Goal: Task Accomplishment & Management: Use online tool/utility

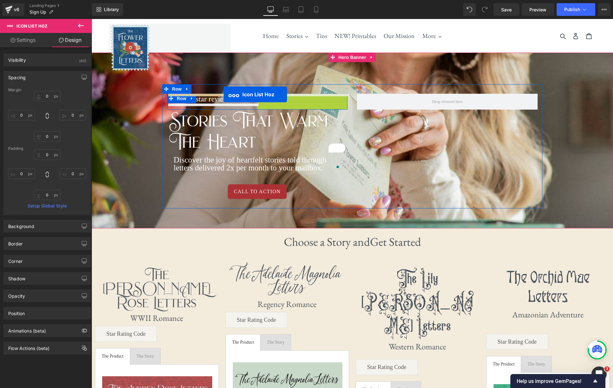
drag, startPoint x: 281, startPoint y: 99, endPoint x: 224, endPoint y: 94, distance: 56.9
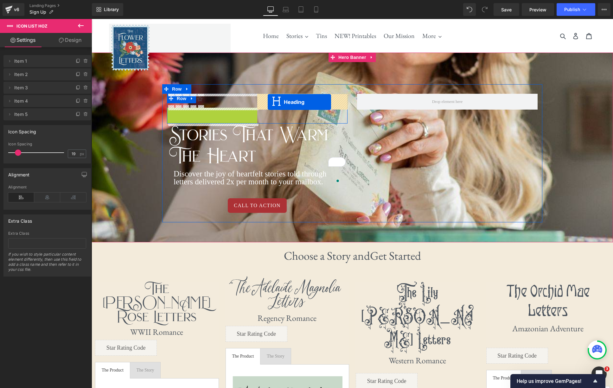
drag, startPoint x: 194, startPoint y: 113, endPoint x: 268, endPoint y: 102, distance: 74.3
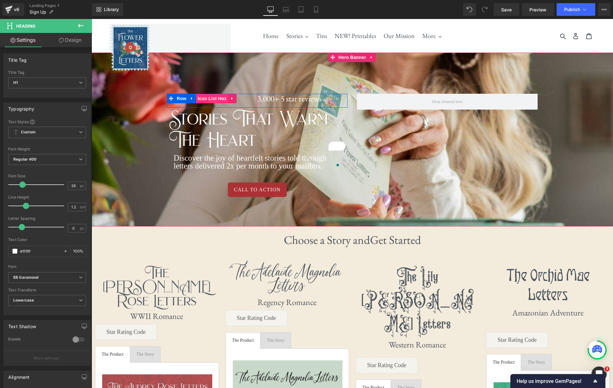
click at [212, 100] on span "Icon List Hoz" at bounding box center [212, 99] width 32 height 10
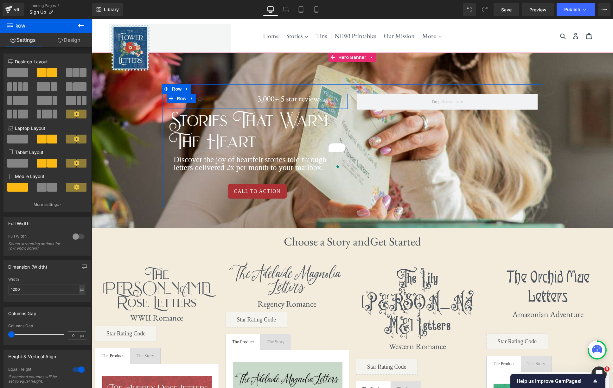
drag, startPoint x: 241, startPoint y: 106, endPoint x: 246, endPoint y: 99, distance: 8.6
click at [243, 107] on div "Icon Icon Icon Icon Icon Icon List Hoz 3,000+ 5 Star Reviews Heading Row" at bounding box center [257, 102] width 181 height 16
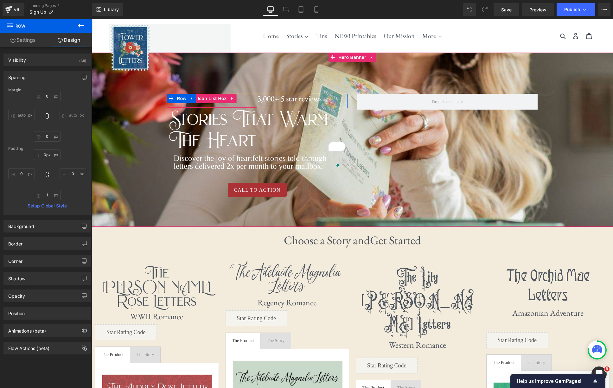
drag, startPoint x: 245, startPoint y: 94, endPoint x: 248, endPoint y: 94, distance: 3.5
click at [246, 94] on div at bounding box center [257, 95] width 181 height 2
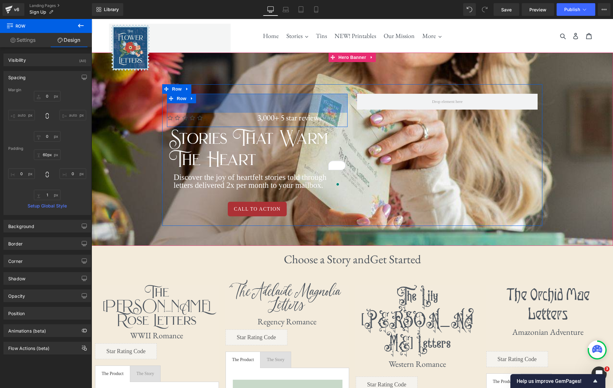
drag, startPoint x: 255, startPoint y: 95, endPoint x: 251, endPoint y: 113, distance: 18.8
click at [251, 113] on div "Icon Icon Icon Icon Icon Icon List Hoz 3,000+ 5 Star Reviews Heading Row 60px" at bounding box center [257, 110] width 181 height 33
type input "58px"
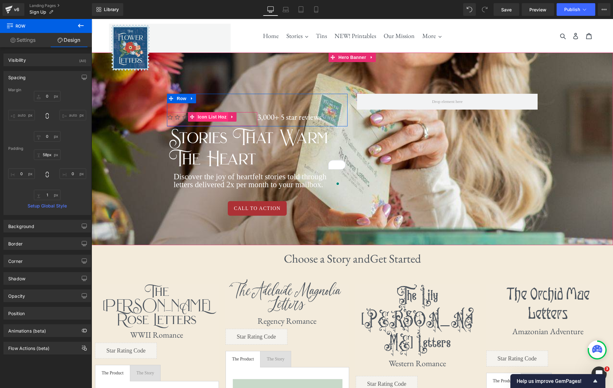
click at [210, 118] on span "Icon List Hoz" at bounding box center [212, 117] width 32 height 10
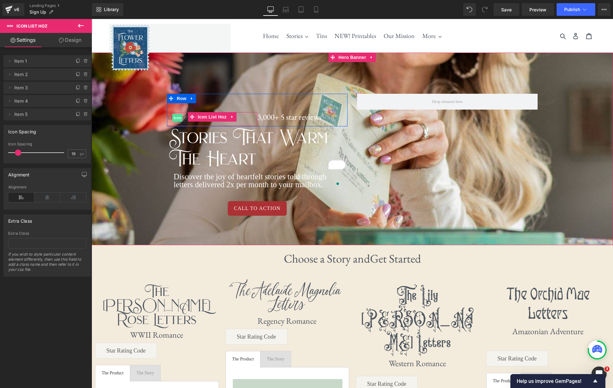
click at [177, 118] on span "Icon" at bounding box center [177, 118] width 10 height 8
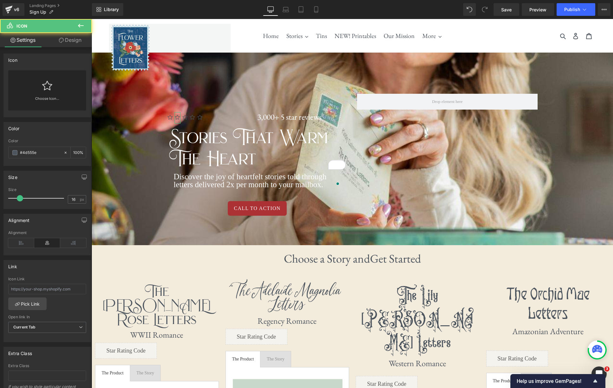
click at [45, 86] on icon at bounding box center [47, 86] width 10 height 10
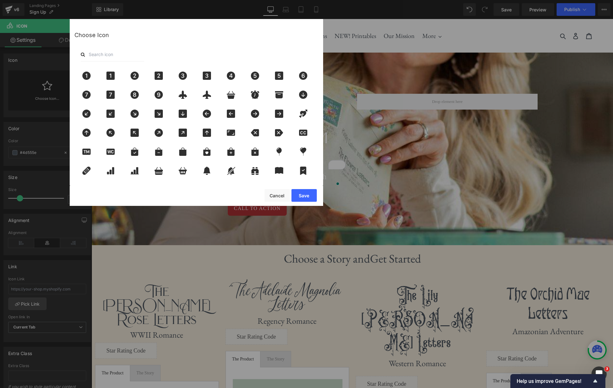
click at [126, 55] on input "text" at bounding box center [112, 55] width 63 height 14
type input "s"
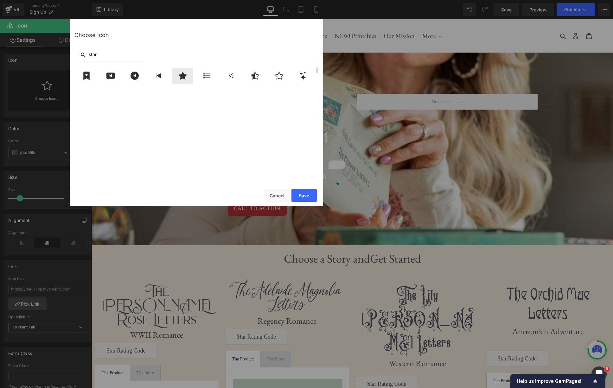
type input "star"
click at [184, 75] on icon at bounding box center [183, 76] width 8 height 8
drag, startPoint x: 307, startPoint y: 193, endPoint x: 215, endPoint y: 174, distance: 94.5
click at [307, 193] on button "Save" at bounding box center [304, 195] width 25 height 13
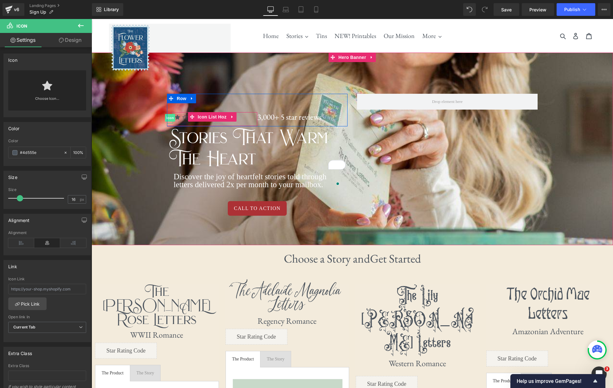
click at [170, 118] on span "Icon" at bounding box center [170, 118] width 10 height 8
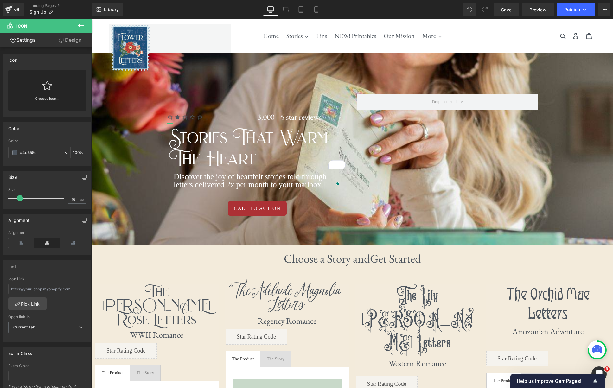
click at [43, 86] on icon at bounding box center [47, 86] width 10 height 10
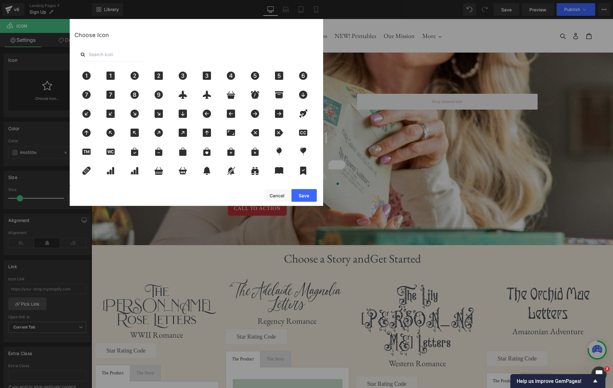
click at [125, 56] on input "text" at bounding box center [112, 55] width 63 height 14
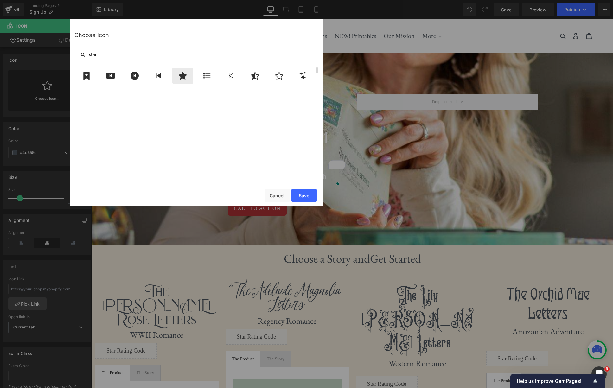
type input "star"
click at [186, 76] on icon at bounding box center [182, 76] width 13 height 8
click at [299, 198] on button "Save" at bounding box center [304, 195] width 25 height 13
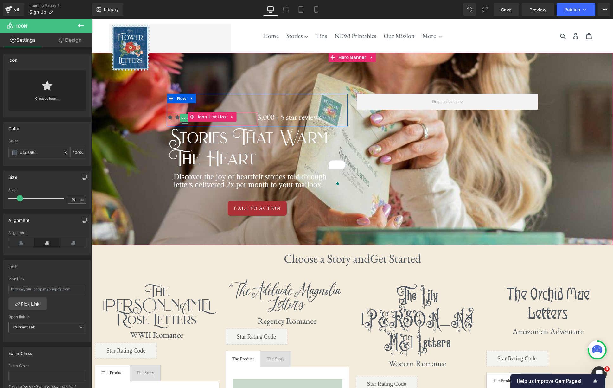
drag, startPoint x: 187, startPoint y: 119, endPoint x: 178, endPoint y: 123, distance: 10.2
click at [187, 119] on span "Icon" at bounding box center [185, 118] width 10 height 8
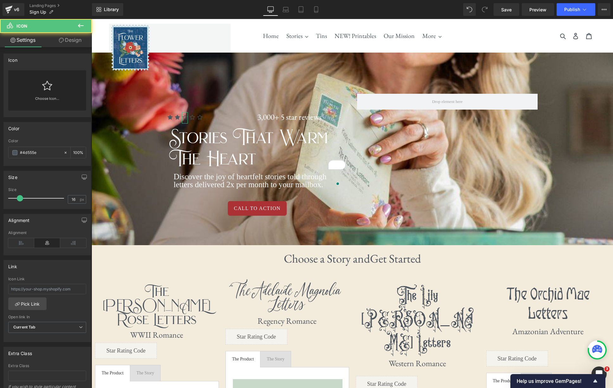
click at [49, 89] on icon at bounding box center [47, 86] width 10 height 10
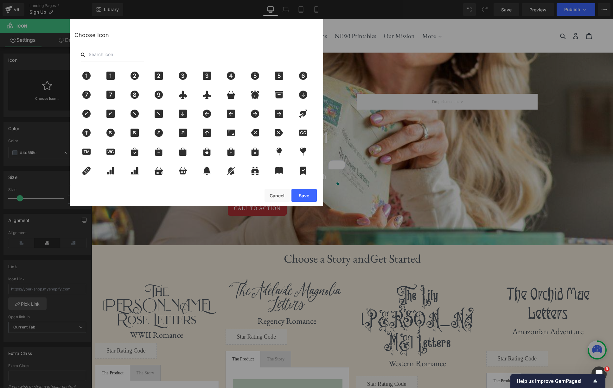
click at [130, 57] on input "text" at bounding box center [112, 55] width 63 height 14
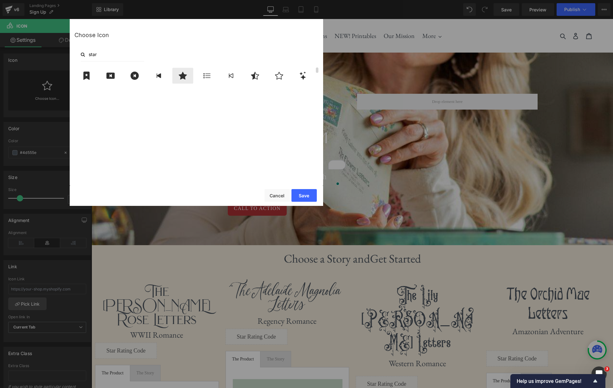
type input "star"
click at [189, 77] on icon at bounding box center [182, 76] width 13 height 8
click at [302, 198] on button "Save" at bounding box center [304, 195] width 25 height 13
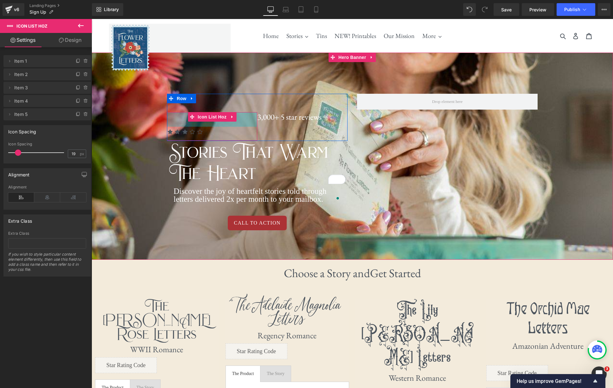
drag, startPoint x: 245, startPoint y: 113, endPoint x: 243, endPoint y: 130, distance: 17.5
click at [243, 130] on div "Icon Icon Icon Icon Icon Icon List Hoz 46px" at bounding box center [212, 126] width 90 height 29
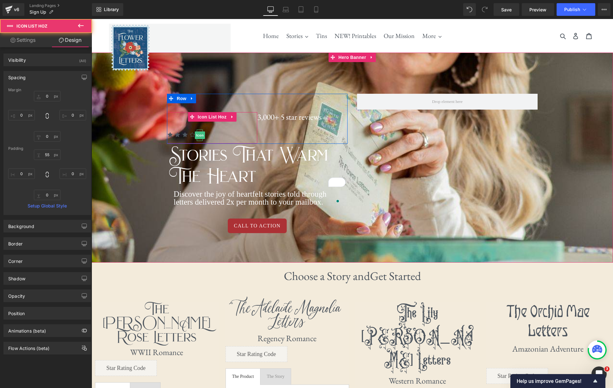
click at [201, 135] on span "Icon" at bounding box center [200, 136] width 10 height 8
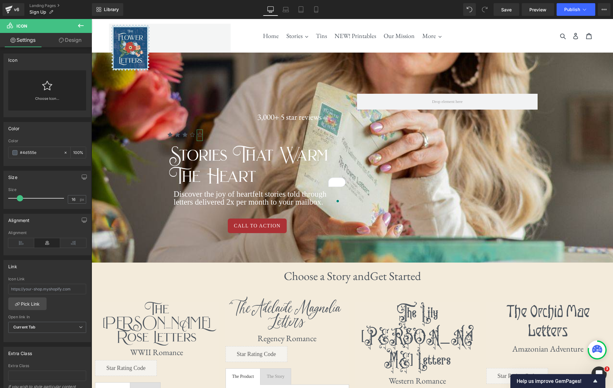
click at [38, 87] on div "Choose Icon..." at bounding box center [47, 90] width 78 height 40
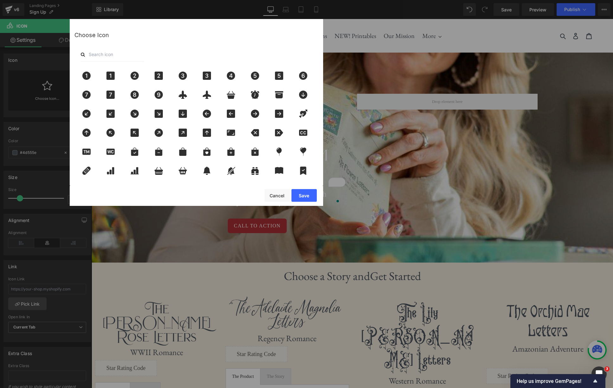
click at [140, 54] on input "text" at bounding box center [112, 55] width 63 height 14
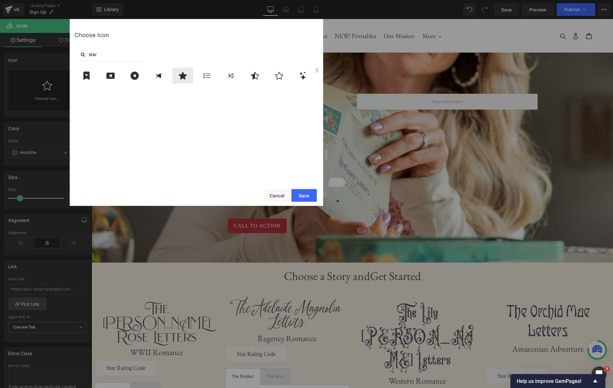
type input "star"
click at [180, 78] on icon at bounding box center [182, 76] width 13 height 8
click at [307, 196] on button "Save" at bounding box center [304, 195] width 25 height 13
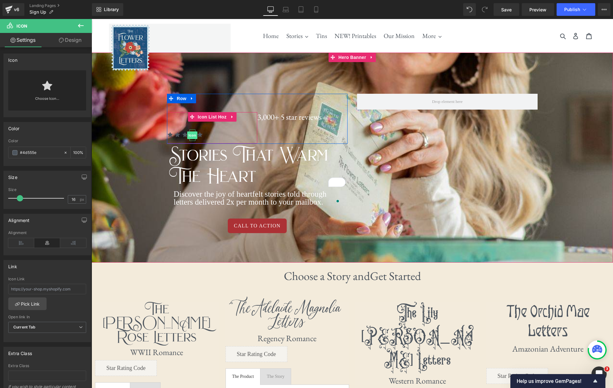
click at [192, 135] on span "Icon" at bounding box center [192, 136] width 10 height 8
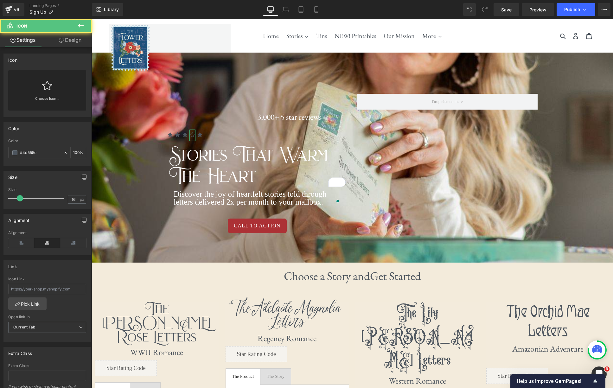
click at [43, 87] on icon at bounding box center [47, 86] width 10 height 10
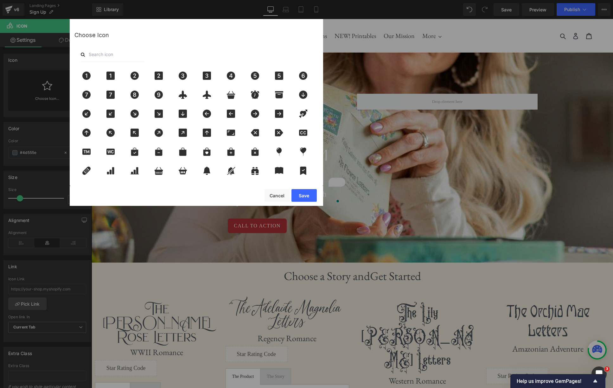
click at [132, 59] on input "text" at bounding box center [112, 55] width 63 height 14
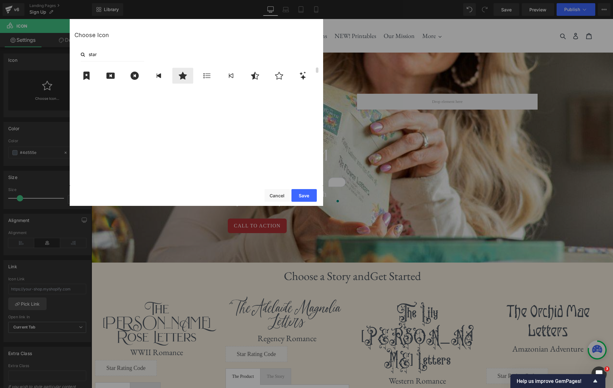
type input "star"
click at [184, 78] on icon at bounding box center [183, 76] width 8 height 8
drag, startPoint x: 309, startPoint y: 200, endPoint x: 218, endPoint y: 181, distance: 93.6
click at [309, 200] on button "Save" at bounding box center [304, 195] width 25 height 13
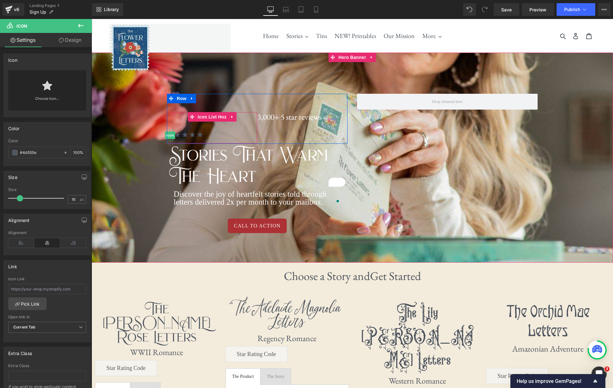
click at [171, 135] on span "Icon" at bounding box center [170, 136] width 10 height 8
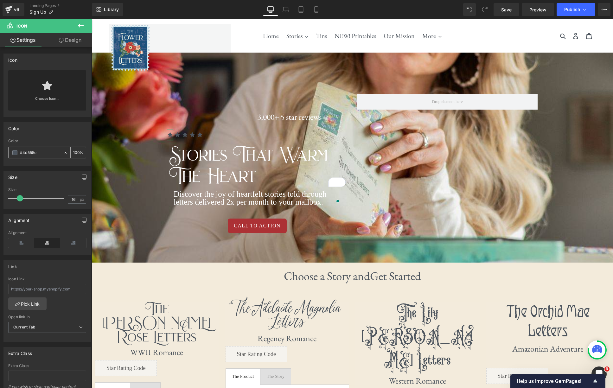
click at [44, 153] on input "#4d555e" at bounding box center [40, 152] width 41 height 7
type input "#e"
type input "0"
type input "#efb"
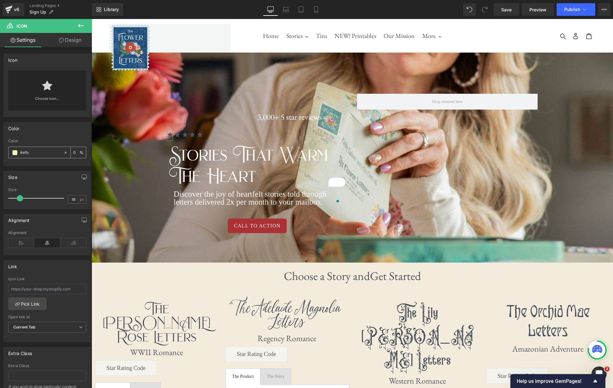
type input "100"
type input "#efbf0"
type input "0"
type input "#efbf04"
type input "100"
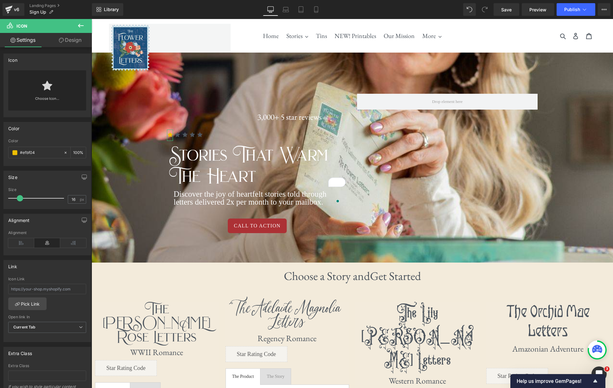
type input "#efbf04"
drag, startPoint x: 40, startPoint y: 139, endPoint x: 41, endPoint y: 152, distance: 13.0
click at [40, 139] on div "Color" at bounding box center [47, 141] width 78 height 4
click at [41, 152] on input "#efbf04" at bounding box center [40, 152] width 41 height 7
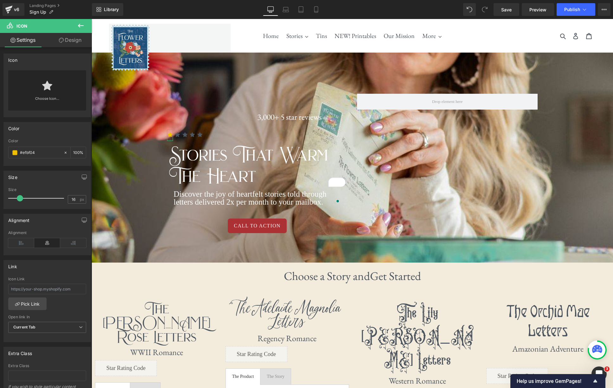
click at [47, 138] on div "Color rgb(239, 191, 4) Color #efbf04 100 %" at bounding box center [46, 144] width 87 height 44
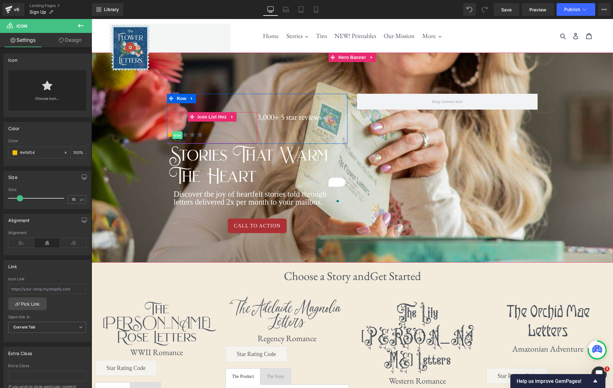
click at [176, 135] on span "Icon" at bounding box center [177, 136] width 10 height 8
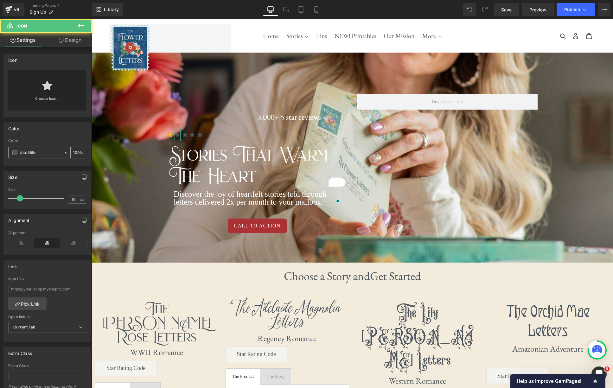
click at [46, 154] on input "#4d555e" at bounding box center [40, 152] width 41 height 7
paste input "efbf04"
type input "#efbf04"
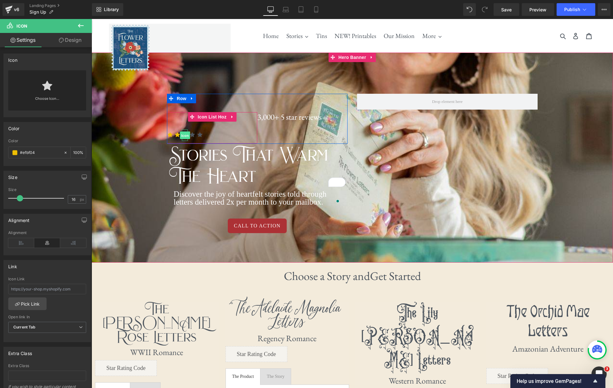
click at [184, 134] on span "Icon" at bounding box center [185, 136] width 10 height 8
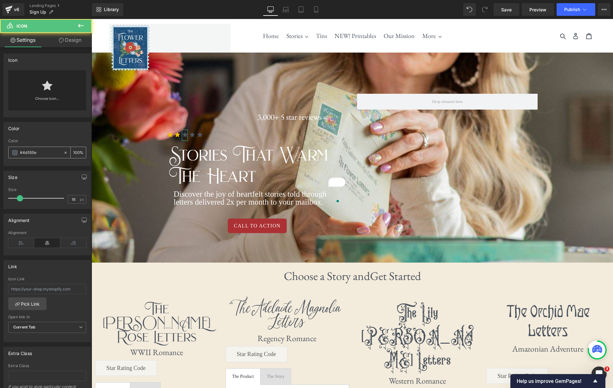
click at [43, 152] on input "#4d555e" at bounding box center [40, 152] width 41 height 7
paste input "efbf04"
type input "#efbf04"
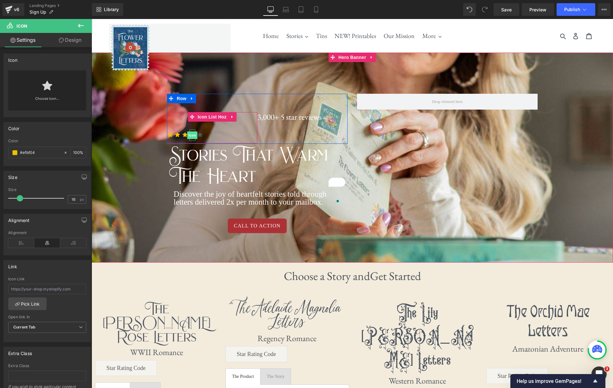
click at [193, 136] on span "Icon" at bounding box center [192, 136] width 10 height 8
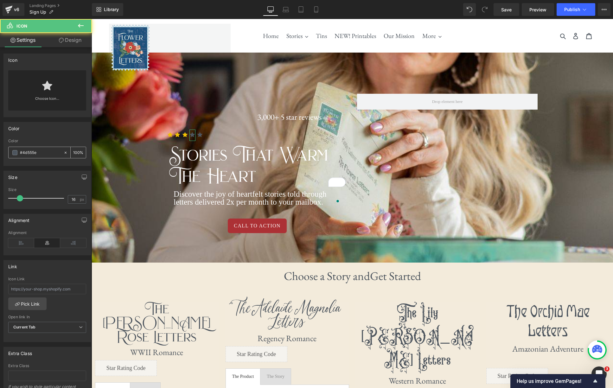
click at [47, 151] on input "#4d555e" at bounding box center [40, 152] width 41 height 7
paste input "efbf04"
type input "#efbf04"
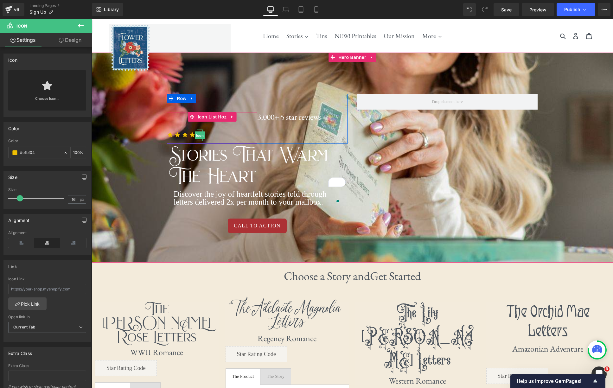
click at [199, 135] on span "Icon" at bounding box center [200, 136] width 10 height 8
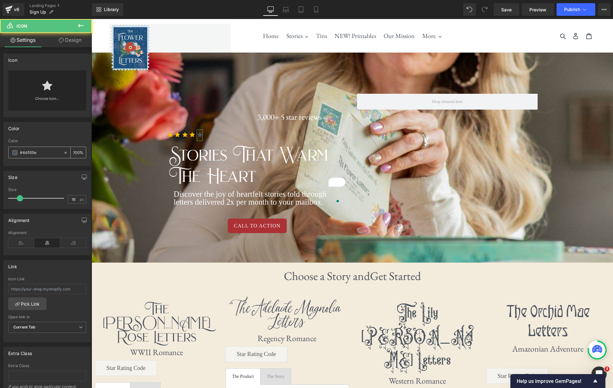
click at [39, 154] on input "#4d555e" at bounding box center [40, 152] width 41 height 7
paste input "efbf04"
type input "#efbf04"
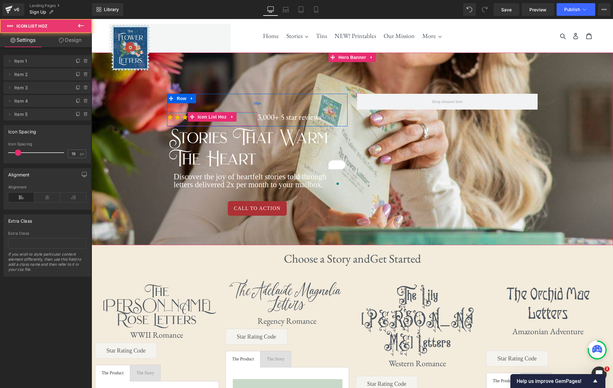
drag, startPoint x: 240, startPoint y: 125, endPoint x: 243, endPoint y: 105, distance: 20.2
click at [243, 105] on div "Icon Icon Icon Icon Icon Icon List Hoz 3,000+ 5 Star Reviews Heading Row 58px" at bounding box center [257, 110] width 181 height 33
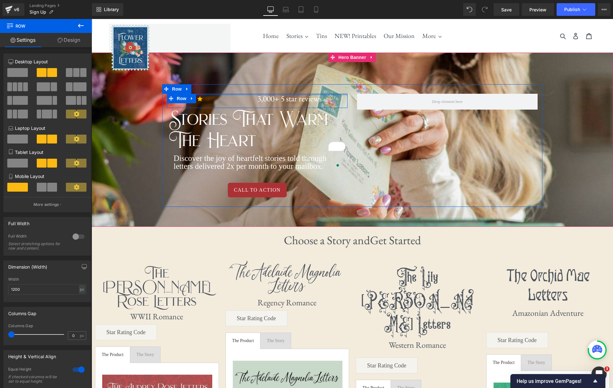
drag, startPoint x: 252, startPoint y: 108, endPoint x: 254, endPoint y: 90, distance: 18.8
click at [254, 90] on div "Icon Icon Icon Icon Icon Icon List Hoz 3,000+ 5 Star Reviews Heading Row Storie…" at bounding box center [352, 145] width 380 height 123
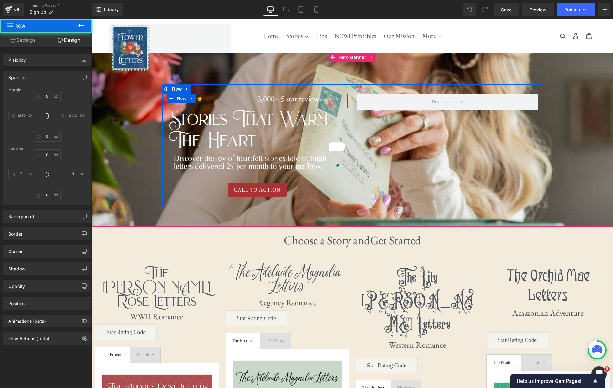
type input "0"
type input "1"
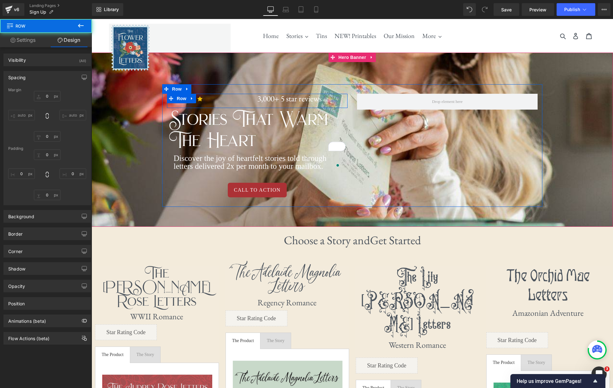
type input "0"
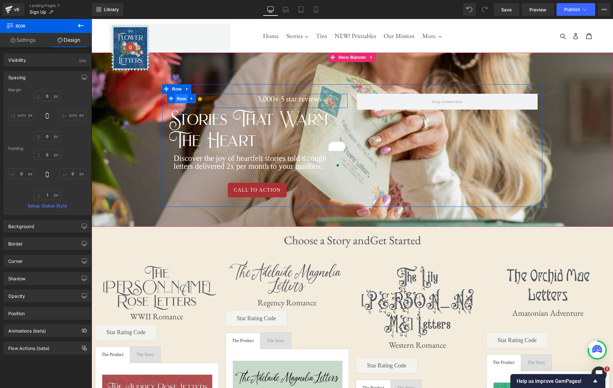
click at [183, 100] on span "Row" at bounding box center [181, 99] width 13 height 10
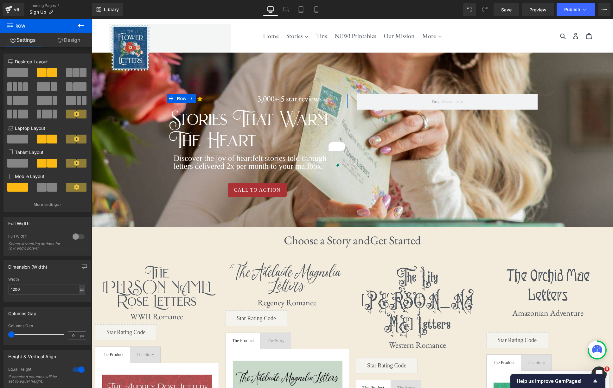
click at [68, 88] on span at bounding box center [69, 86] width 6 height 9
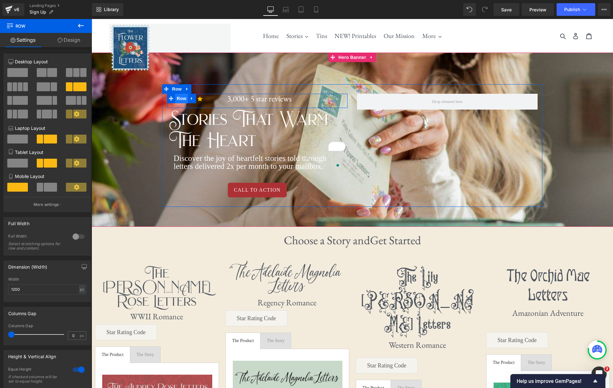
click at [181, 100] on span "Row" at bounding box center [181, 99] width 13 height 10
click at [75, 42] on link "Design" at bounding box center [69, 40] width 46 height 14
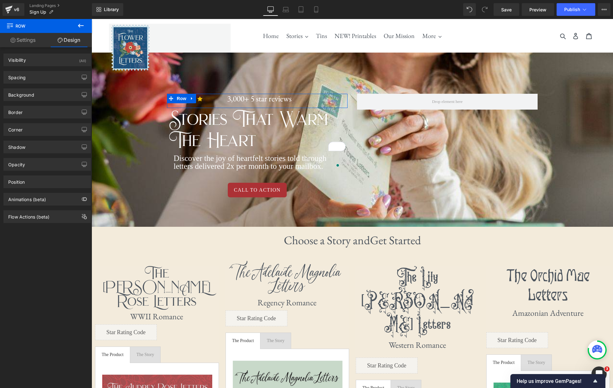
click at [16, 40] on link "Settings" at bounding box center [23, 40] width 46 height 14
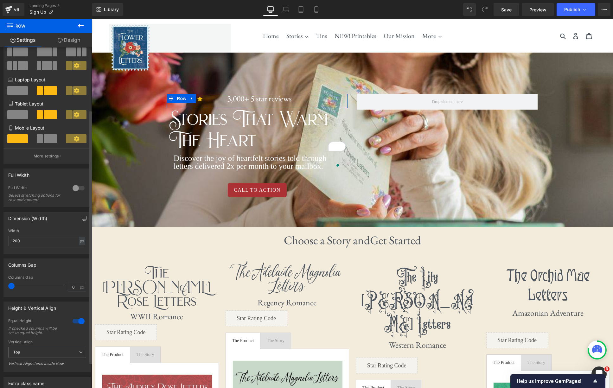
scroll to position [34, 0]
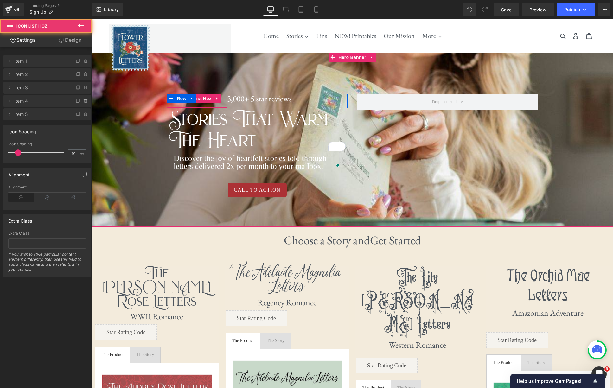
click at [224, 101] on ul "Icon Icon Icon Icon Icon" at bounding box center [197, 101] width 60 height 14
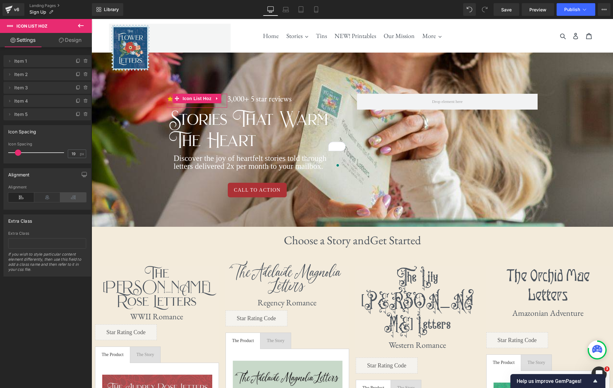
click at [76, 197] on icon at bounding box center [73, 198] width 26 height 10
click at [319, 9] on icon at bounding box center [316, 9] width 6 height 6
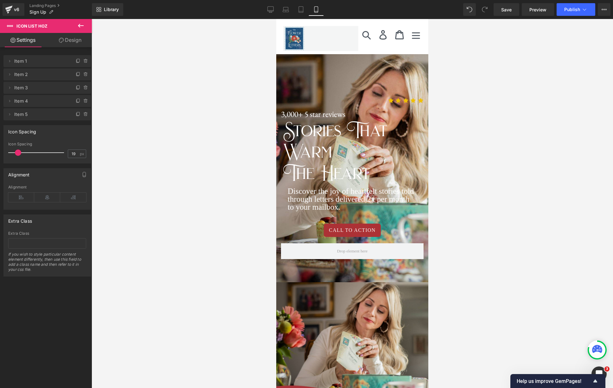
scroll to position [2, 0]
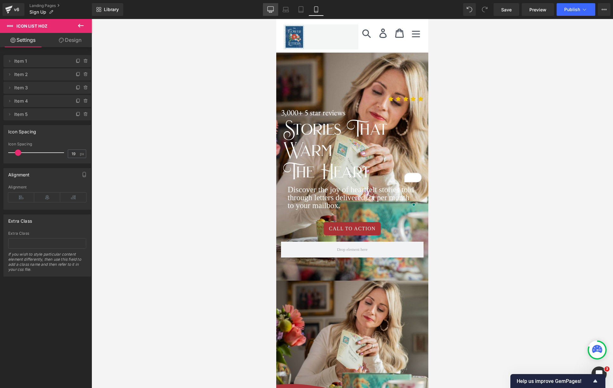
click at [269, 7] on icon at bounding box center [271, 9] width 6 height 6
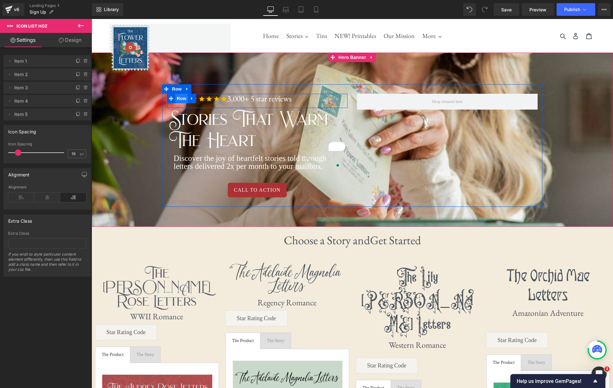
click at [179, 101] on span "Row" at bounding box center [181, 99] width 13 height 10
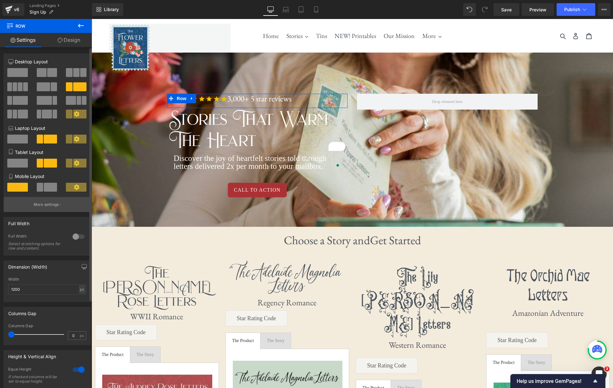
click at [47, 206] on p "More settings" at bounding box center [46, 205] width 25 height 6
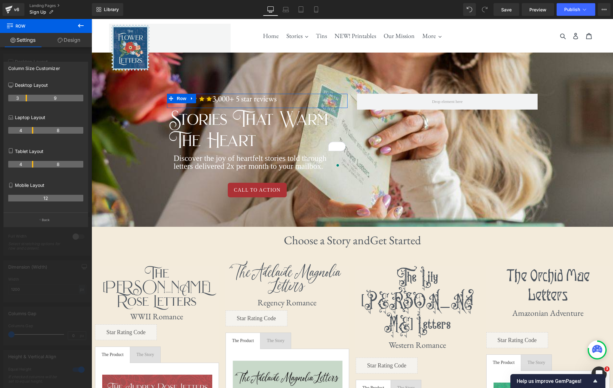
drag, startPoint x: 33, startPoint y: 98, endPoint x: 26, endPoint y: 97, distance: 7.0
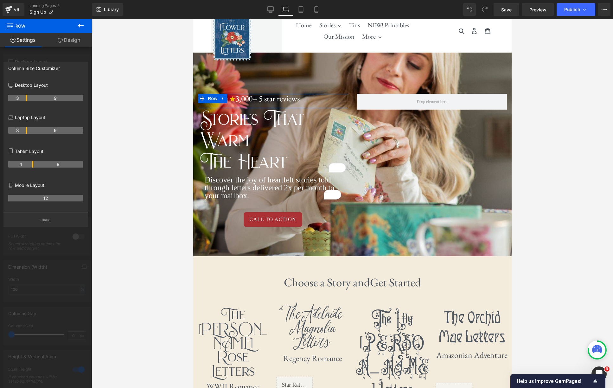
drag, startPoint x: 32, startPoint y: 129, endPoint x: 27, endPoint y: 130, distance: 5.4
click at [27, 130] on th "3" at bounding box center [17, 130] width 19 height 7
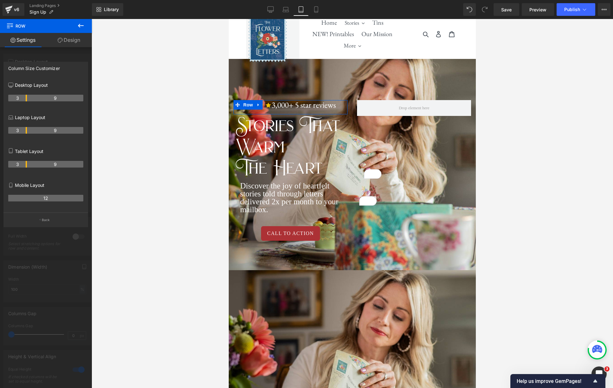
scroll to position [16, 0]
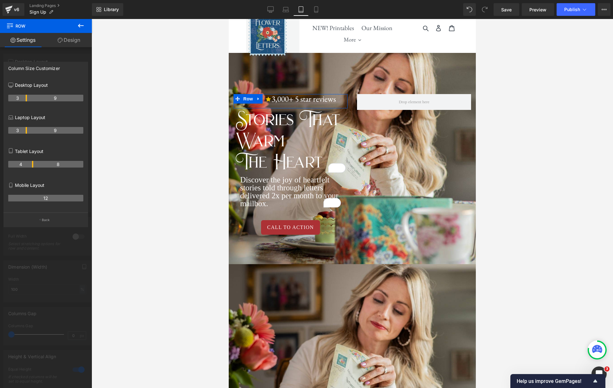
click at [31, 164] on th "4" at bounding box center [20, 164] width 25 height 7
click at [46, 198] on th "12" at bounding box center [45, 198] width 75 height 7
click at [267, 9] on link "Desktop" at bounding box center [270, 9] width 15 height 13
type input "1200"
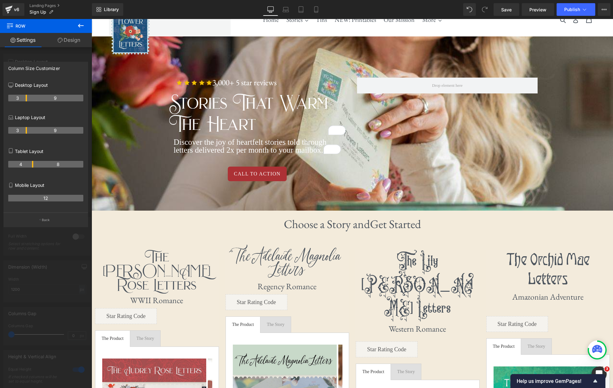
scroll to position [0, 0]
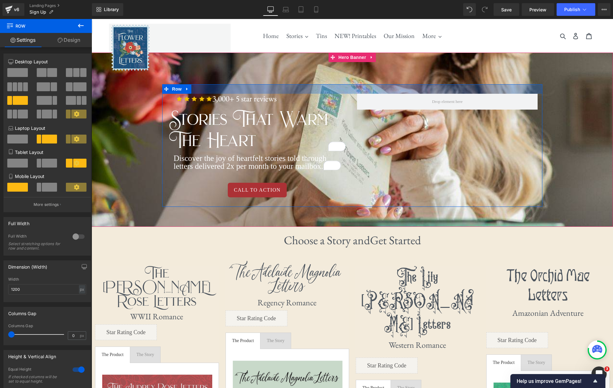
click at [301, 93] on div "Icon Icon Icon Icon Icon Icon List Hoz 3,000+ 5 Star Reviews Heading Row Storie…" at bounding box center [352, 145] width 380 height 123
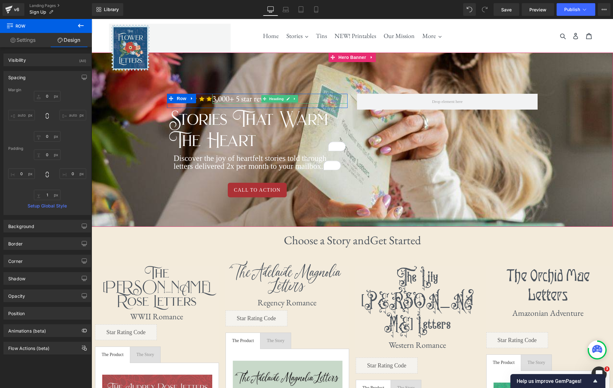
click at [250, 98] on span "3,000+ 5 Star Reviews" at bounding box center [244, 98] width 64 height 11
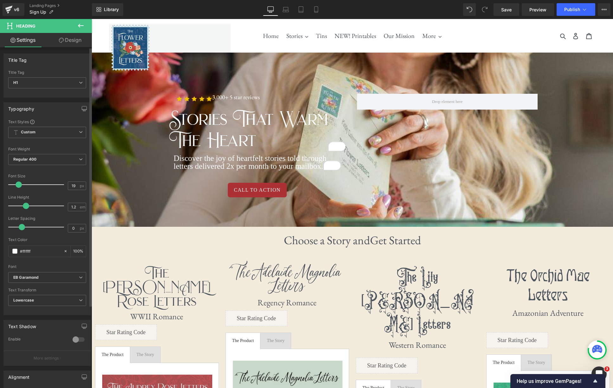
type input "18"
drag, startPoint x: 22, startPoint y: 184, endPoint x: 17, endPoint y: 184, distance: 4.4
click at [17, 184] on span at bounding box center [18, 185] width 6 height 6
click at [203, 99] on span "Icon List Hoz" at bounding box center [190, 99] width 32 height 10
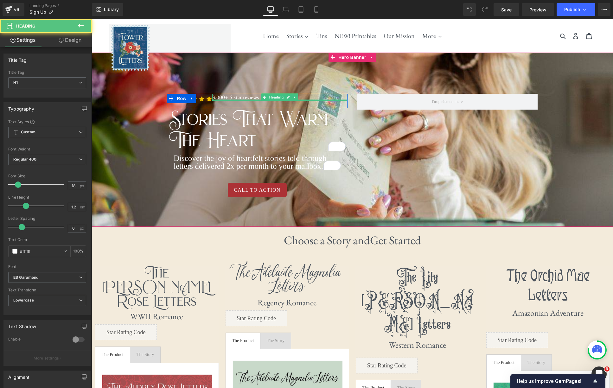
click at [311, 100] on div "3,000+ 5 Star Reviews Heading" at bounding box center [280, 97] width 136 height 7
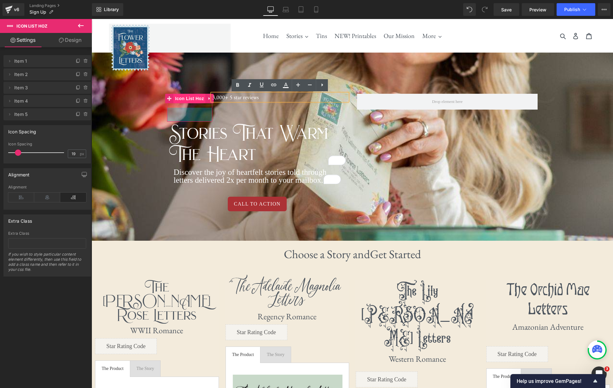
drag, startPoint x: 201, startPoint y: 107, endPoint x: 203, endPoint y: 98, distance: 8.4
click at [201, 120] on div "44px" at bounding box center [189, 115] width 45 height 14
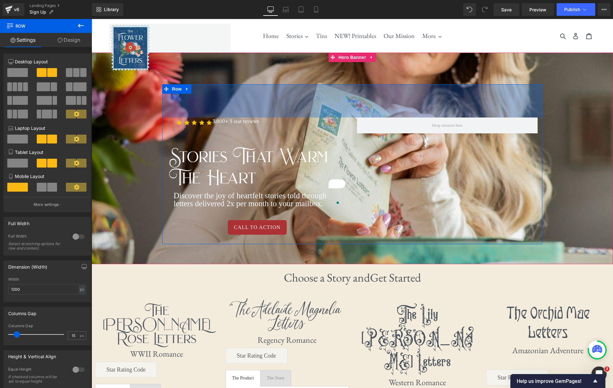
drag, startPoint x: 245, startPoint y: 90, endPoint x: 243, endPoint y: 114, distance: 24.2
click at [243, 116] on div "105px" at bounding box center [352, 100] width 380 height 33
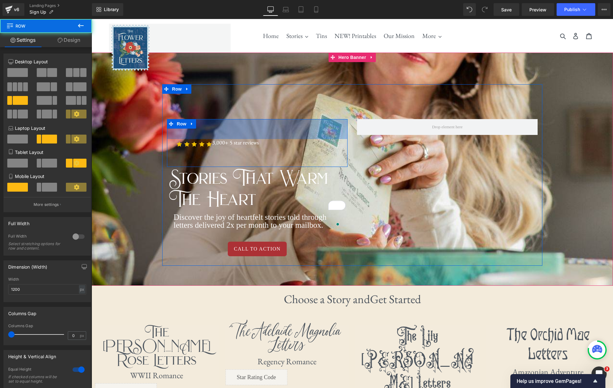
drag, startPoint x: 320, startPoint y: 119, endPoint x: 317, endPoint y: 140, distance: 21.2
click at [317, 140] on div "Icon Icon Icon Icon Icon Icon List Hoz 43px 3,000+ 5 Star Reviews Heading Row 6…" at bounding box center [257, 143] width 181 height 48
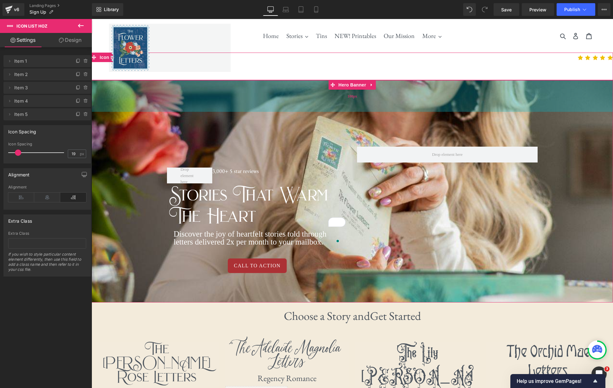
click at [308, 91] on div "100px" at bounding box center [353, 96] width 522 height 32
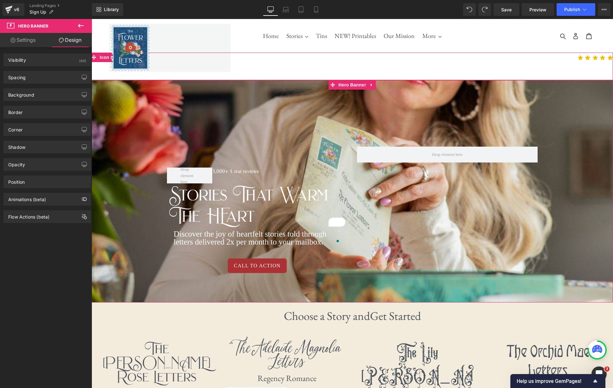
drag, startPoint x: 138, startPoint y: 144, endPoint x: 115, endPoint y: 144, distance: 23.2
click at [138, 144] on span "3,000+ 5 Star Reviews Heading Row 66px Stories That Warm The HEart Heading Disc…" at bounding box center [353, 197] width 522 height 171
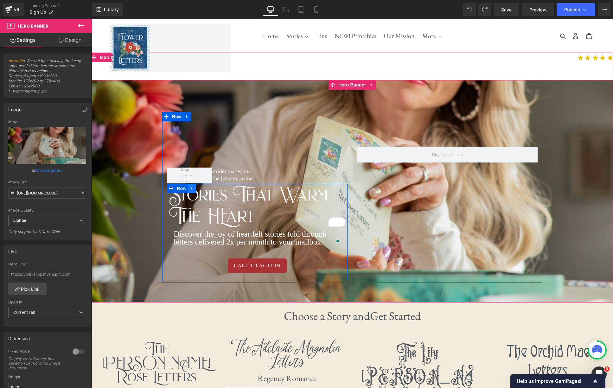
click at [189, 184] on link at bounding box center [192, 189] width 8 height 10
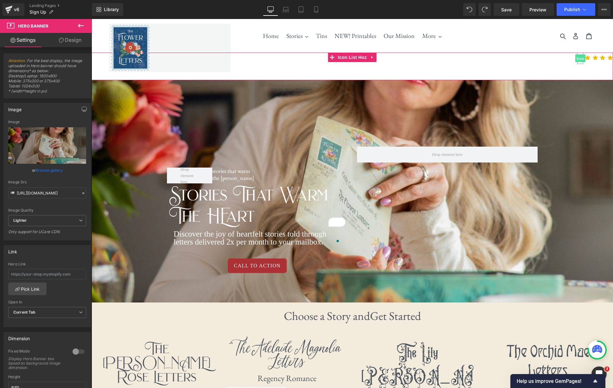
click at [581, 57] on span "Icon" at bounding box center [581, 59] width 10 height 8
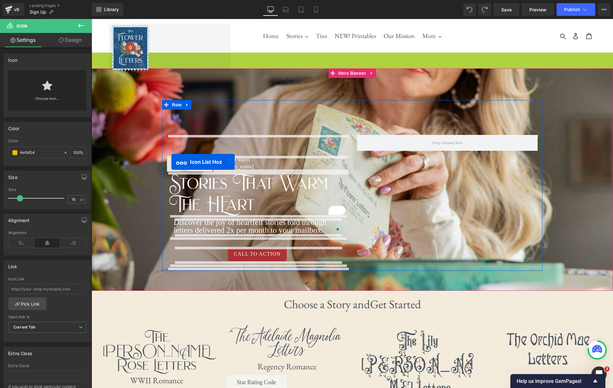
drag, startPoint x: 331, startPoint y: 56, endPoint x: 172, endPoint y: 162, distance: 191.3
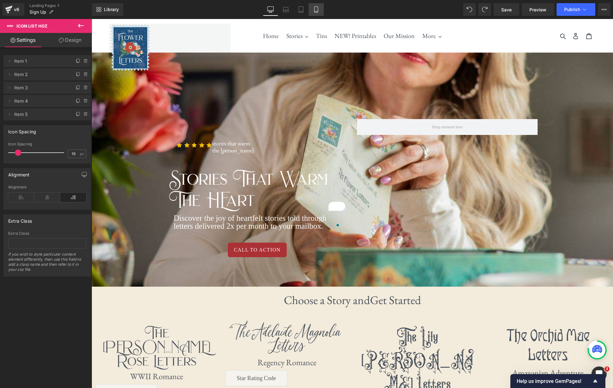
click at [318, 9] on icon at bounding box center [315, 10] width 3 height 6
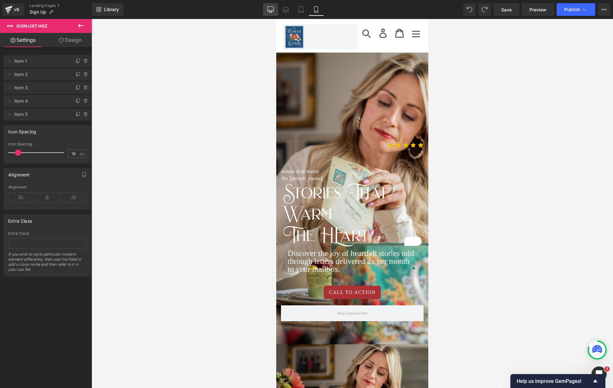
click at [268, 10] on icon at bounding box center [271, 9] width 6 height 6
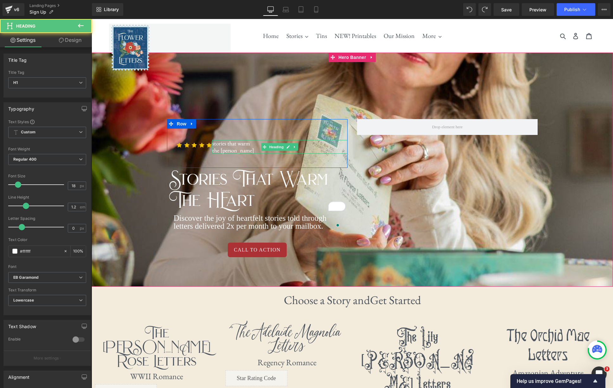
click at [236, 151] on h1 "The [PERSON_NAME]" at bounding box center [280, 150] width 136 height 7
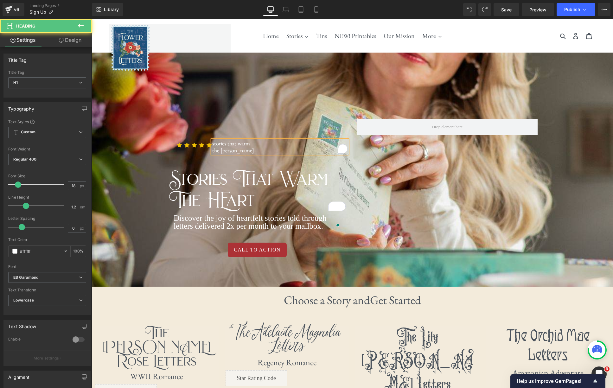
click at [236, 151] on h1 "The [PERSON_NAME]" at bounding box center [280, 150] width 136 height 7
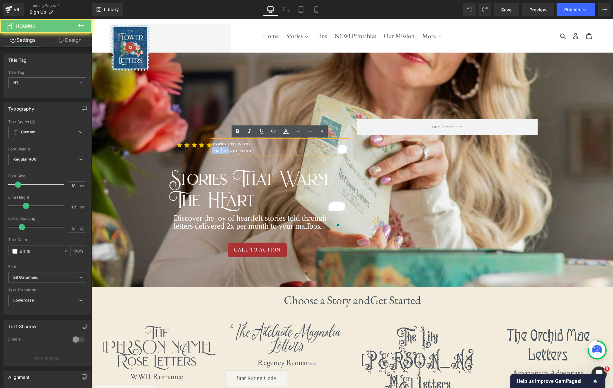
click at [236, 151] on h1 "The [PERSON_NAME]" at bounding box center [280, 150] width 136 height 7
drag, startPoint x: 236, startPoint y: 151, endPoint x: 249, endPoint y: 153, distance: 13.9
click at [236, 151] on h1 "The [PERSON_NAME]" at bounding box center [280, 150] width 136 height 7
drag, startPoint x: 250, startPoint y: 153, endPoint x: 212, endPoint y: 145, distance: 39.2
click at [212, 145] on div "Stories That Warm The [PERSON_NAME]" at bounding box center [280, 147] width 136 height 14
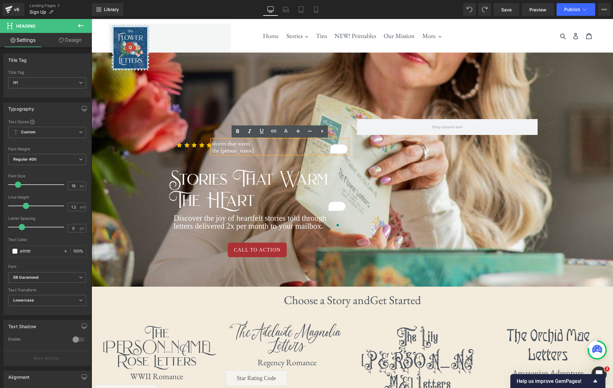
click at [230, 113] on div "Icon Icon Icon Icon Icon Icon List Hoz 43px Stories That Warm The [PERSON_NAME]…" at bounding box center [352, 175] width 380 height 183
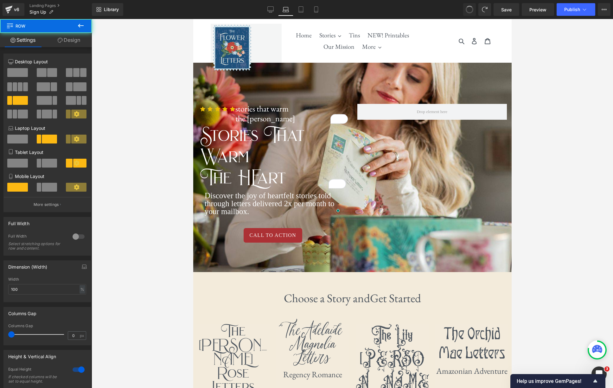
scroll to position [10, 0]
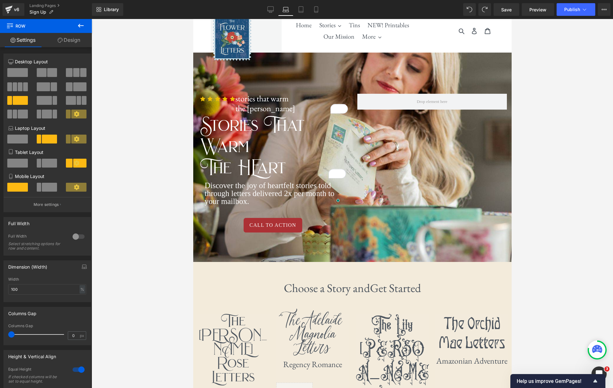
type input "1200"
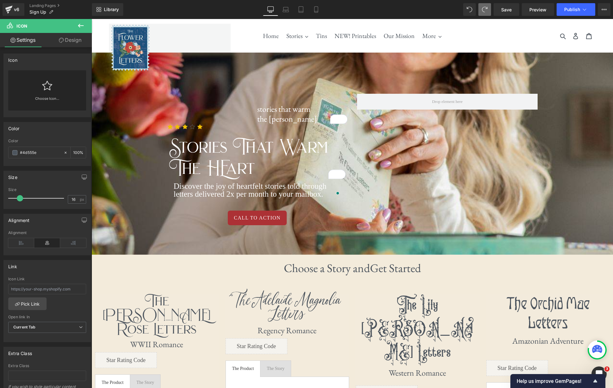
type input "#efbf04"
type input "100"
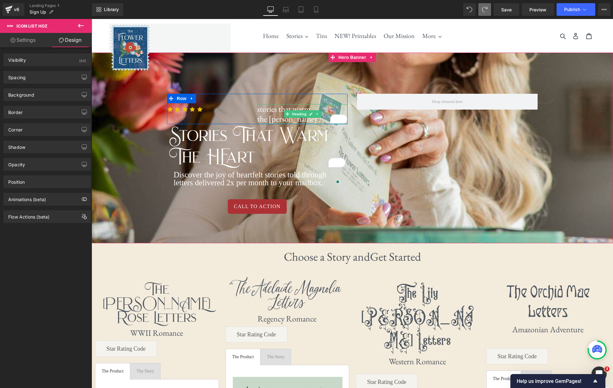
click at [275, 119] on h1 "The [PERSON_NAME]" at bounding box center [302, 119] width 90 height 10
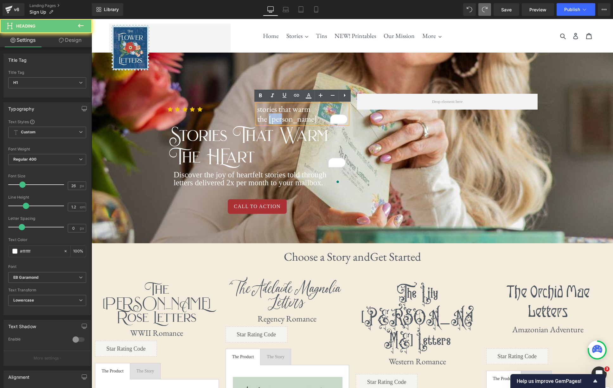
click at [275, 119] on h1 "The [PERSON_NAME]" at bounding box center [302, 119] width 90 height 10
click at [284, 118] on h1 "The [PERSON_NAME]" at bounding box center [302, 119] width 90 height 10
drag, startPoint x: 286, startPoint y: 119, endPoint x: 258, endPoint y: 109, distance: 29.2
click at [258, 109] on div "Stories That Warm The [PERSON_NAME]" at bounding box center [302, 114] width 90 height 20
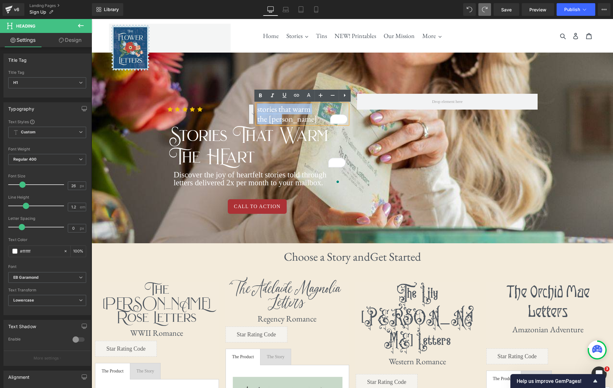
drag, startPoint x: 258, startPoint y: 109, endPoint x: 292, endPoint y: 117, distance: 34.5
click at [291, 117] on div "Stories That Warm The [PERSON_NAME]" at bounding box center [302, 114] width 90 height 20
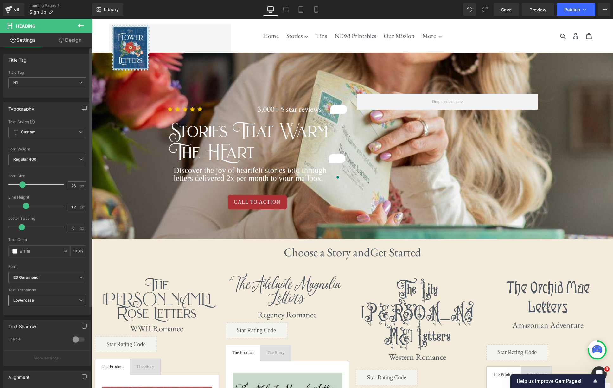
click at [72, 302] on span "Lowercase" at bounding box center [47, 300] width 78 height 11
click at [66, 307] on li "None" at bounding box center [45, 312] width 75 height 10
click at [216, 110] on span "Icon List Hoz" at bounding box center [212, 109] width 32 height 10
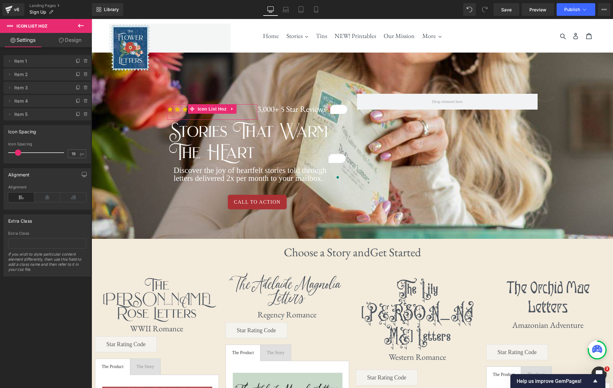
click at [73, 43] on link "Design" at bounding box center [70, 40] width 46 height 14
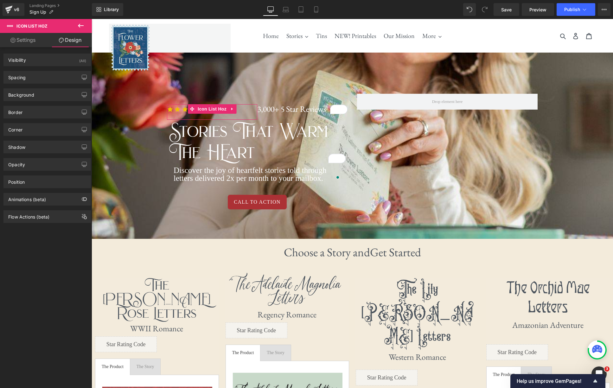
click at [30, 42] on link "Settings" at bounding box center [23, 40] width 46 height 14
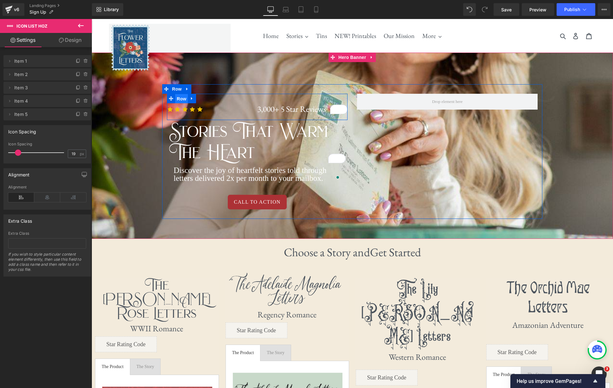
click at [181, 98] on span "Row" at bounding box center [181, 99] width 13 height 10
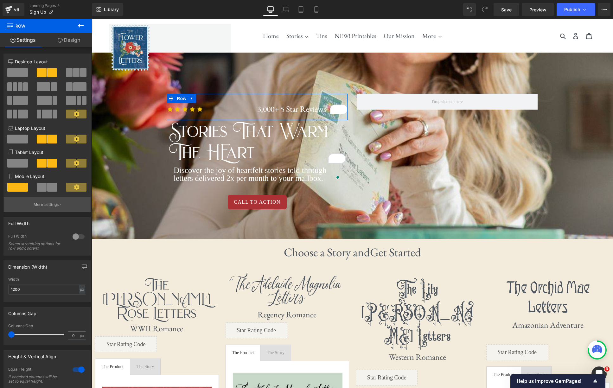
click at [53, 204] on p "More settings" at bounding box center [46, 205] width 25 height 6
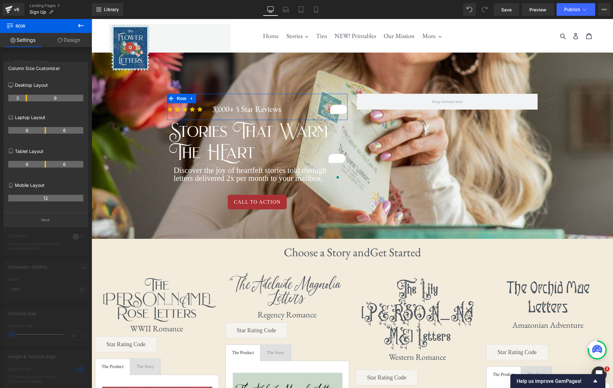
drag, startPoint x: 45, startPoint y: 97, endPoint x: 28, endPoint y: 96, distance: 17.1
click at [46, 131] on th "6" at bounding box center [65, 130] width 38 height 7
type input "100"
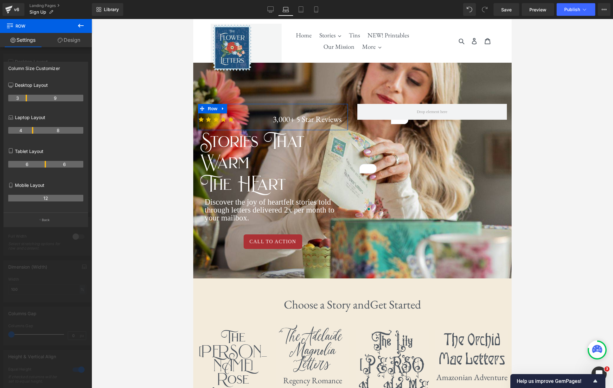
scroll to position [10, 0]
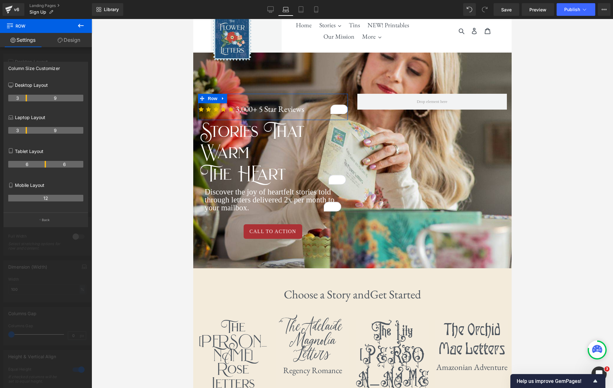
drag, startPoint x: 45, startPoint y: 131, endPoint x: 25, endPoint y: 130, distance: 20.0
click at [25, 130] on th "3" at bounding box center [17, 130] width 19 height 7
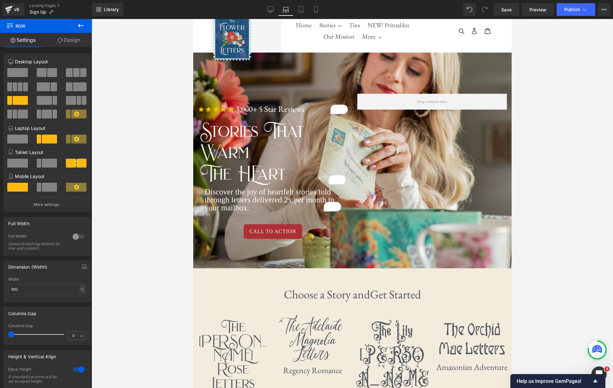
click at [291, 108] on span "Heading" at bounding box center [288, 110] width 17 height 8
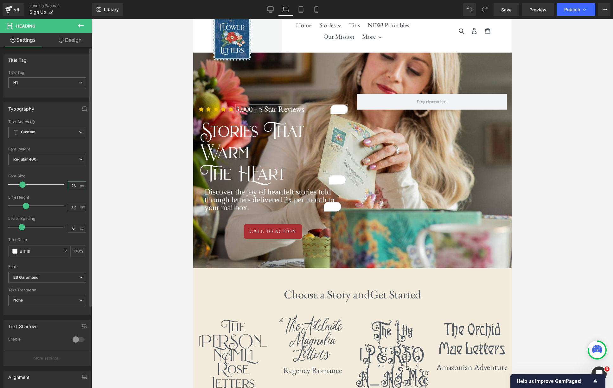
click at [72, 184] on input "26" at bounding box center [73, 186] width 11 height 8
click at [55, 147] on div "Font Weight" at bounding box center [47, 149] width 78 height 4
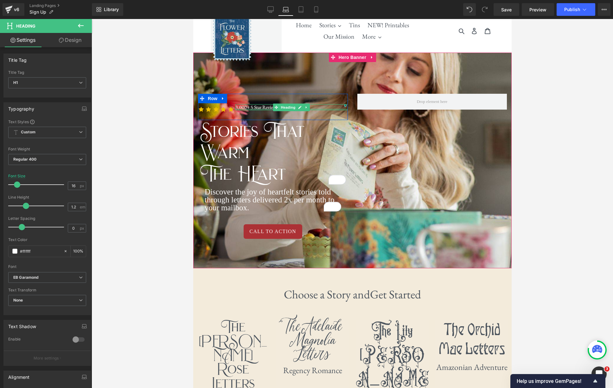
click at [319, 109] on div at bounding box center [291, 110] width 112 height 2
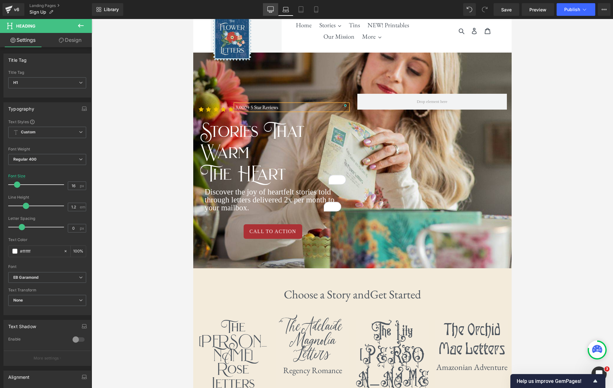
click at [270, 10] on icon at bounding box center [271, 9] width 6 height 6
type input "26"
type input "100"
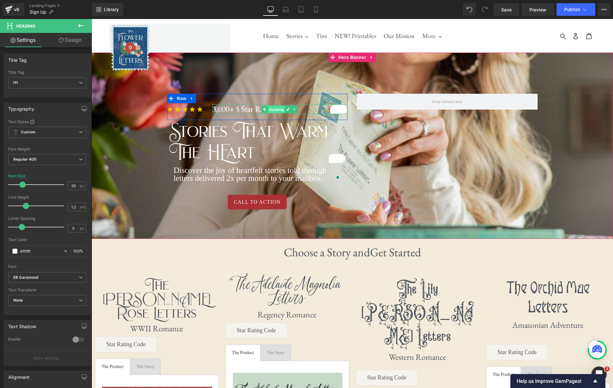
click at [272, 111] on span "Heading" at bounding box center [276, 110] width 17 height 8
click at [70, 186] on input "26" at bounding box center [73, 186] width 11 height 8
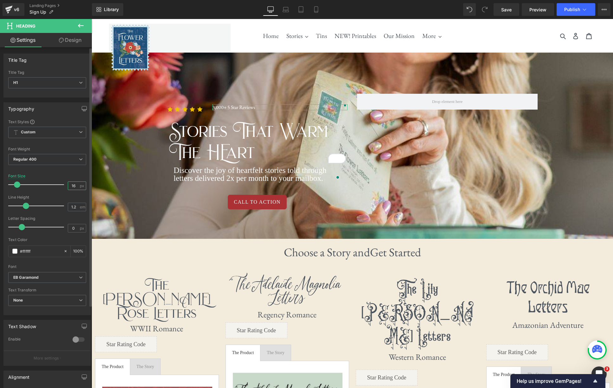
type input "16"
click at [58, 173] on div "Font Default Work Sans Lato Alice Bodoni Moda EB Garamond Poppins IM Fell Doubl…" at bounding box center [47, 195] width 78 height 153
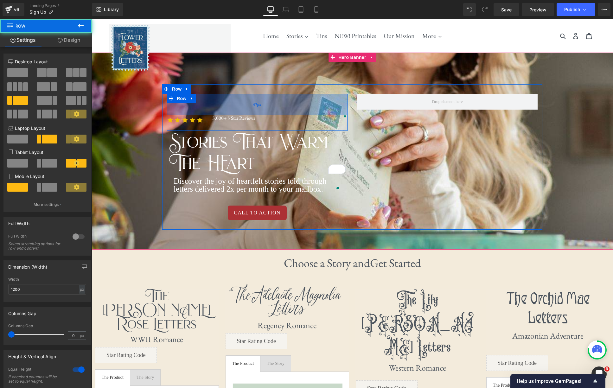
drag, startPoint x: 214, startPoint y: 103, endPoint x: 213, endPoint y: 124, distance: 20.9
click at [214, 115] on div "67px" at bounding box center [257, 104] width 181 height 21
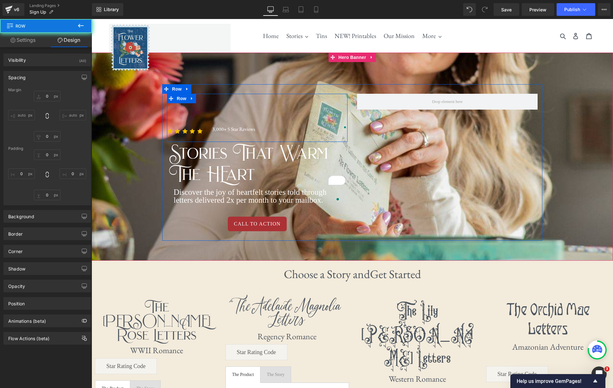
type input "0"
type input "102"
type input "0"
type input "1"
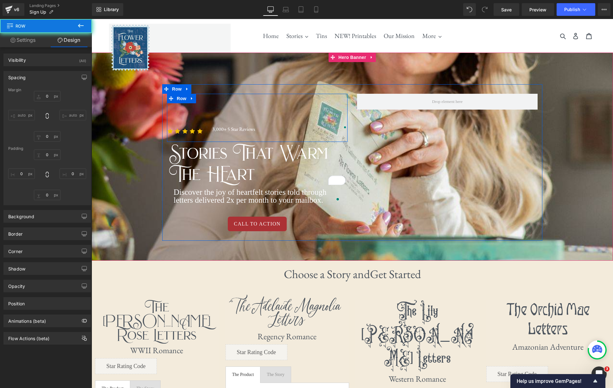
type input "0"
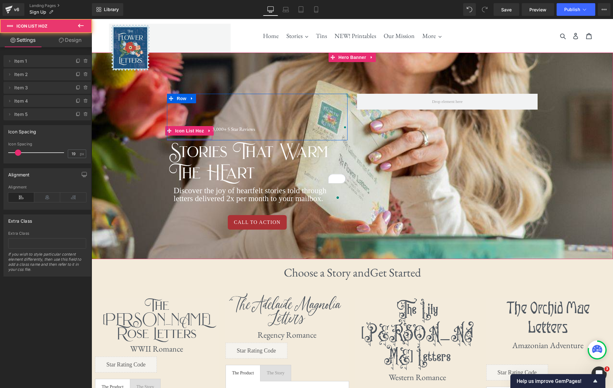
drag, startPoint x: 203, startPoint y: 140, endPoint x: 212, endPoint y: 129, distance: 14.9
click at [205, 137] on div "Icon Icon Icon Icon Icon Icon List Hoz" at bounding box center [189, 133] width 45 height 14
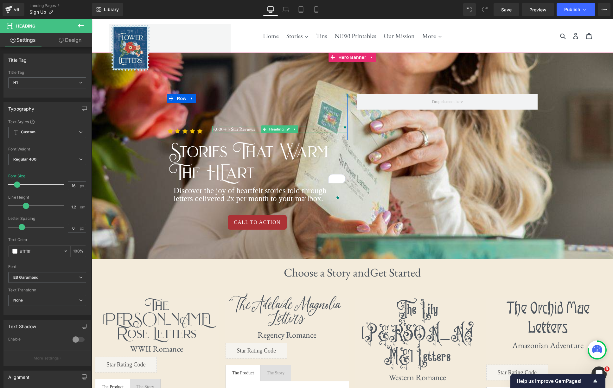
click at [260, 131] on div "3,000+ 5 Star Reviews Heading" at bounding box center [280, 129] width 136 height 6
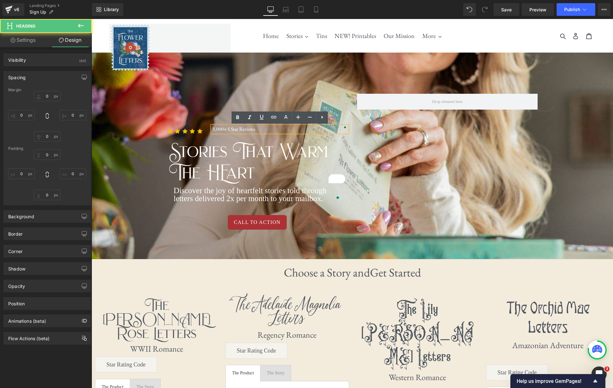
type input "0"
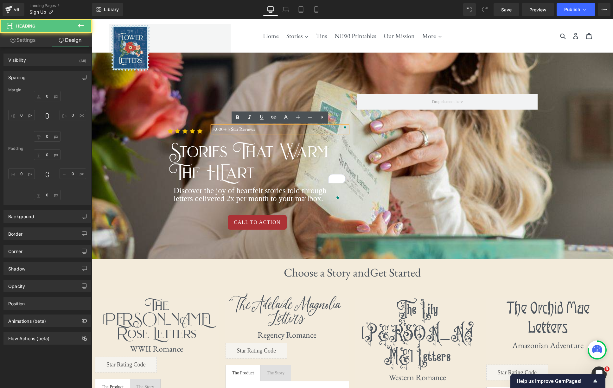
type input "0"
type input "1"
type input "0"
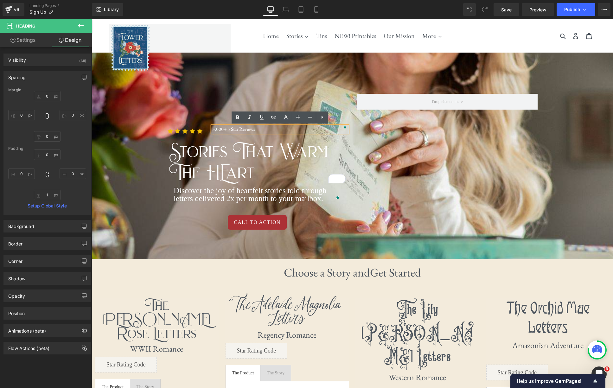
click at [204, 88] on div "Icon Icon Icon Icon Icon Icon List Hoz 3,000+ 5 Star Reviews Heading Row 102px …" at bounding box center [352, 161] width 380 height 155
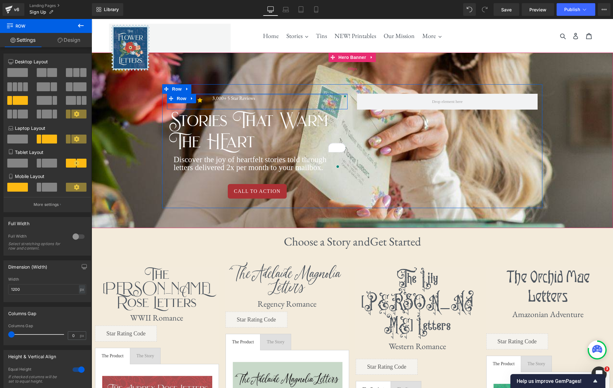
drag, startPoint x: 280, startPoint y: 100, endPoint x: 283, endPoint y: 81, distance: 19.3
click at [283, 81] on div "Icon Icon Icon Icon Icon Icon List Hoz 3,000+ 5 Star Reviews Heading Row Storie…" at bounding box center [353, 141] width 522 height 176
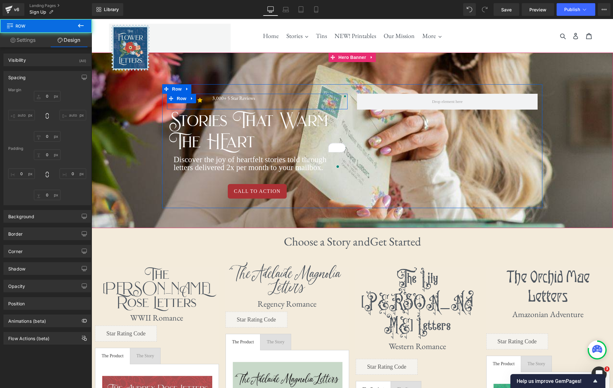
type input "0"
type input "4"
type input "0"
type input "1"
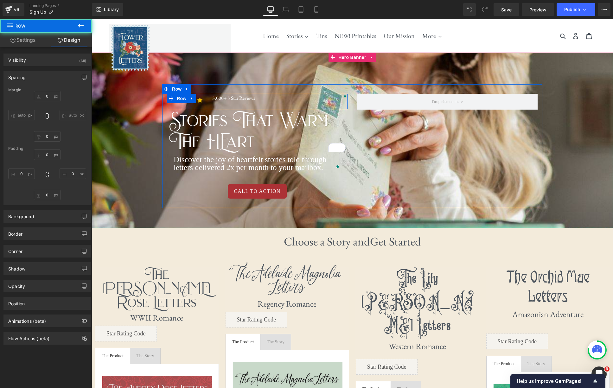
type input "0"
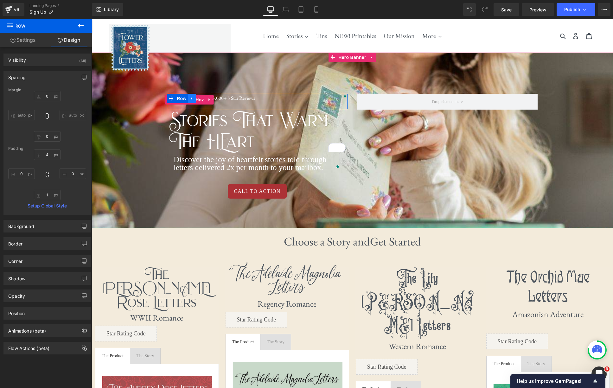
click at [196, 99] on link at bounding box center [192, 99] width 8 height 10
click at [209, 99] on icon at bounding box center [208, 98] width 4 height 4
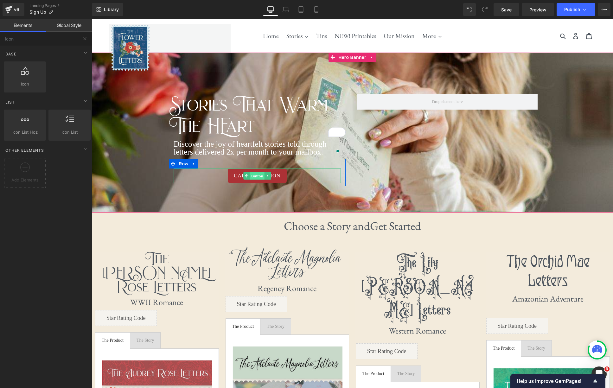
click at [256, 176] on span "Button" at bounding box center [257, 176] width 15 height 8
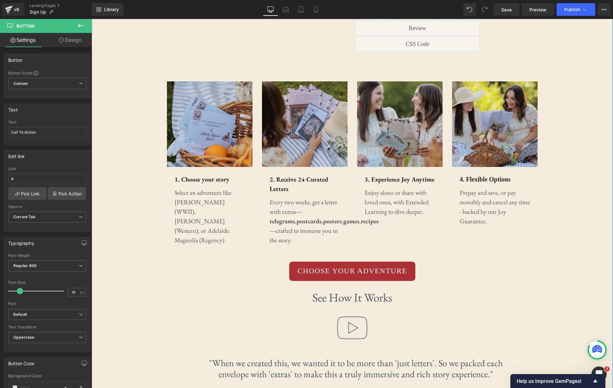
scroll to position [543, 0]
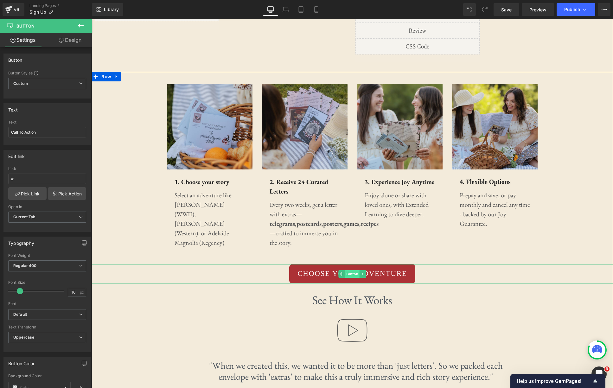
click at [352, 270] on span "Button" at bounding box center [352, 274] width 15 height 8
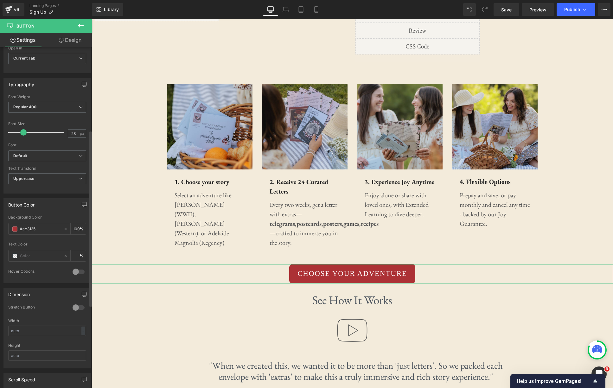
scroll to position [163, 0]
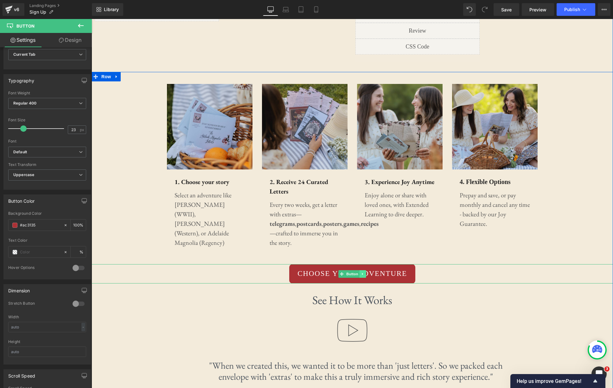
click at [362, 272] on icon at bounding box center [362, 274] width 3 height 4
click at [361, 272] on icon at bounding box center [359, 273] width 3 height 3
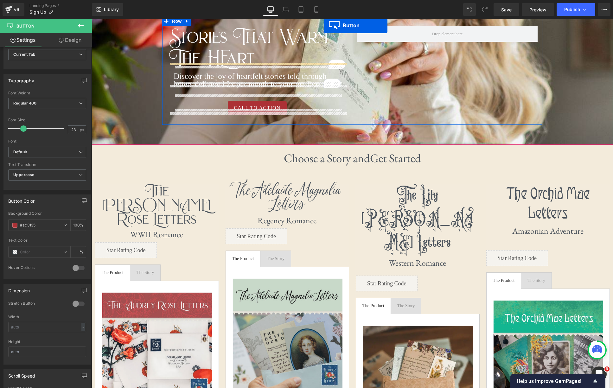
scroll to position [30, 0]
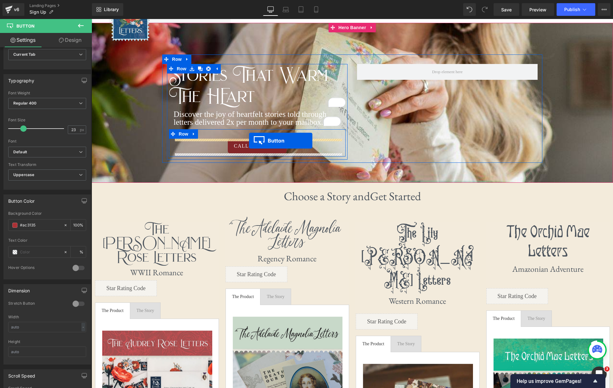
drag, startPoint x: 341, startPoint y: 266, endPoint x: 248, endPoint y: 141, distance: 155.8
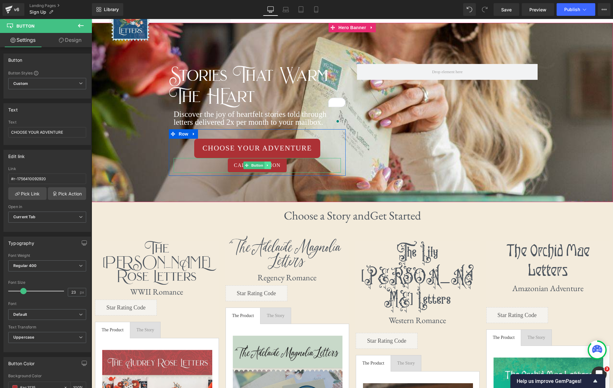
click at [269, 167] on icon at bounding box center [267, 166] width 3 height 4
click at [269, 166] on icon at bounding box center [270, 166] width 3 height 4
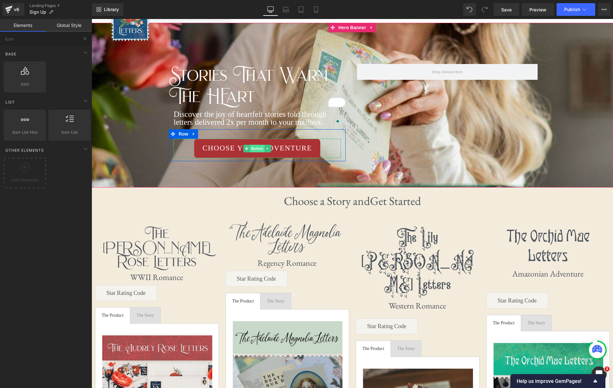
click at [255, 150] on span "Button" at bounding box center [257, 149] width 15 height 8
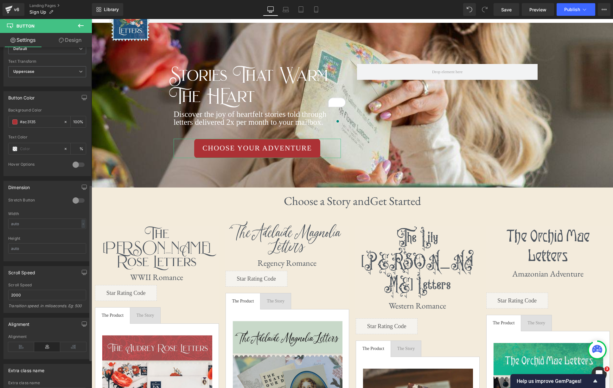
scroll to position [279, 0]
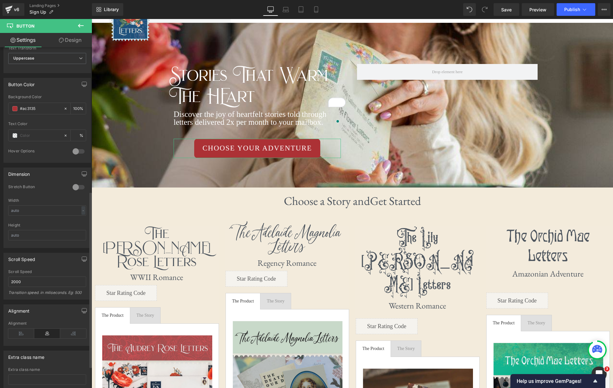
click at [75, 188] on div at bounding box center [78, 187] width 15 height 10
click at [312, 9] on link "Mobile" at bounding box center [316, 9] width 15 height 13
type input "100"
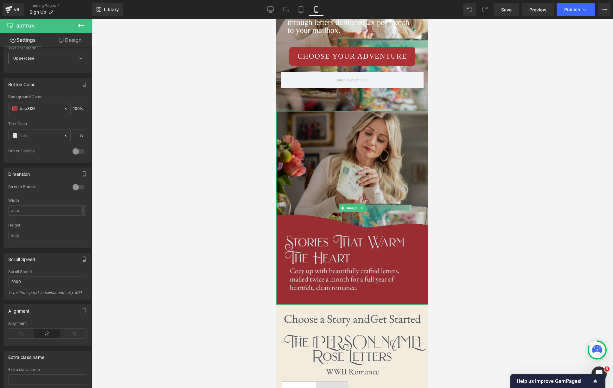
scroll to position [170, 0]
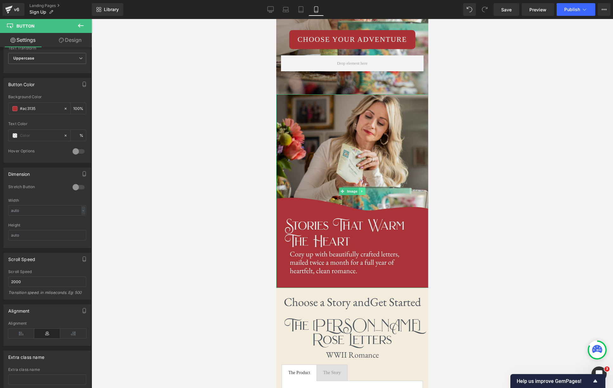
click at [363, 193] on icon at bounding box center [362, 192] width 3 height 4
click at [368, 195] on link at bounding box center [365, 192] width 7 height 8
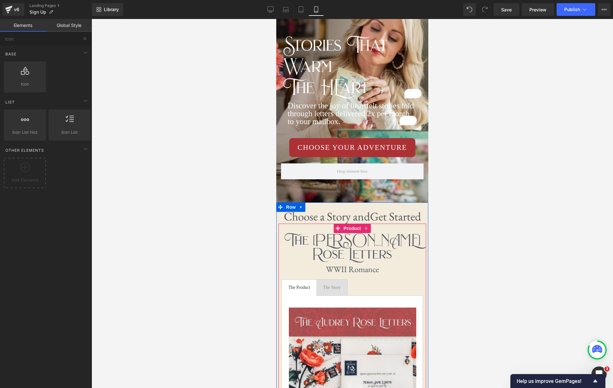
scroll to position [0, 0]
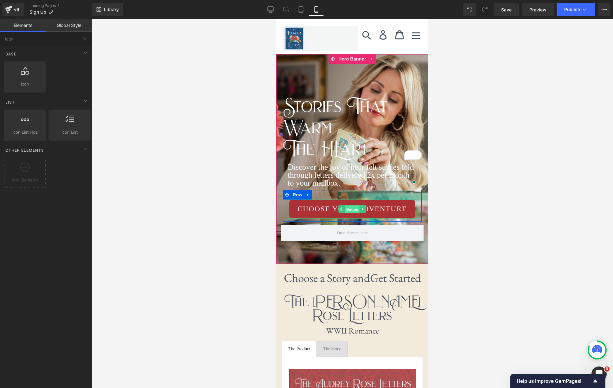
click at [355, 213] on span "Button" at bounding box center [352, 210] width 15 height 8
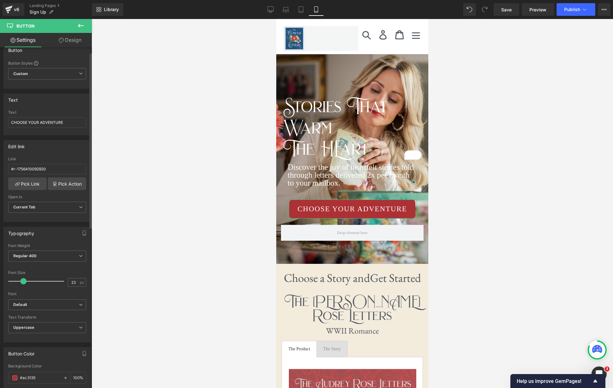
scroll to position [10, 0]
click at [82, 232] on icon "button" at bounding box center [84, 232] width 5 height 5
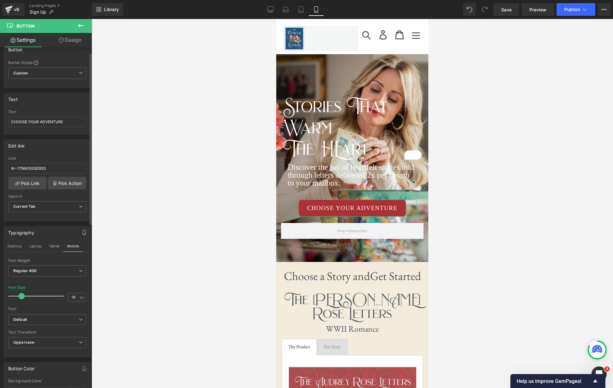
click at [20, 295] on span at bounding box center [21, 296] width 6 height 6
click at [267, 10] on link "Desktop" at bounding box center [270, 9] width 15 height 13
type input "23"
type input "100"
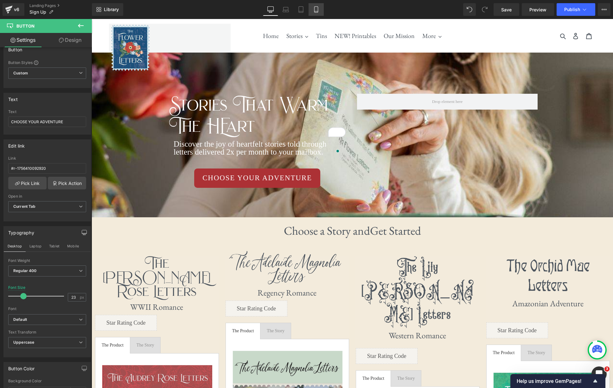
click at [320, 10] on link "Mobile" at bounding box center [316, 9] width 15 height 13
type input "19"
type input "100"
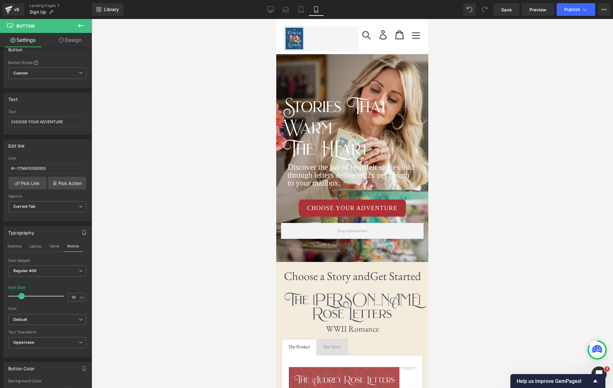
scroll to position [31, 0]
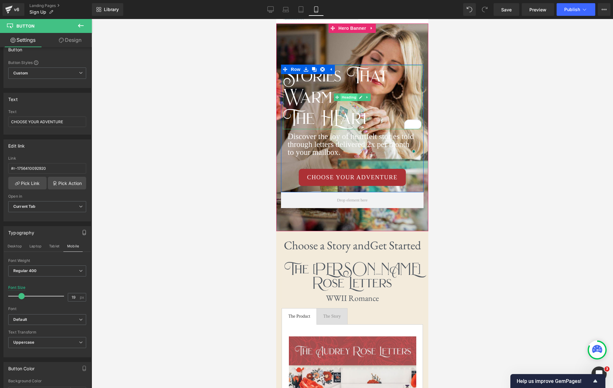
click at [346, 98] on span "Heading" at bounding box center [349, 98] width 17 height 8
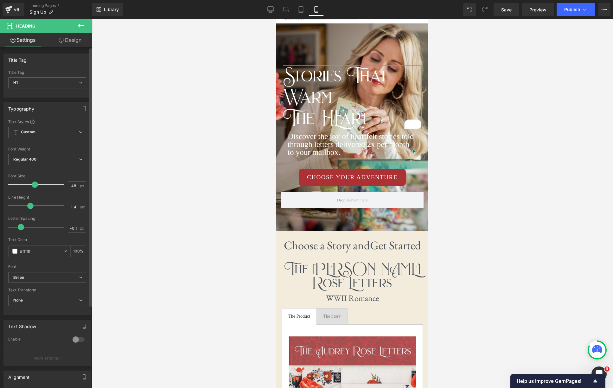
click at [82, 107] on icon "button" at bounding box center [84, 108] width 5 height 5
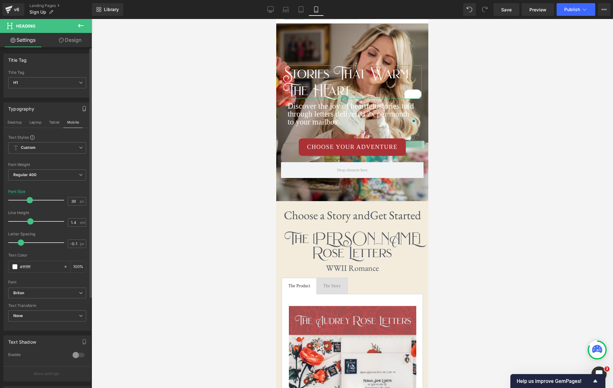
type input "40"
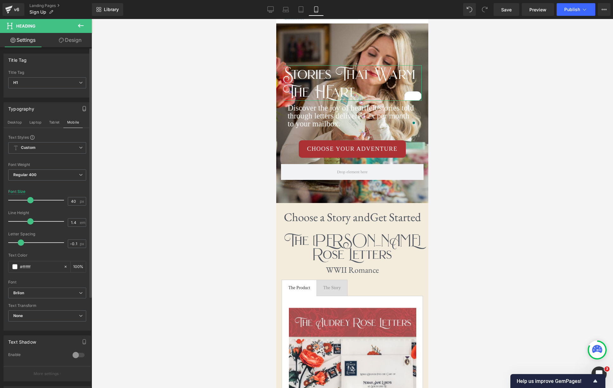
drag, startPoint x: 34, startPoint y: 199, endPoint x: 29, endPoint y: 199, distance: 4.4
click at [29, 199] on span at bounding box center [30, 200] width 6 height 6
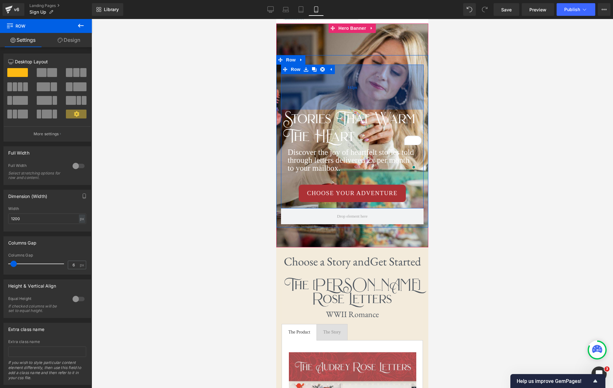
drag, startPoint x: 364, startPoint y: 65, endPoint x: 360, endPoint y: 109, distance: 44.8
click at [360, 109] on div "142px" at bounding box center [352, 87] width 143 height 45
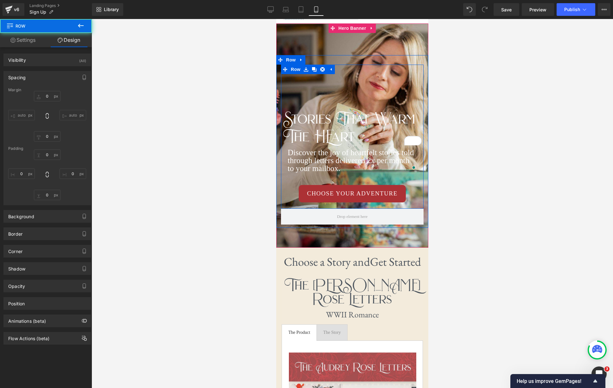
type input "0"
type input "143"
type input "0"
type input "10"
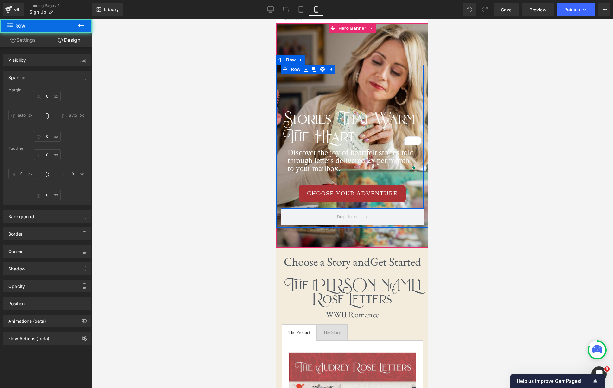
type input "0"
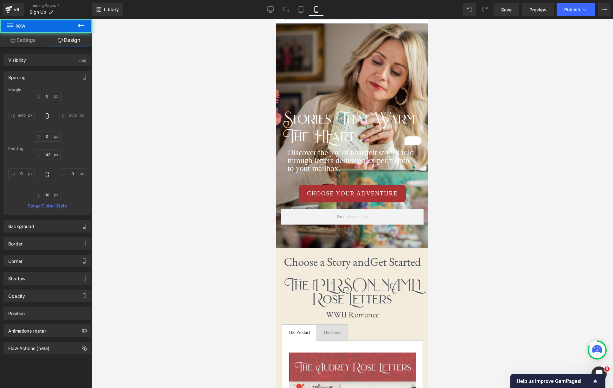
click at [497, 114] on div at bounding box center [353, 203] width 522 height 369
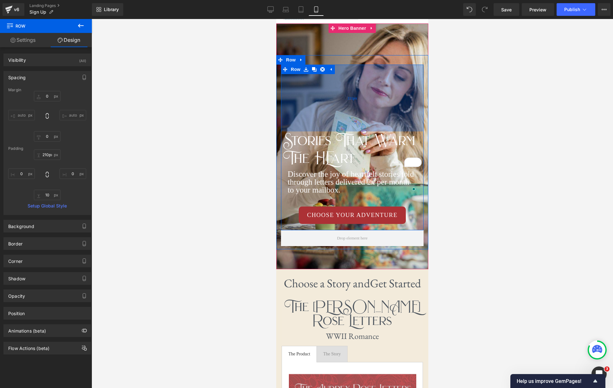
type input "209px"
drag, startPoint x: 379, startPoint y: 95, endPoint x: 378, endPoint y: 116, distance: 20.6
click at [378, 116] on div "209px" at bounding box center [352, 98] width 143 height 66
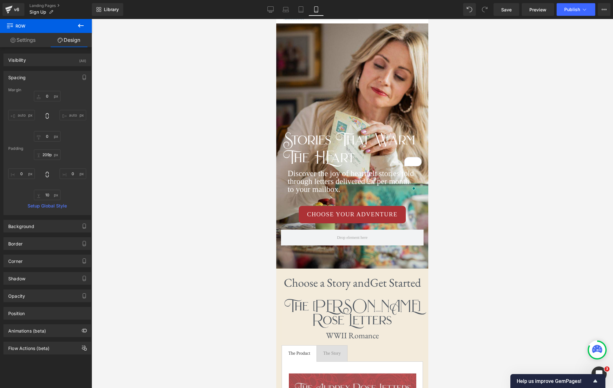
click at [535, 126] on div at bounding box center [353, 203] width 522 height 369
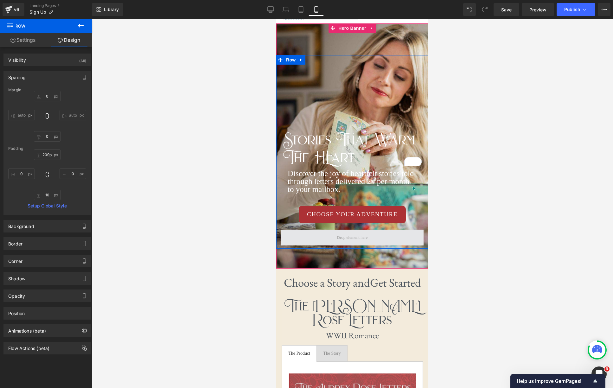
click at [391, 244] on span at bounding box center [352, 238] width 143 height 16
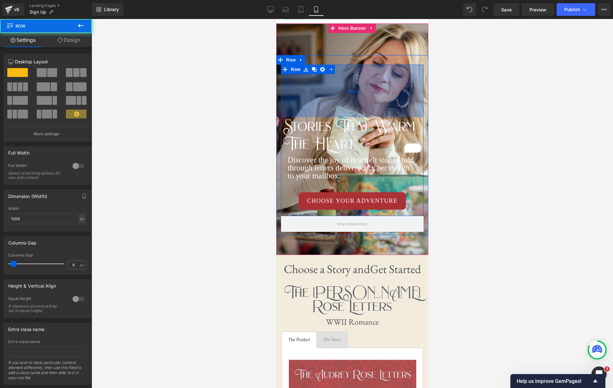
drag, startPoint x: 377, startPoint y: 126, endPoint x: 401, endPoint y: 108, distance: 29.9
click at [380, 113] on div "166px" at bounding box center [352, 91] width 143 height 53
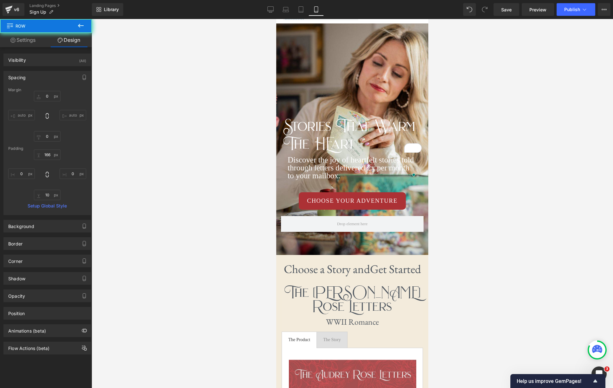
click at [498, 105] on div at bounding box center [353, 203] width 522 height 369
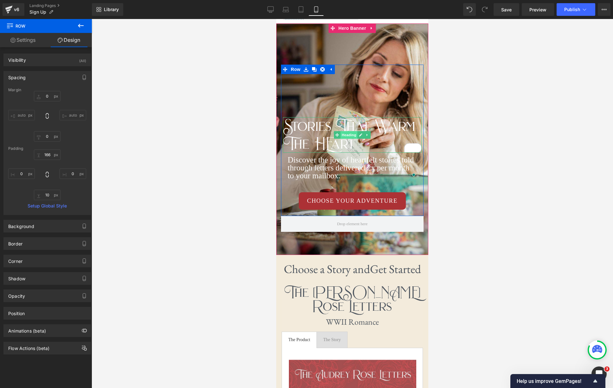
click at [348, 135] on span "Heading" at bounding box center [349, 135] width 17 height 8
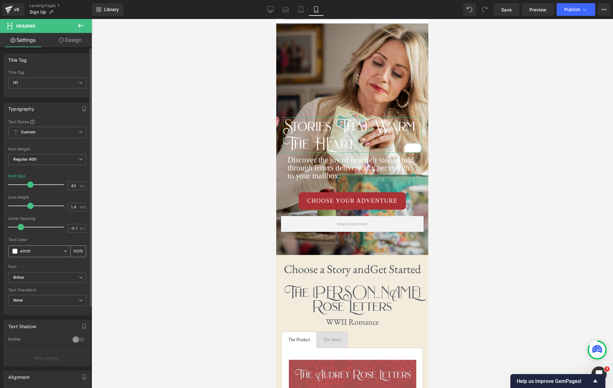
click at [30, 251] on input "#ffffff" at bounding box center [40, 251] width 41 height 7
click at [17, 251] on span at bounding box center [14, 251] width 5 height 5
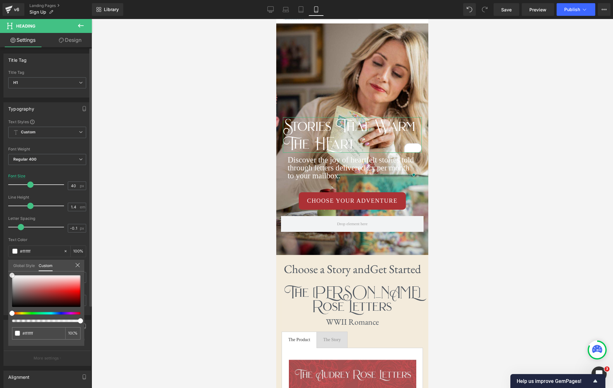
type input "#280000"
click at [38, 305] on div at bounding box center [46, 291] width 68 height 32
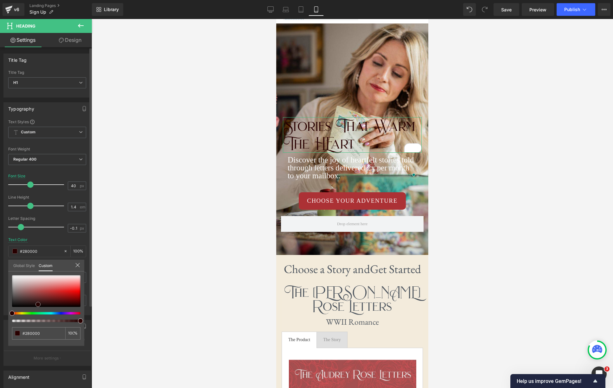
type input "#eeecec"
click at [16, 278] on div at bounding box center [46, 291] width 68 height 32
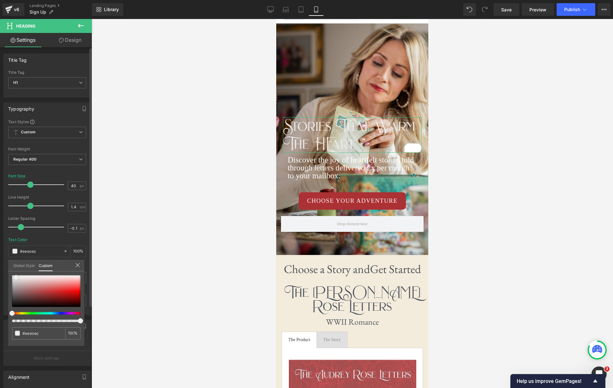
type input "#ebe9e9"
type input "#e7e3e3"
type input "#e5e0e0"
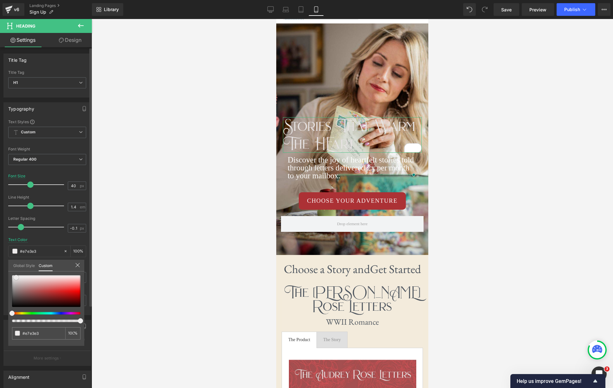
type input "#e5e0e0"
type input "#dfdcdc"
type input "#dbd6d6"
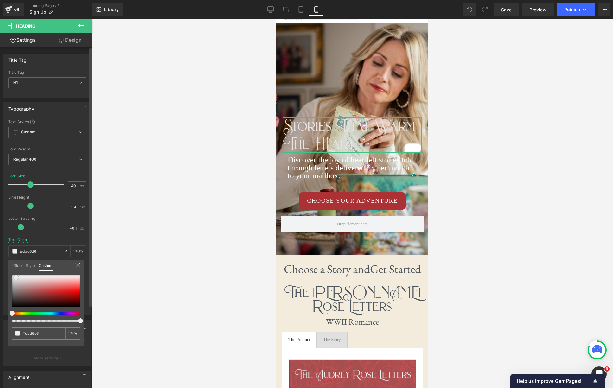
type input "#d8d4d4"
type input "#d0cccc"
type input "#c9c4c4"
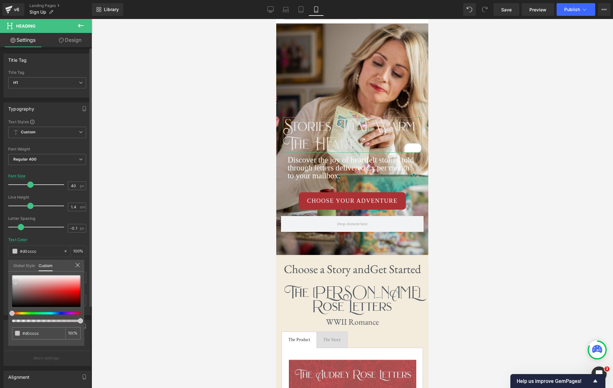
type input "#c9c4c4"
type input "#c5bebe"
type input "#c3bbbb"
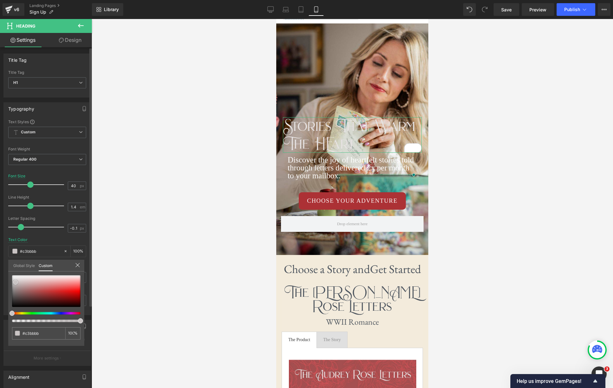
type input "#c0b8b8"
type input "#beb6b6"
type input "#bbb3b3"
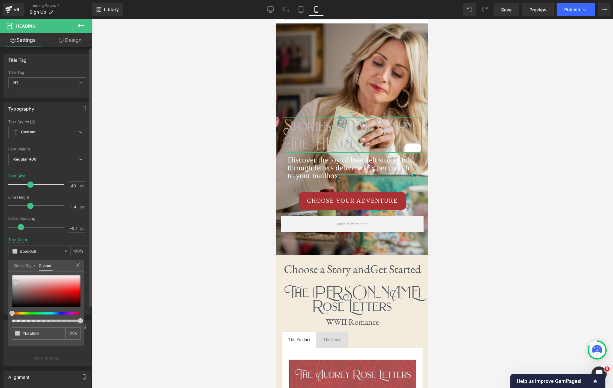
type input "#bbb3b3"
type input "#b9b0b0"
type input "#b7adad"
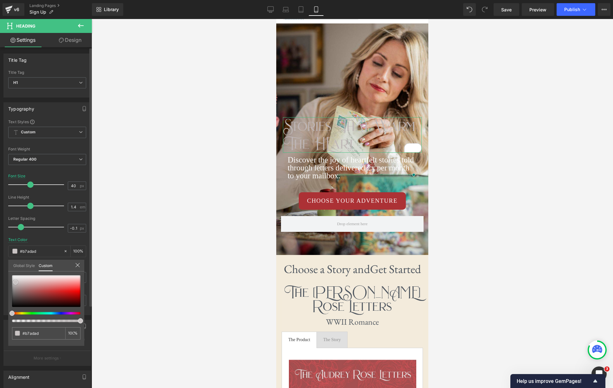
type input "#b3abab"
type input "#aaa1a1"
type input "#a09696"
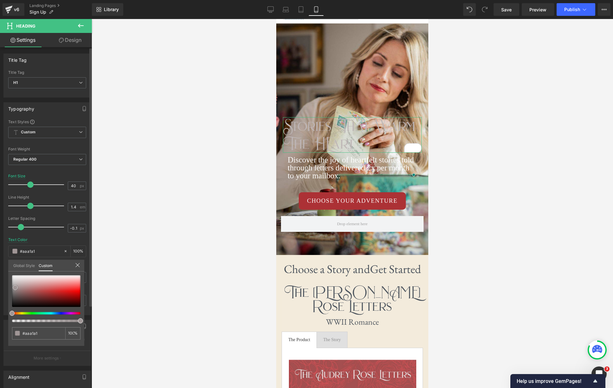
type input "#a09696"
type input "#9a9292"
type input "#a09696"
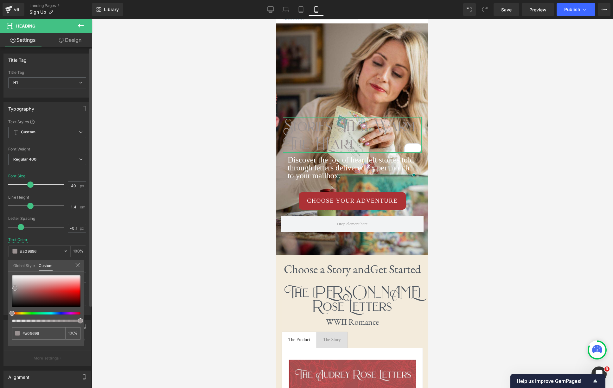
type input "#a69a9a"
type input "#aea2a2"
type input "#bbaeae"
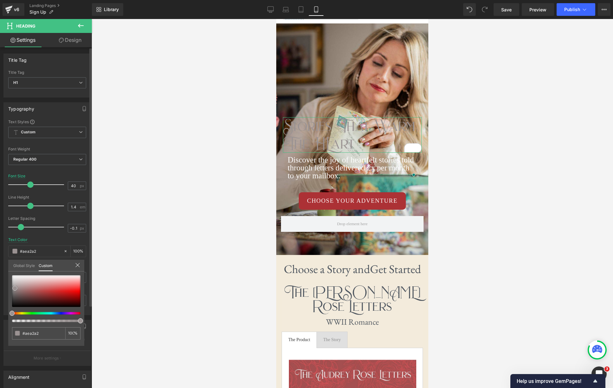
type input "#bbaeae"
type input "#c7bbbb"
type input "#cfc3c3"
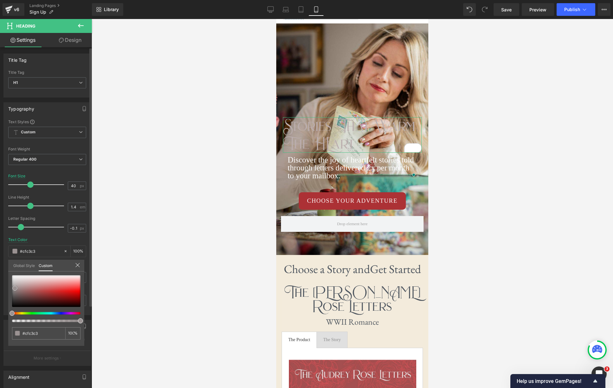
type input "#d2c5c5"
type input "#d6cbcb"
type input "#dad1d1"
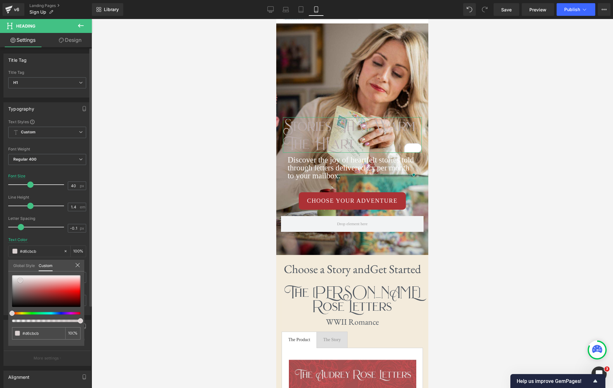
type input "#dad1d1"
type input "#ddd4d4"
type input "#dfd6d6"
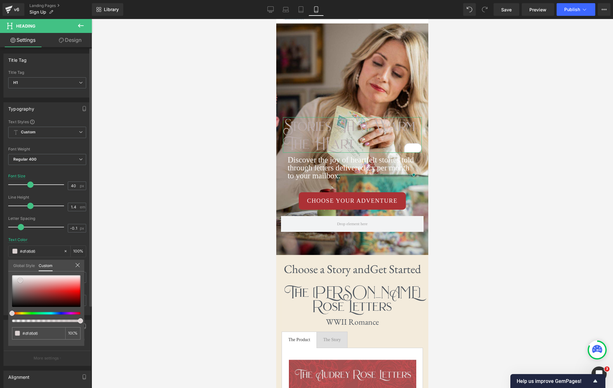
type input "#e4dcdc"
type input "#e6dfdf"
type input "#e8e2e2"
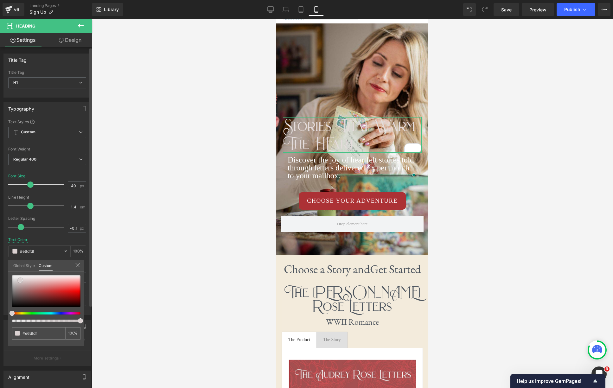
type input "#e8e2e2"
type input "#e9e1e1"
type input "#ebe4e4"
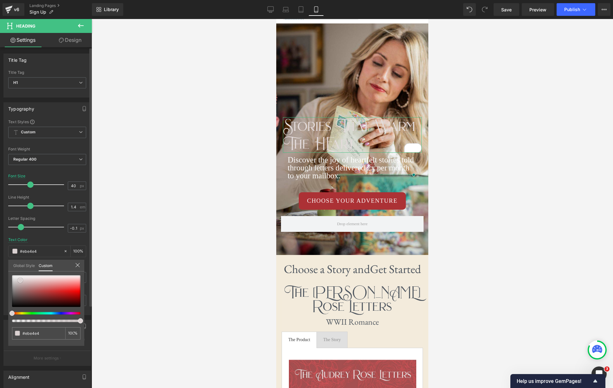
type input "#ede7e7"
type input "#efeaea"
type input "#f1eded"
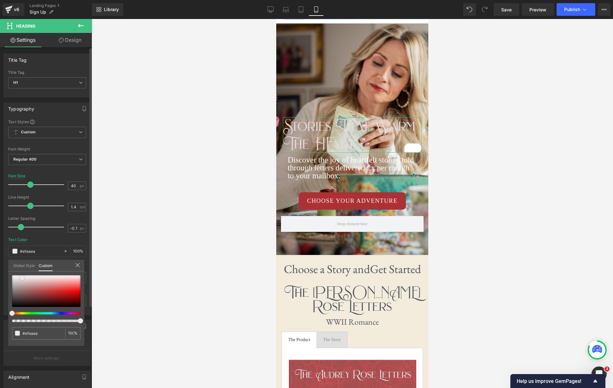
type input "#f1eded"
type input "#f4f0f0"
type input "#f6f3f3"
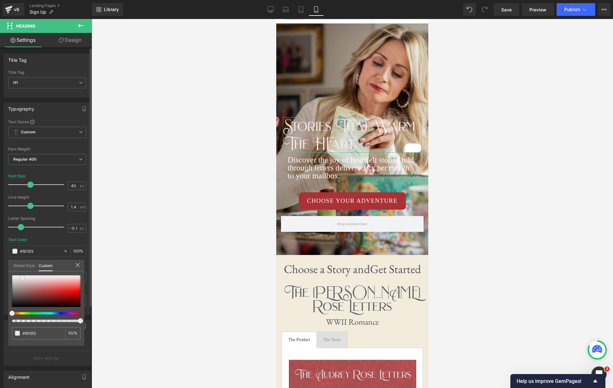
type input "#faf9f9"
type input "#fcfcfc"
type input "#ffffff"
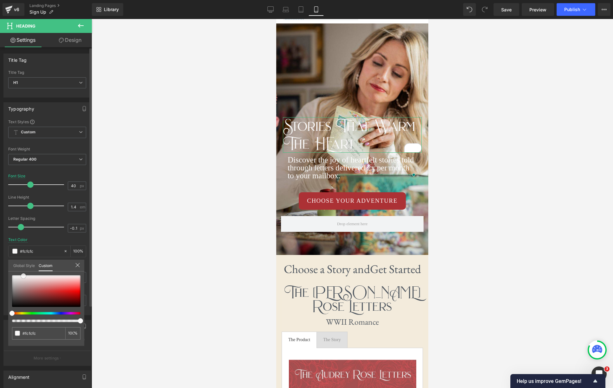
type input "#ffffff"
type input "#f9f9f9"
type input "#f7f7f7"
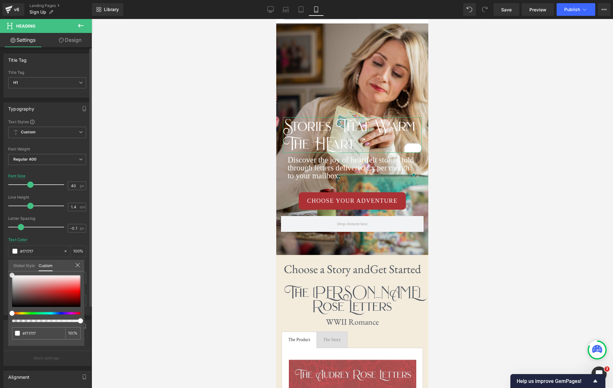
type input "#f4f4f4"
type input "#f2f2f2"
type input "#ededed"
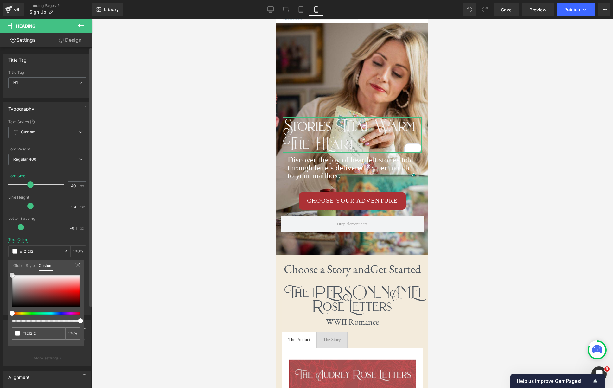
type input "#ededed"
type input "#e8e8e8"
type input "#e5e5e5"
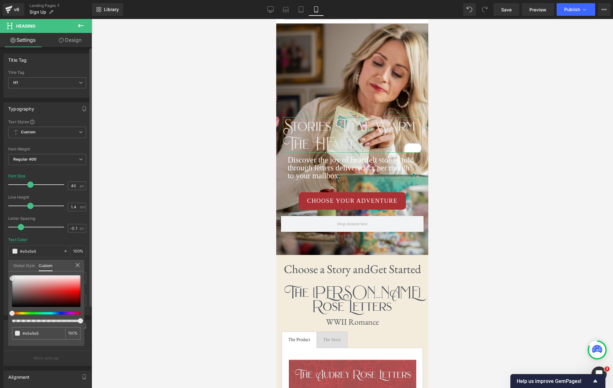
type input "#e8e8e8"
type input "#efefef"
type input "#f4f4f4"
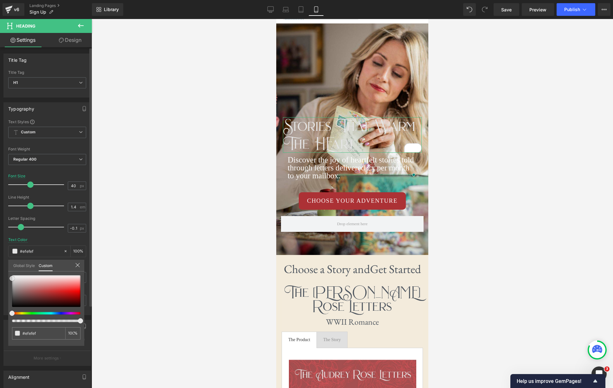
type input "#f4f4f4"
type input "#fcfcfc"
type input "#ffffff"
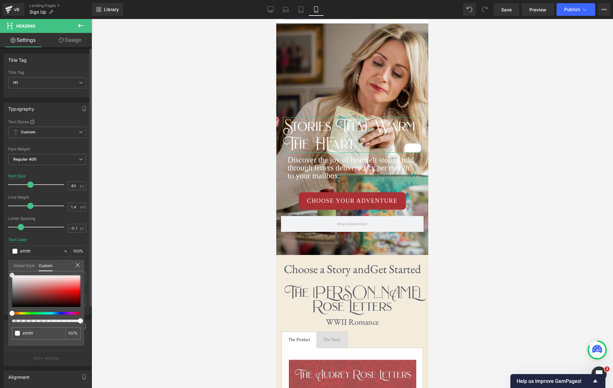
type input "#fcfcfc"
type input "#f4f4f4"
type input "#f2f2f2"
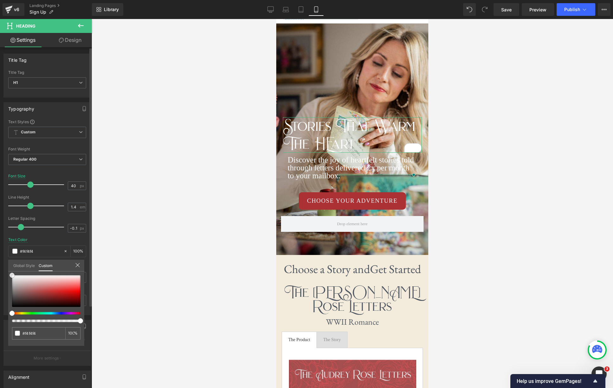
type input "#f2f2f2"
type input "#efefef"
type input "#f0efef"
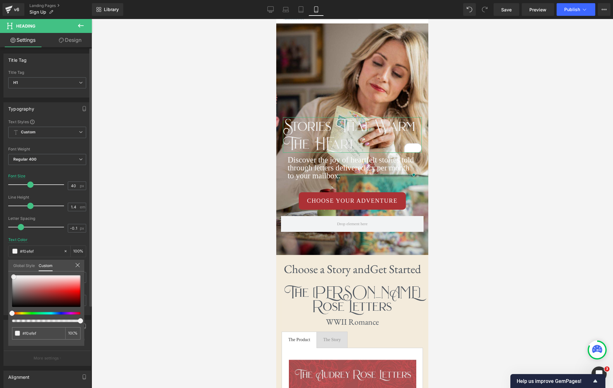
type input "#f2f1f1"
type input "#f0efef"
type input "#ebe9e9"
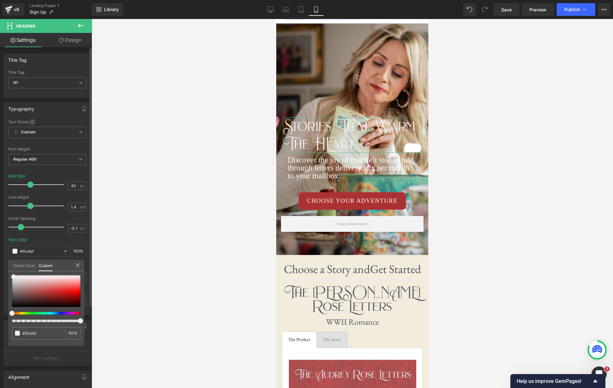
type input "#ebe9e9"
type input "#e7e3e3"
type input "#e9e6e6"
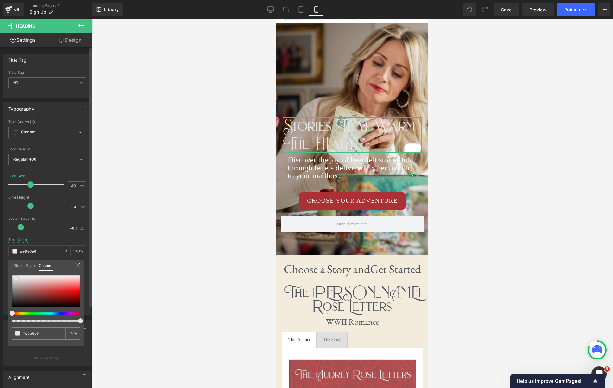
click at [17, 278] on span at bounding box center [15, 278] width 5 height 5
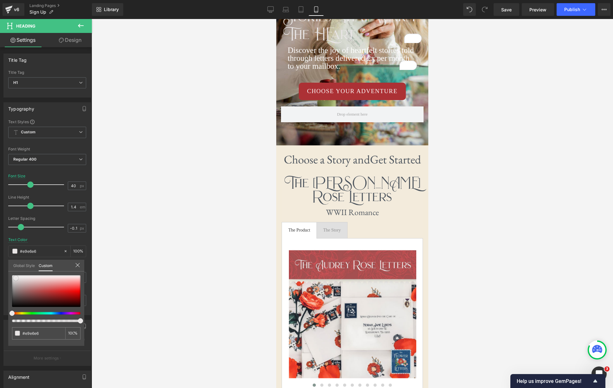
scroll to position [0, 0]
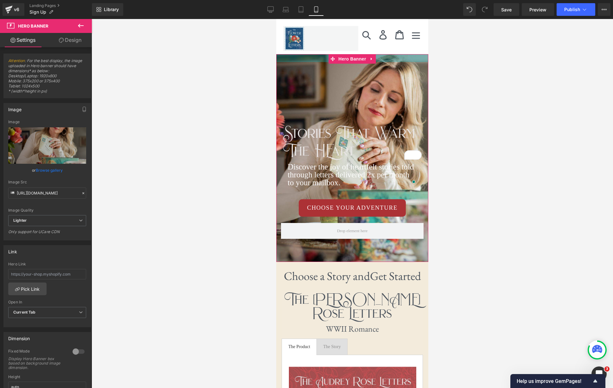
drag, startPoint x: 373, startPoint y: 83, endPoint x: 379, endPoint y: 60, distance: 24.3
click at [379, 60] on div at bounding box center [352, 58] width 152 height 8
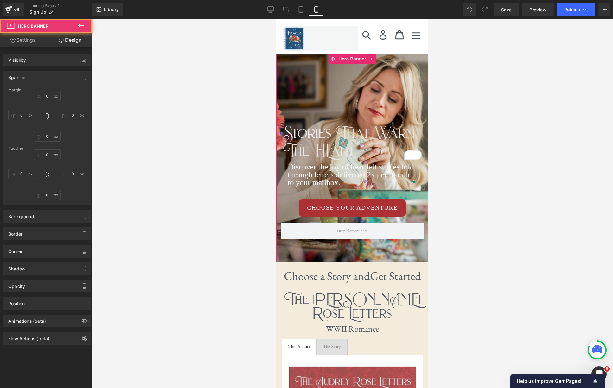
type input "0"
type input "25"
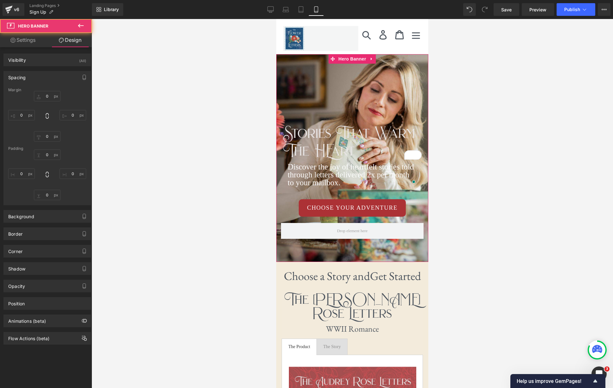
type input "0"
type input "63"
type input "0"
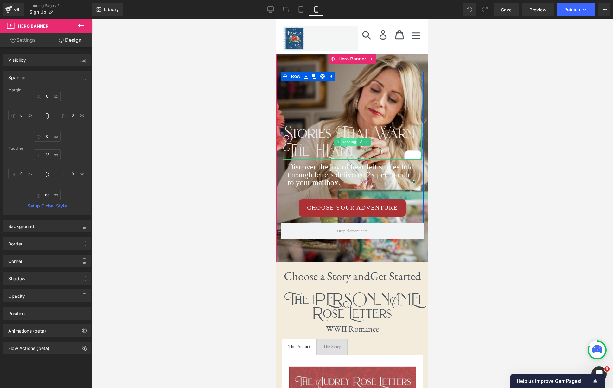
click at [352, 144] on span "Heading" at bounding box center [349, 142] width 17 height 8
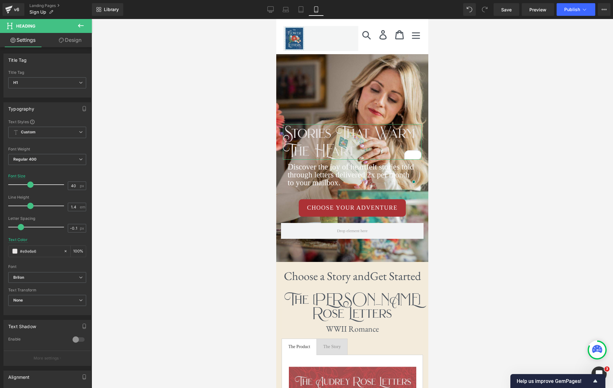
click at [84, 40] on link "Design" at bounding box center [70, 40] width 46 height 14
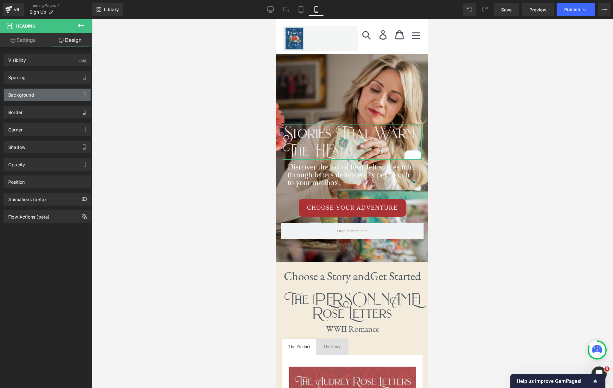
click at [47, 93] on div "Background" at bounding box center [47, 95] width 87 height 12
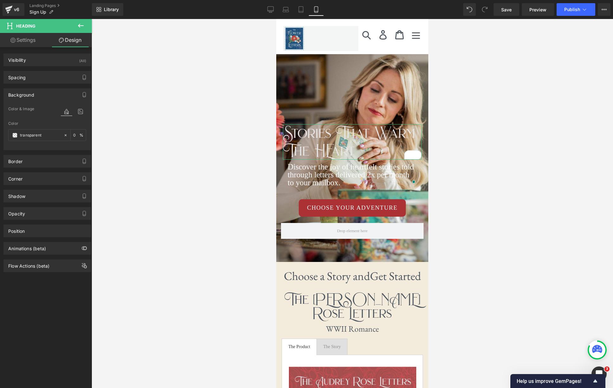
click at [63, 113] on icon at bounding box center [66, 111] width 11 height 8
click at [63, 135] on icon at bounding box center [65, 135] width 4 height 4
click at [15, 137] on span at bounding box center [14, 135] width 5 height 5
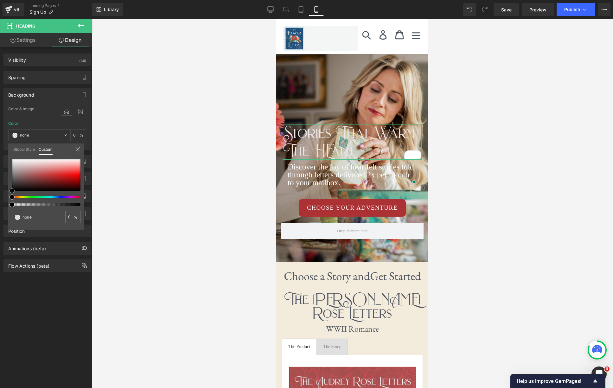
type input "#971010"
type input "100"
type input "#971010"
type input "100"
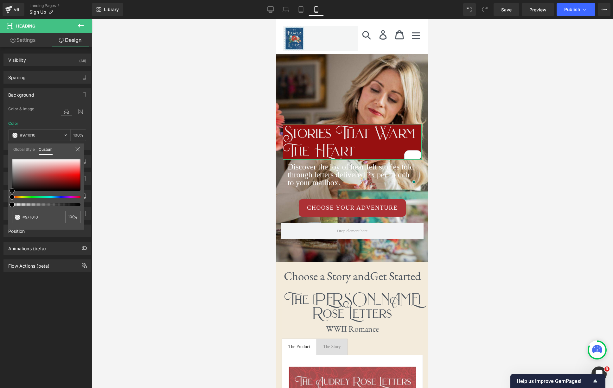
click at [67, 180] on div at bounding box center [46, 175] width 68 height 32
type input "99"
type input "94"
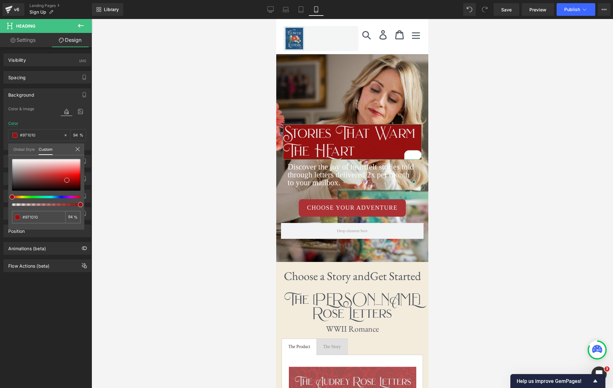
type input "88"
type input "83"
type input "79"
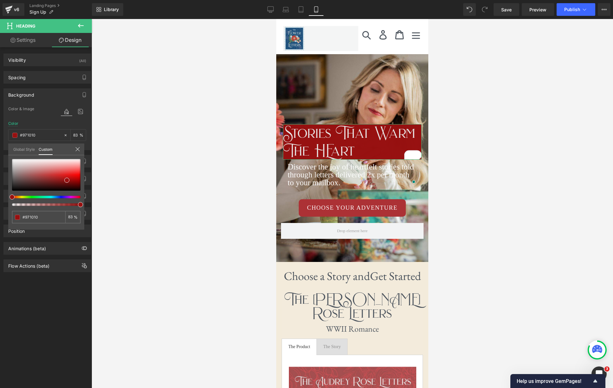
type input "79"
type input "74"
type input "69"
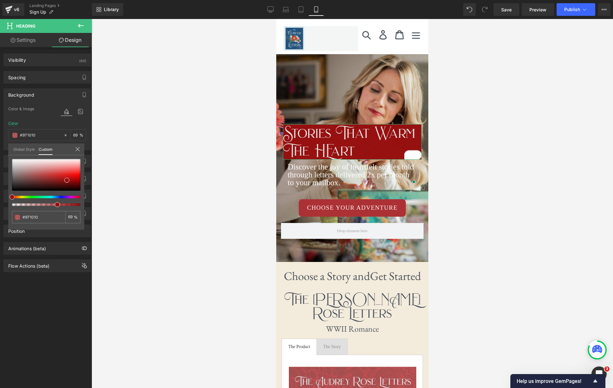
type input "65"
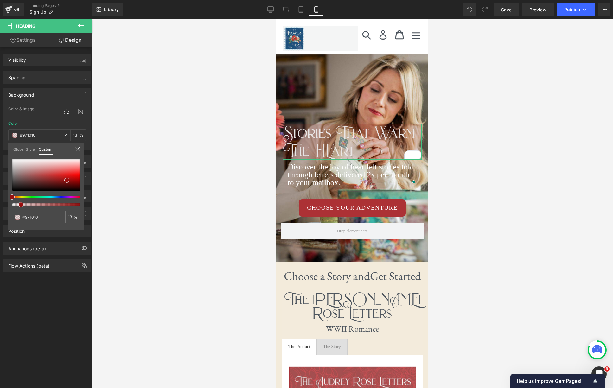
drag, startPoint x: 80, startPoint y: 206, endPoint x: 197, endPoint y: 191, distance: 117.9
click at [19, 202] on div at bounding box center [46, 182] width 68 height 47
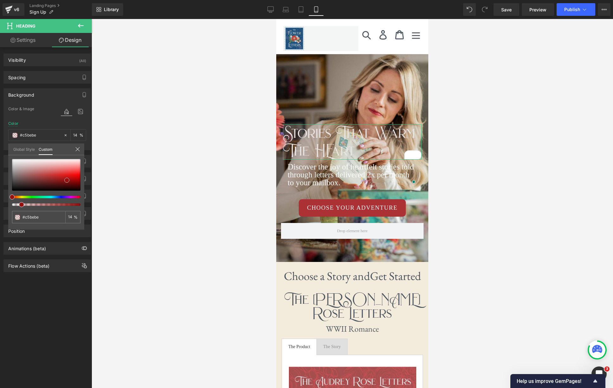
click at [16, 167] on div at bounding box center [46, 175] width 68 height 32
click at [464, 183] on div at bounding box center [353, 203] width 522 height 369
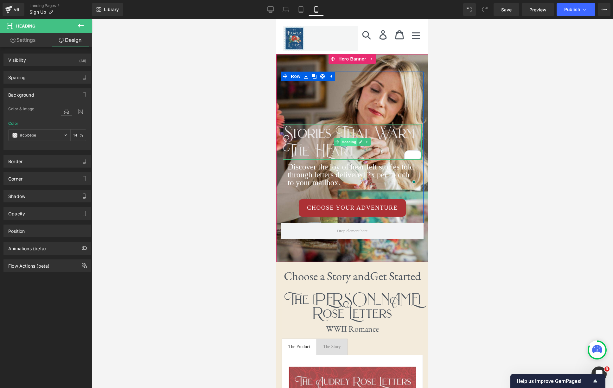
click at [354, 142] on span "Heading" at bounding box center [349, 142] width 17 height 8
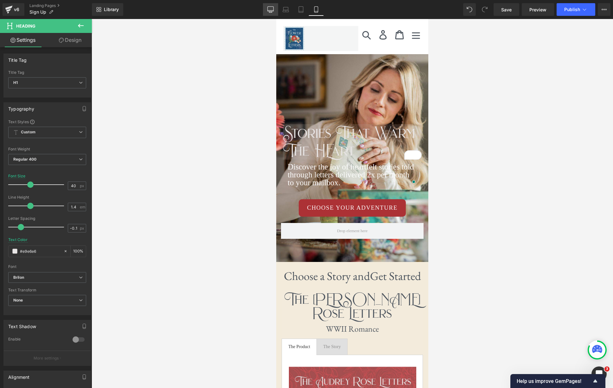
click at [274, 6] on icon at bounding box center [271, 9] width 6 height 6
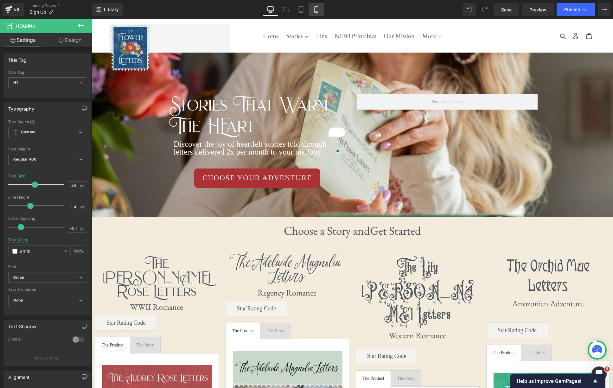
click at [318, 7] on icon at bounding box center [315, 10] width 3 height 6
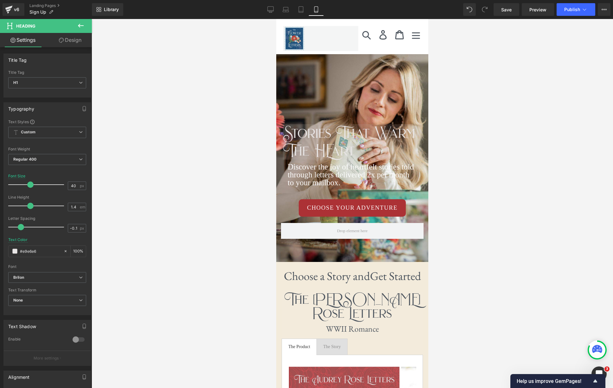
scroll to position [30, 0]
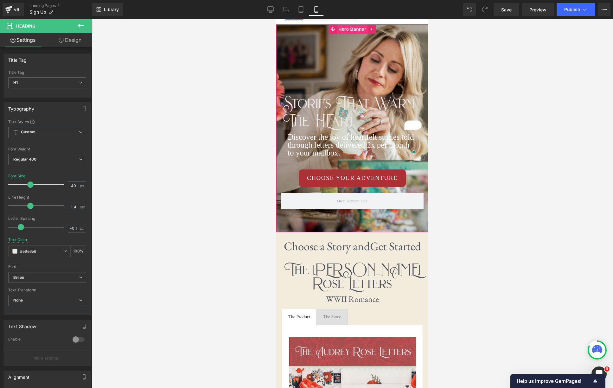
click at [359, 31] on span "Hero Banner" at bounding box center [352, 29] width 31 height 10
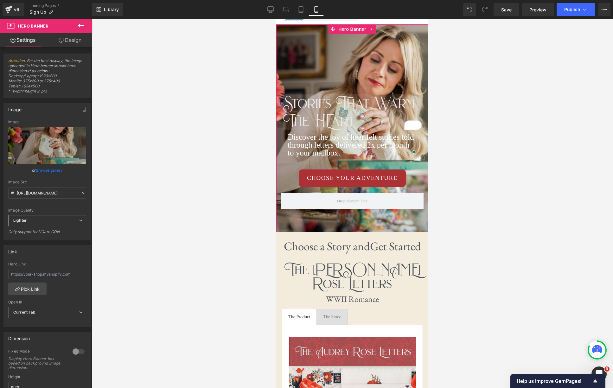
click at [79, 221] on icon at bounding box center [81, 221] width 4 height 4
click at [63, 241] on li "Lightest" at bounding box center [45, 242] width 75 height 10
drag, startPoint x: 75, startPoint y: 219, endPoint x: 63, endPoint y: 221, distance: 11.8
click at [75, 219] on span "Lightest" at bounding box center [47, 220] width 78 height 11
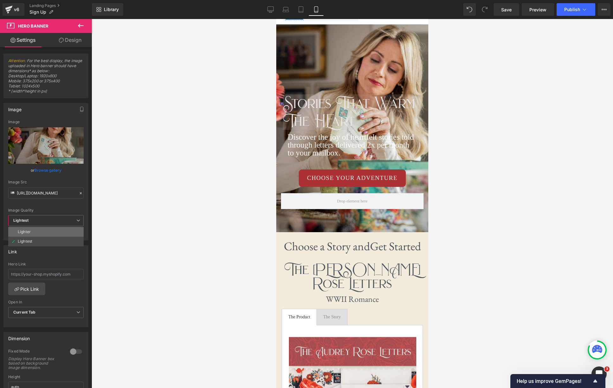
click at [36, 229] on li "Lighter" at bounding box center [45, 232] width 75 height 10
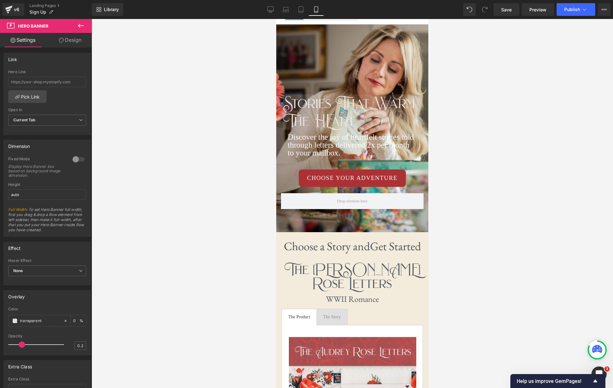
scroll to position [225, 0]
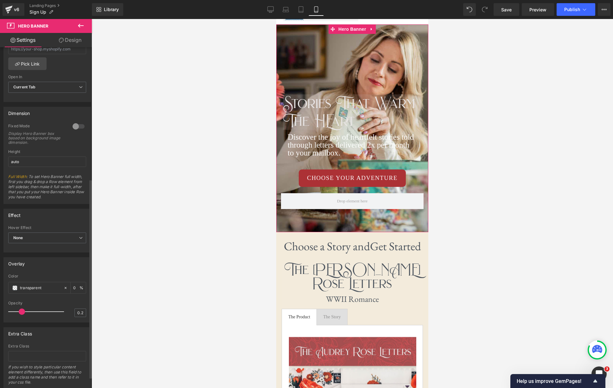
click at [78, 127] on div at bounding box center [78, 126] width 15 height 10
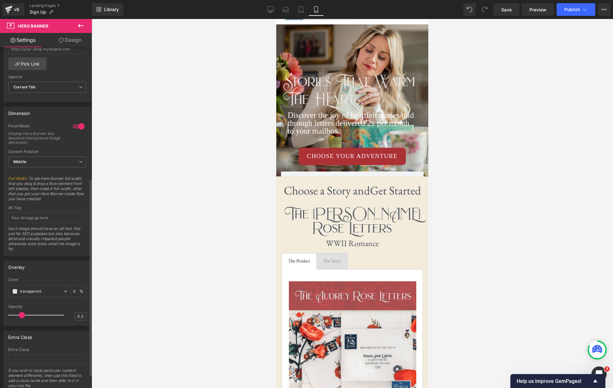
click at [78, 127] on div at bounding box center [78, 126] width 15 height 10
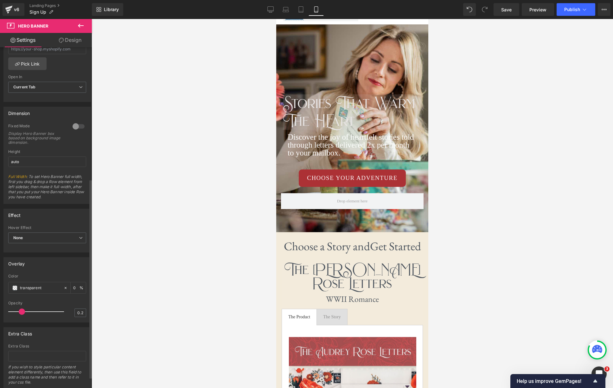
click at [78, 127] on div at bounding box center [78, 126] width 15 height 10
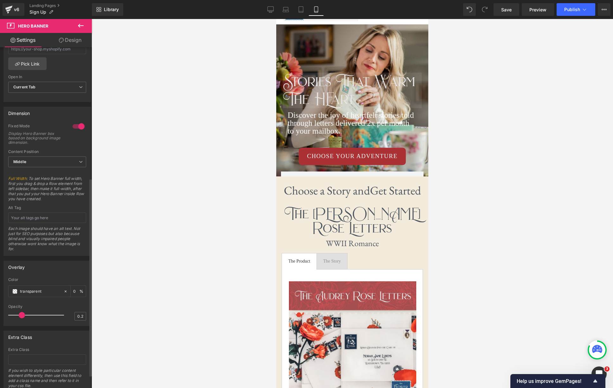
click at [78, 127] on div at bounding box center [78, 126] width 15 height 10
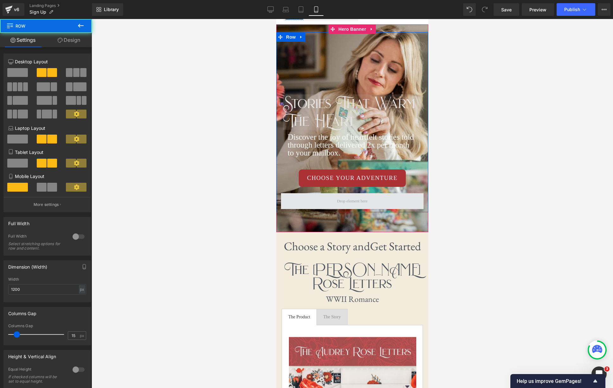
click at [326, 203] on span at bounding box center [352, 201] width 143 height 16
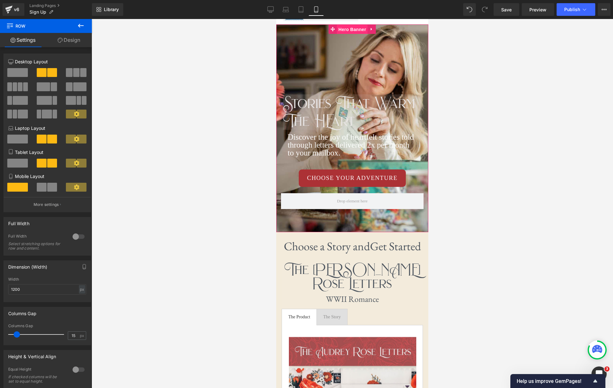
click at [354, 31] on span "Hero Banner" at bounding box center [352, 30] width 31 height 10
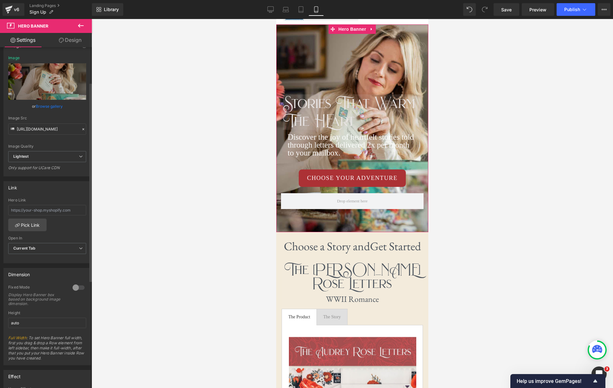
scroll to position [67, 0]
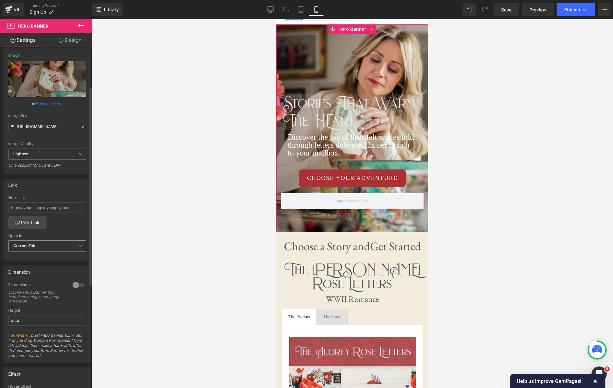
click at [79, 244] on icon at bounding box center [81, 246] width 4 height 4
click at [78, 244] on icon at bounding box center [78, 246] width 4 height 4
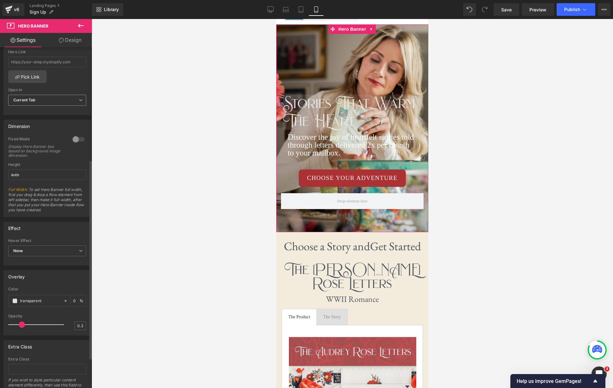
scroll to position [231, 0]
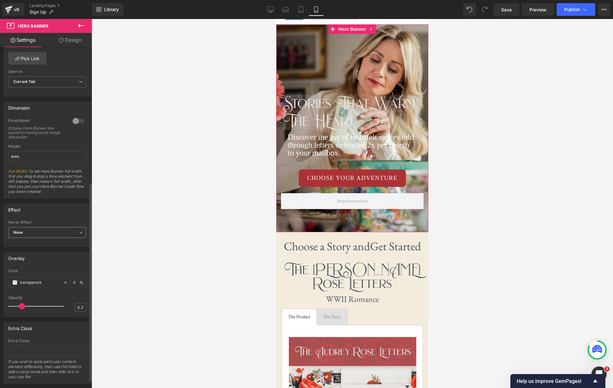
click at [79, 231] on icon at bounding box center [81, 233] width 4 height 4
click at [60, 249] on li "Zoom" at bounding box center [45, 254] width 75 height 10
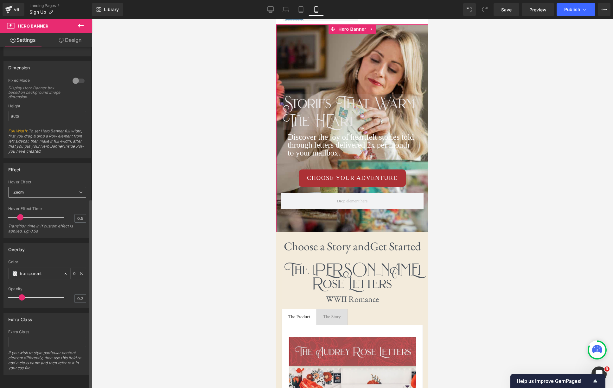
scroll to position [275, 0]
click at [79, 191] on icon at bounding box center [81, 193] width 4 height 4
click at [59, 200] on li "None" at bounding box center [45, 204] width 75 height 10
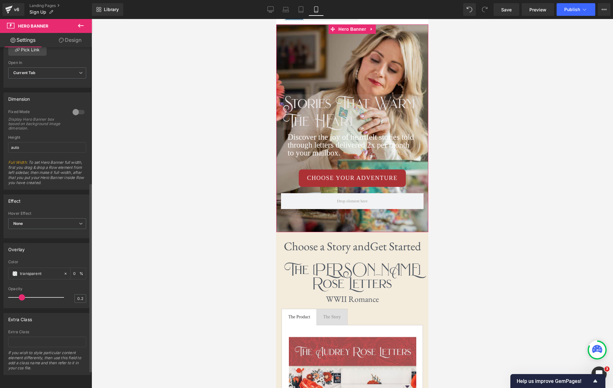
scroll to position [244, 0]
drag, startPoint x: 23, startPoint y: 293, endPoint x: 77, endPoint y: 294, distance: 53.6
click at [77, 294] on div "Opacity 1" at bounding box center [47, 297] width 78 height 21
drag, startPoint x: 60, startPoint y: 292, endPoint x: 12, endPoint y: 273, distance: 51.3
click at [20, 294] on span at bounding box center [22, 297] width 6 height 6
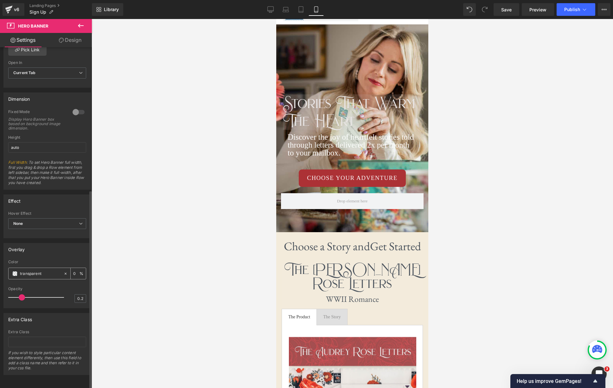
click at [16, 271] on span at bounding box center [14, 273] width 5 height 5
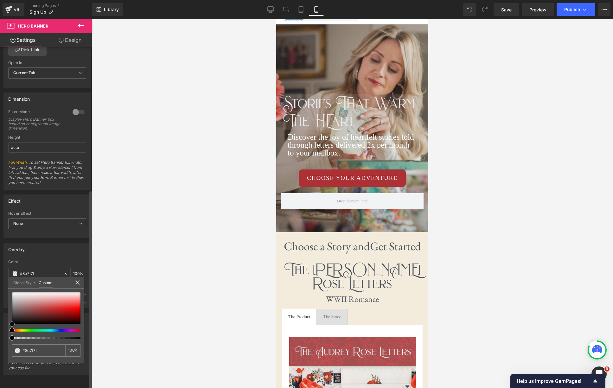
click at [16, 307] on div at bounding box center [46, 309] width 68 height 32
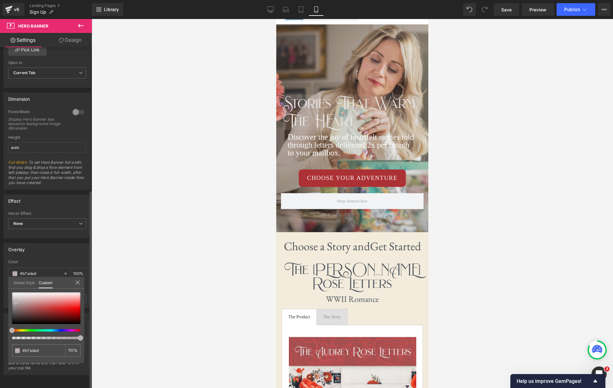
drag, startPoint x: 16, startPoint y: 308, endPoint x: 15, endPoint y: 302, distance: 5.4
click at [15, 302] on span at bounding box center [15, 302] width 5 height 5
click at [273, 5] on link "Desktop" at bounding box center [270, 9] width 15 height 13
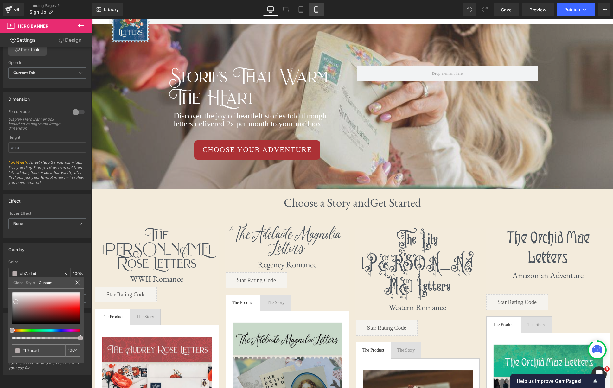
click at [319, 9] on icon at bounding box center [316, 9] width 6 height 6
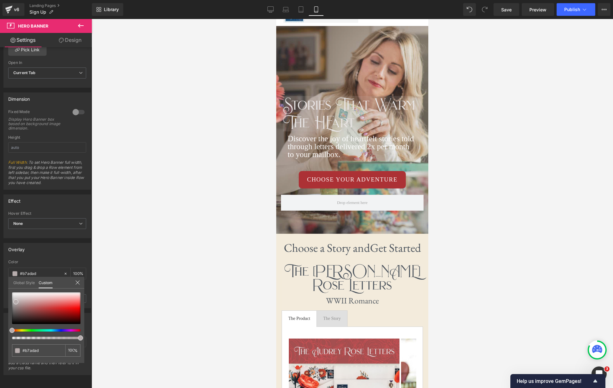
scroll to position [30, 0]
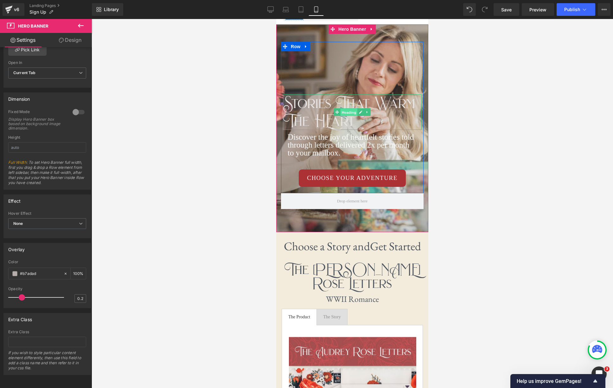
click at [350, 114] on span "Heading" at bounding box center [349, 113] width 17 height 8
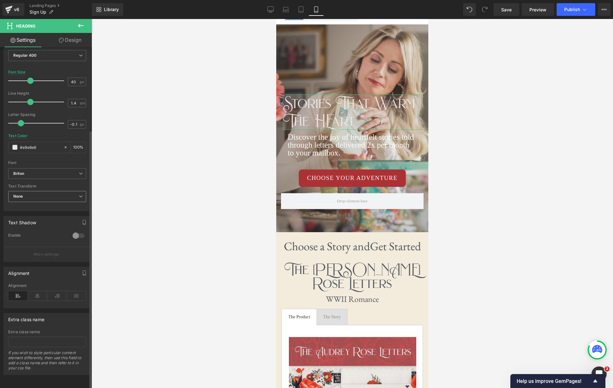
scroll to position [0, 0]
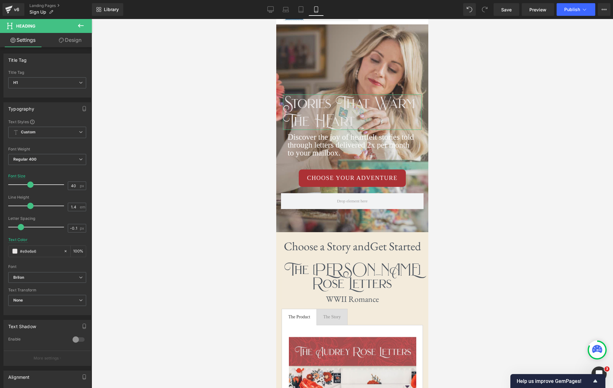
click at [68, 41] on link "Design" at bounding box center [70, 40] width 46 height 14
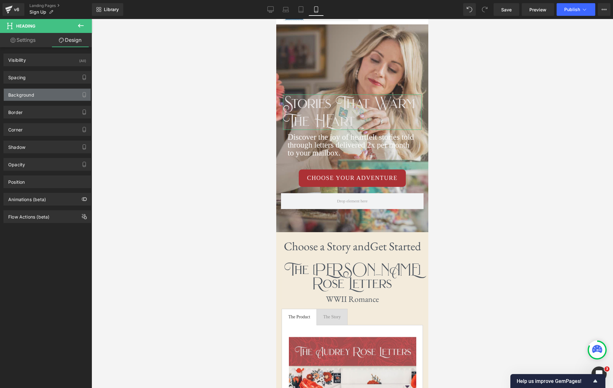
click at [42, 96] on div "Background" at bounding box center [47, 95] width 87 height 12
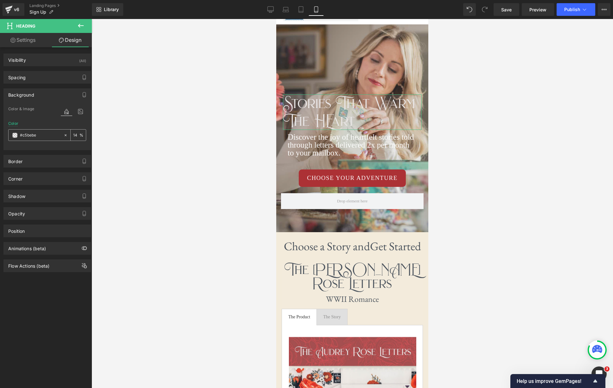
click at [64, 135] on icon at bounding box center [65, 135] width 4 height 4
click at [346, 29] on span "Hero Banner" at bounding box center [352, 30] width 31 height 10
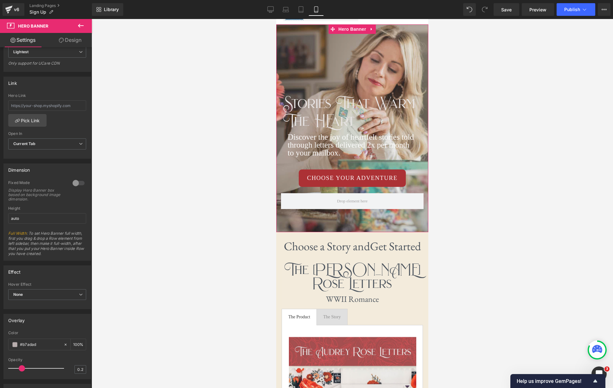
scroll to position [244, 0]
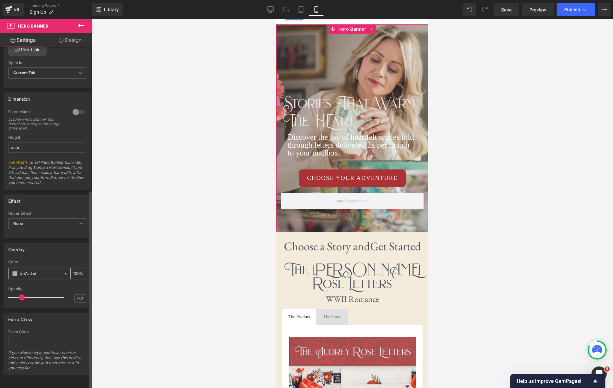
click at [15, 271] on span at bounding box center [14, 273] width 5 height 5
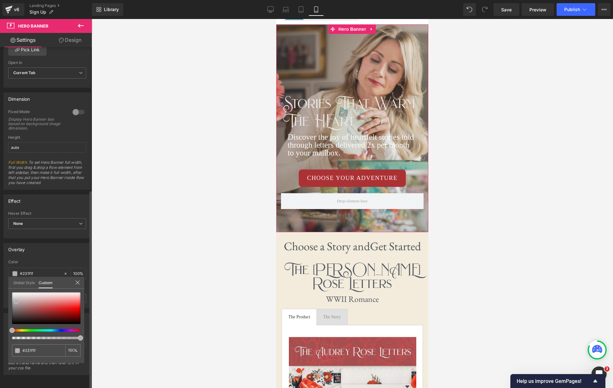
click at [17, 320] on div at bounding box center [46, 309] width 68 height 32
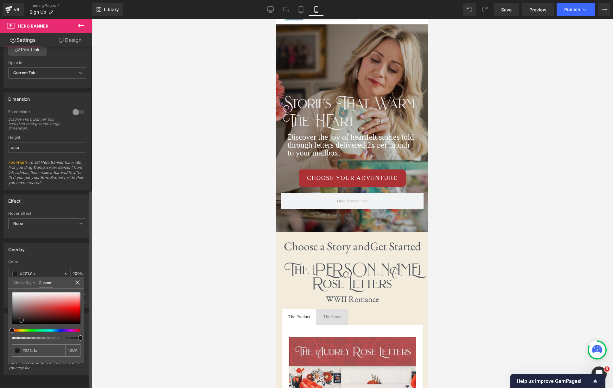
drag, startPoint x: 18, startPoint y: 321, endPoint x: 22, endPoint y: 321, distance: 3.8
click at [22, 322] on span at bounding box center [21, 320] width 5 height 5
click at [271, 10] on icon at bounding box center [271, 9] width 6 height 6
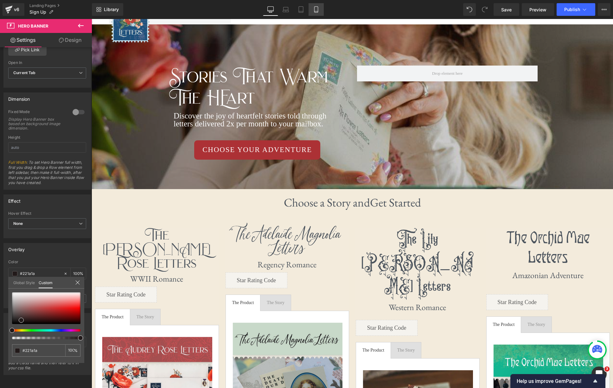
click at [317, 8] on icon at bounding box center [316, 9] width 6 height 6
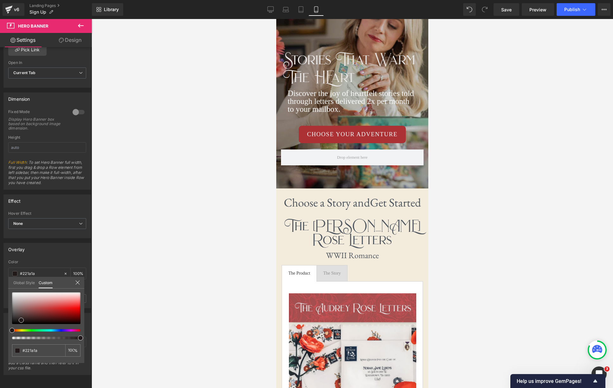
scroll to position [133, 0]
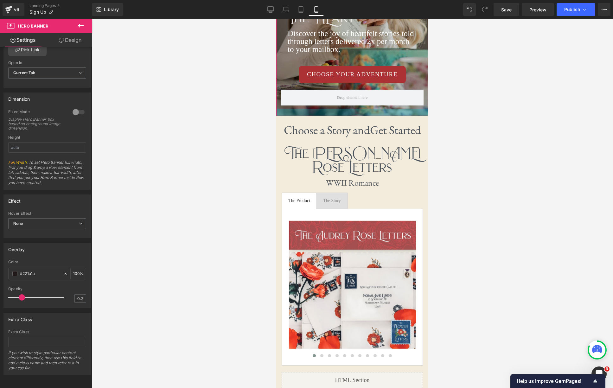
drag, startPoint x: 371, startPoint y: 121, endPoint x: 374, endPoint y: 108, distance: 13.1
click at [374, 109] on div at bounding box center [352, 112] width 152 height 7
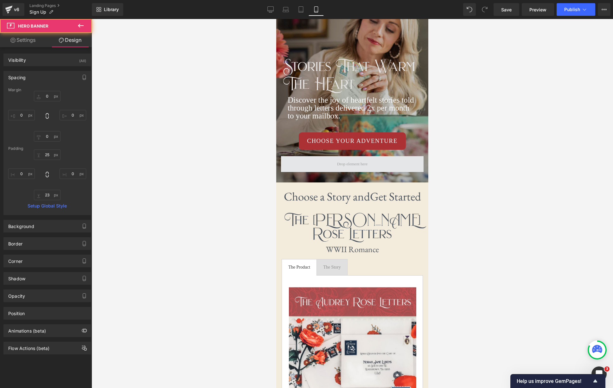
scroll to position [66, 0]
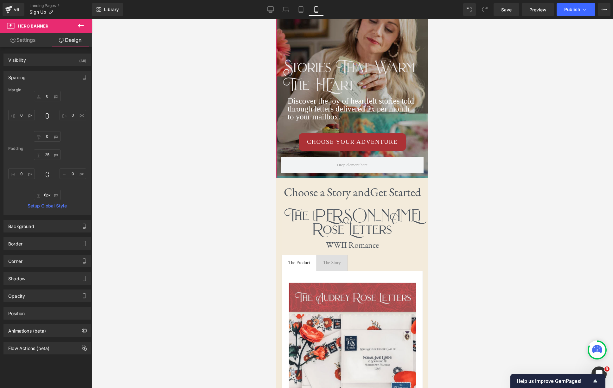
drag, startPoint x: 385, startPoint y: 178, endPoint x: 396, endPoint y: 128, distance: 51.5
click at [386, 172] on div "Stories That Warm The HEart Heading Discover the joy of heartfelt stories told …" at bounding box center [352, 83] width 152 height 190
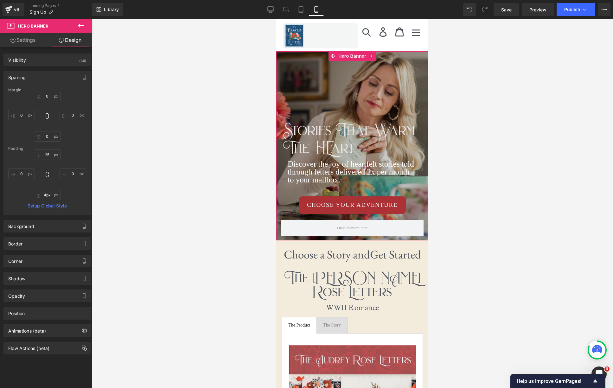
scroll to position [0, 0]
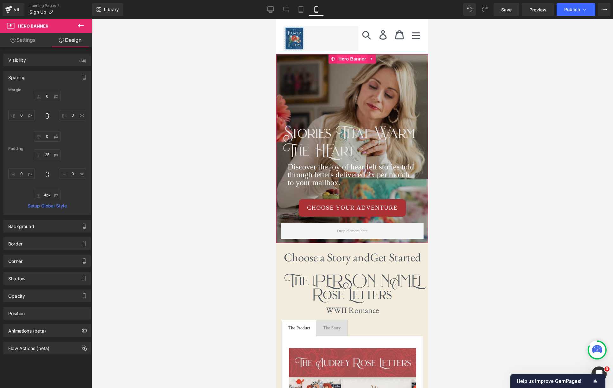
click at [357, 61] on span "Hero Banner" at bounding box center [352, 59] width 31 height 10
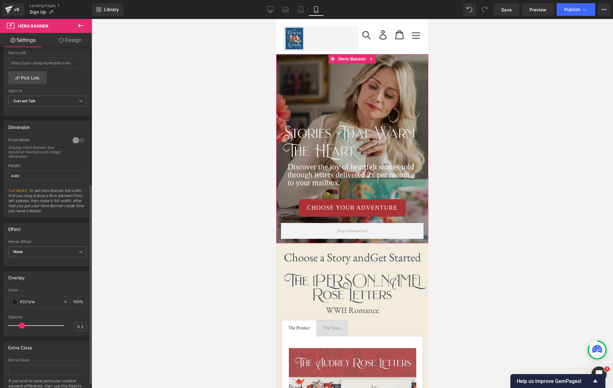
scroll to position [244, 0]
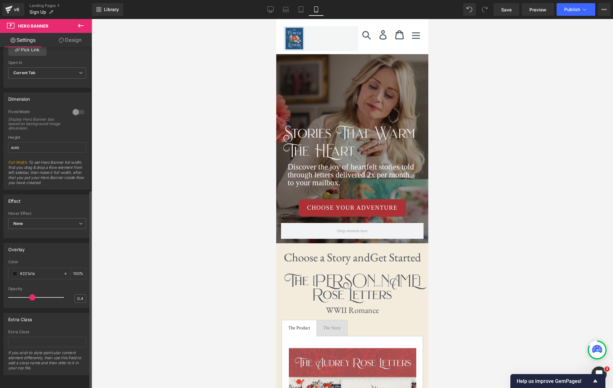
drag, startPoint x: 20, startPoint y: 293, endPoint x: 31, endPoint y: 292, distance: 10.5
click at [31, 294] on span at bounding box center [32, 297] width 6 height 6
click at [486, 130] on div at bounding box center [353, 203] width 522 height 369
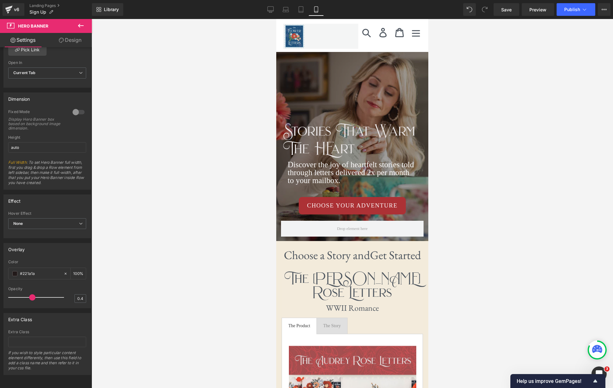
scroll to position [0, 0]
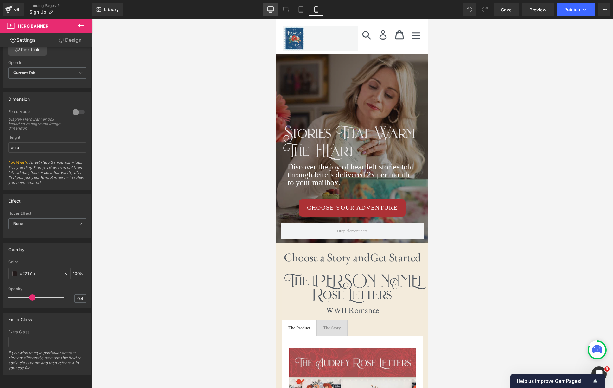
click at [271, 8] on icon at bounding box center [271, 9] width 6 height 6
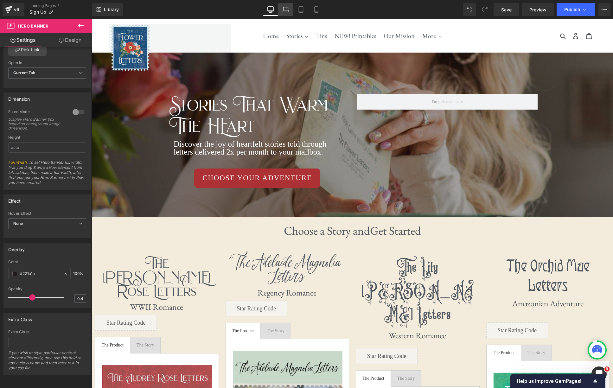
click at [284, 9] on icon at bounding box center [286, 9] width 6 height 6
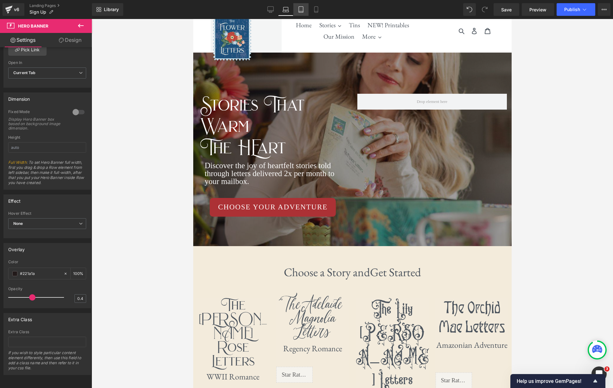
click at [304, 9] on link "Tablet" at bounding box center [301, 9] width 15 height 13
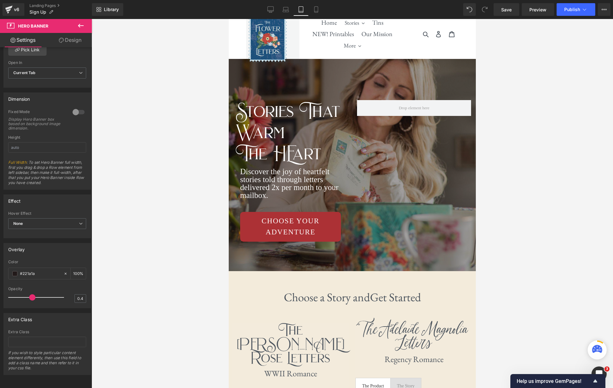
scroll to position [16, 0]
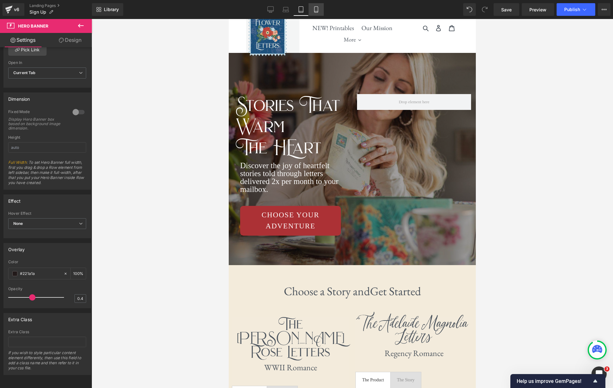
click at [318, 10] on icon at bounding box center [315, 10] width 3 height 6
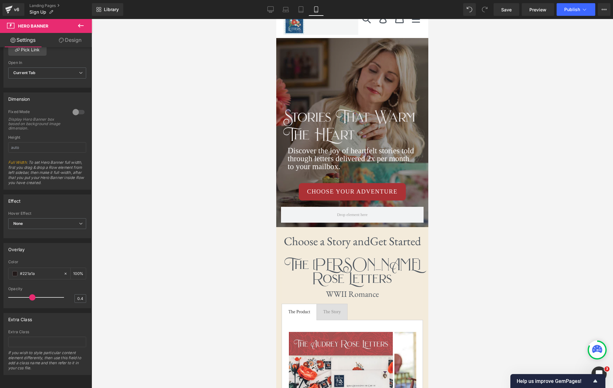
scroll to position [2, 0]
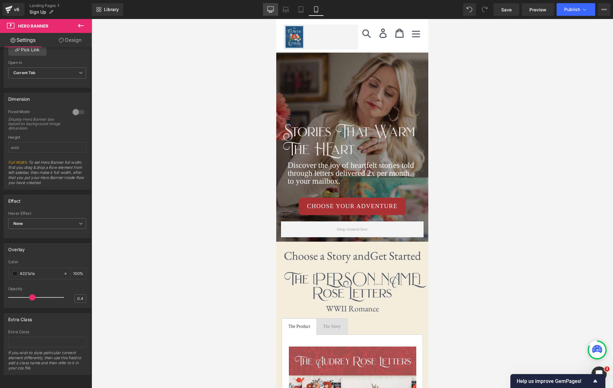
click at [266, 10] on link "Desktop" at bounding box center [270, 9] width 15 height 13
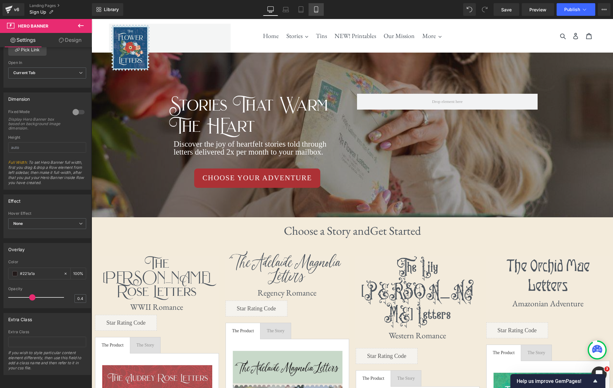
click at [318, 13] on link "Mobile" at bounding box center [316, 9] width 15 height 13
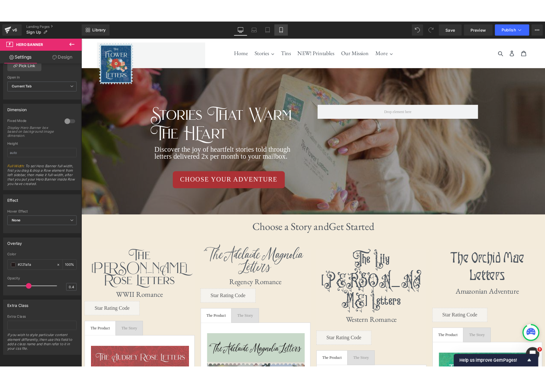
scroll to position [2, 0]
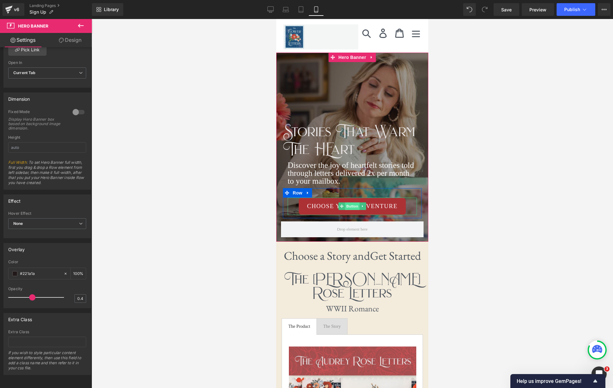
click at [353, 206] on span "Button" at bounding box center [352, 207] width 15 height 8
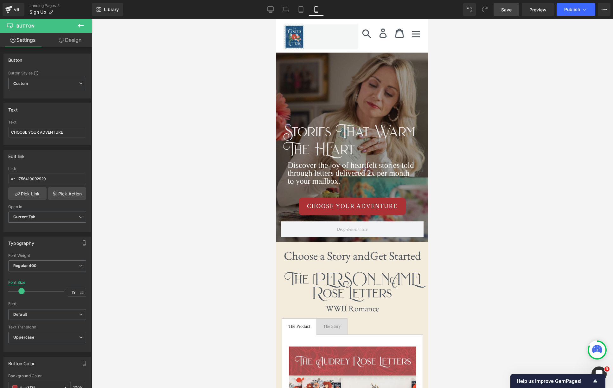
click at [511, 11] on span "Save" at bounding box center [507, 9] width 10 height 7
click at [540, 10] on span "Preview" at bounding box center [538, 9] width 17 height 7
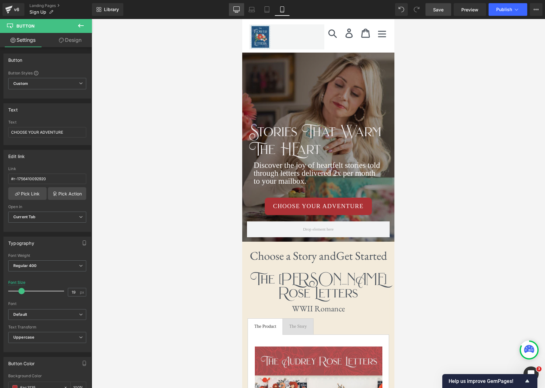
click at [234, 11] on icon at bounding box center [236, 9] width 6 height 5
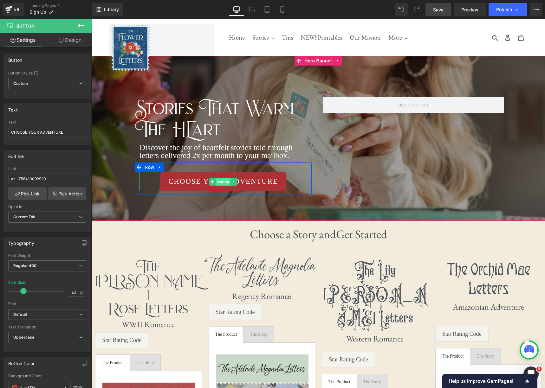
click at [221, 183] on span "Button" at bounding box center [223, 182] width 15 height 8
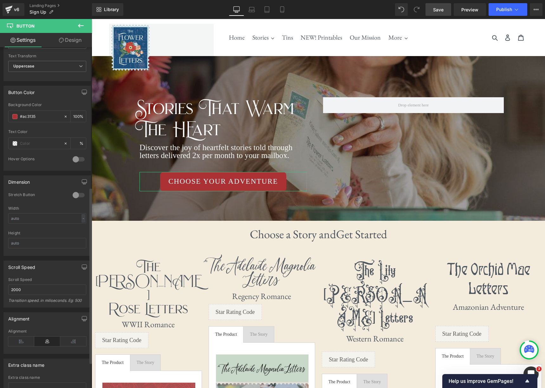
scroll to position [272, 0]
click at [71, 340] on icon at bounding box center [73, 341] width 26 height 10
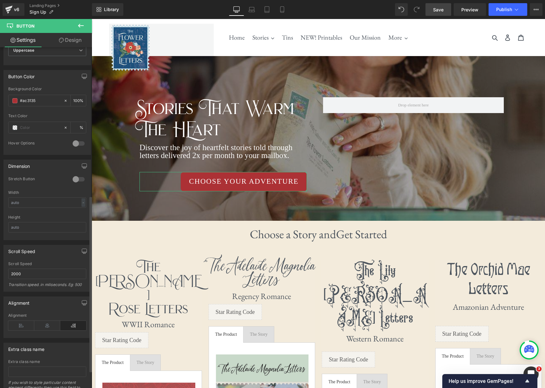
scroll to position [288, 0]
click at [79, 178] on div at bounding box center [78, 179] width 15 height 10
click at [47, 327] on icon at bounding box center [47, 326] width 26 height 10
click at [19, 324] on icon at bounding box center [21, 326] width 26 height 10
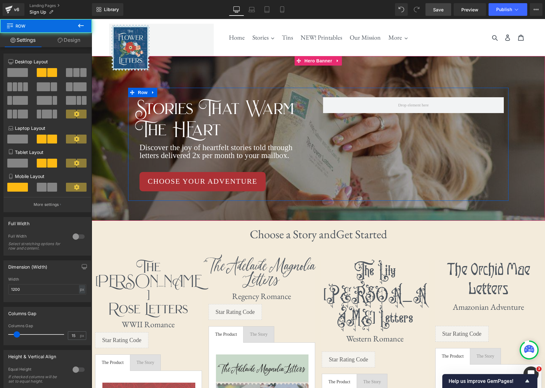
click at [440, 165] on div "Stories That Warm The HEart Heading Discover the joy of heartfelt stories told …" at bounding box center [318, 144] width 380 height 113
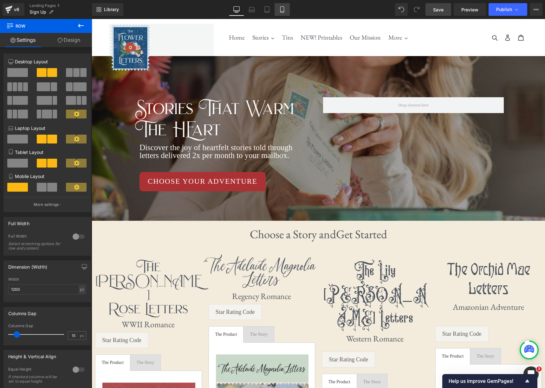
click at [278, 11] on link "Mobile" at bounding box center [282, 9] width 15 height 13
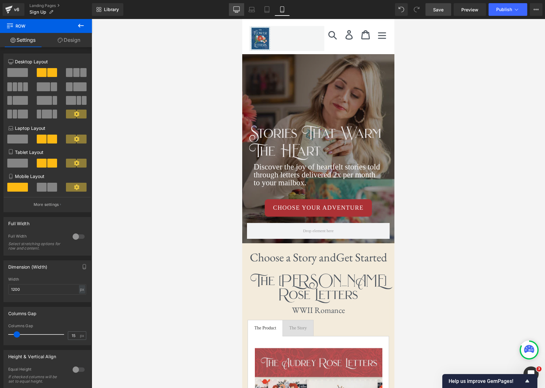
click at [239, 8] on icon at bounding box center [236, 9] width 6 height 6
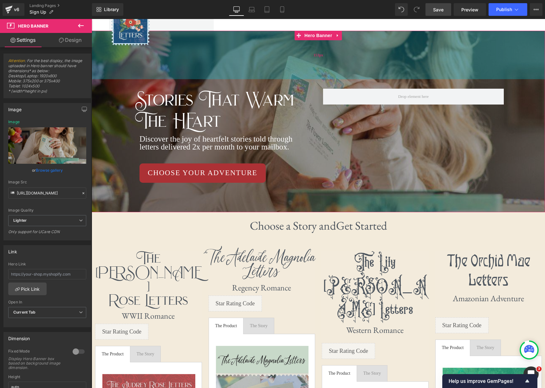
drag, startPoint x: 383, startPoint y: 55, endPoint x: 382, endPoint y: 71, distance: 16.5
click at [382, 71] on div "153px" at bounding box center [318, 55] width 453 height 49
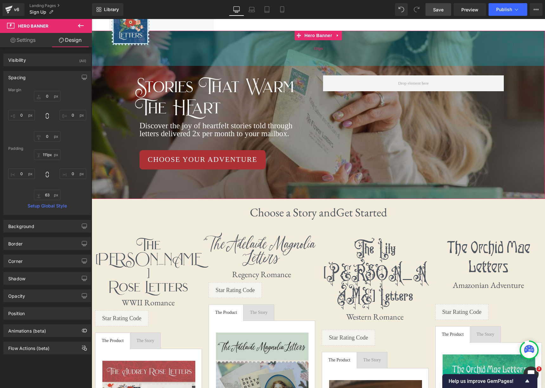
drag, startPoint x: 401, startPoint y: 65, endPoint x: 401, endPoint y: 52, distance: 13.0
click at [401, 52] on div "111px" at bounding box center [318, 48] width 453 height 35
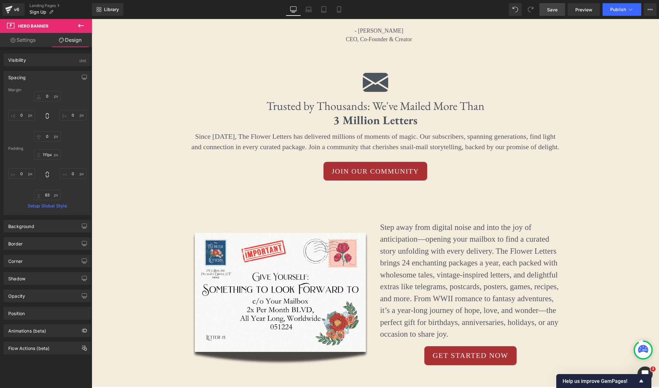
scroll to position [919, 0]
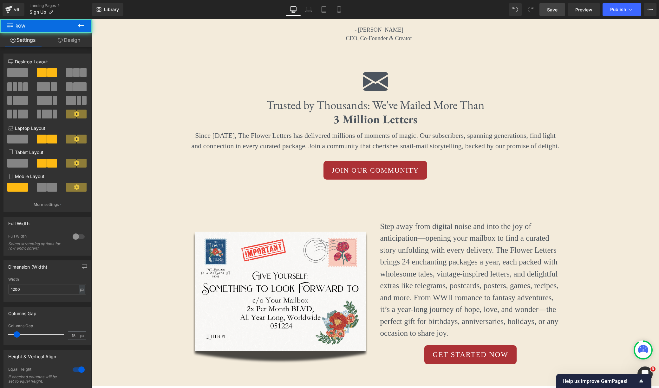
click at [373, 202] on div "Image" at bounding box center [280, 292] width 190 height 181
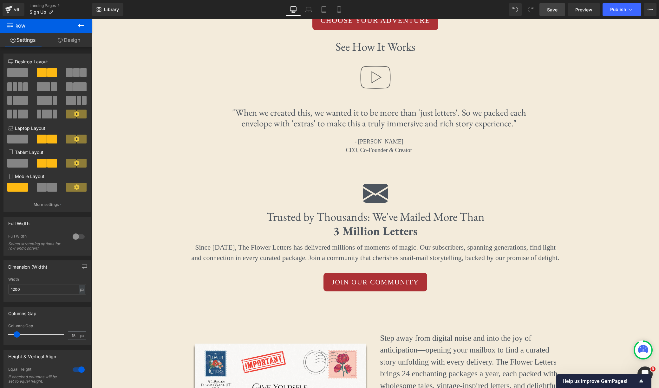
scroll to position [908, 0]
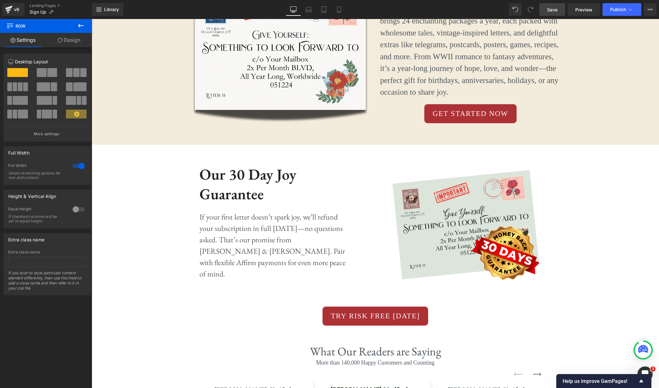
scroll to position [1156, 0]
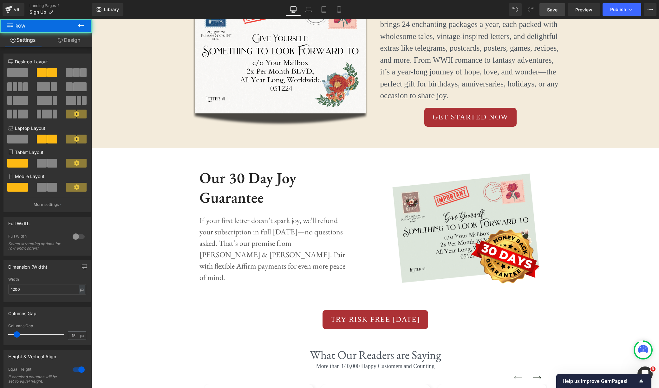
click at [231, 156] on div "Our 30 Day Joy Guarantee Heading If your first letter doesn’t spark joy, we’ll …" at bounding box center [285, 230] width 181 height 149
drag, startPoint x: 117, startPoint y: 108, endPoint x: 105, endPoint y: 106, distance: 12.5
click at [117, 107] on div "Stories That Warm The HEart Heading Discover the joy of heartfelt stories told …" at bounding box center [375, 239] width 567 height 2690
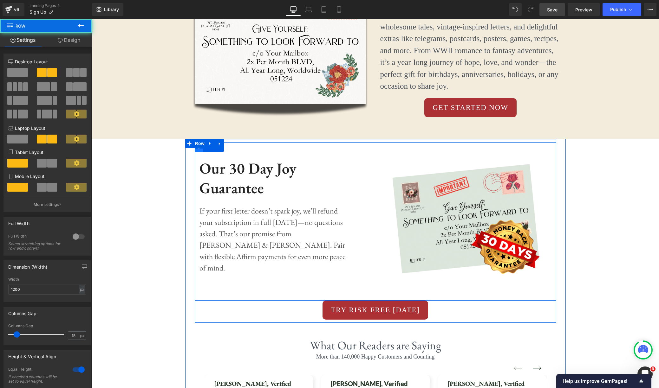
click at [198, 146] on div "Our 30 Day Joy Guarantee Heading If your first letter doesn’t spark joy, we’ll …" at bounding box center [285, 220] width 181 height 149
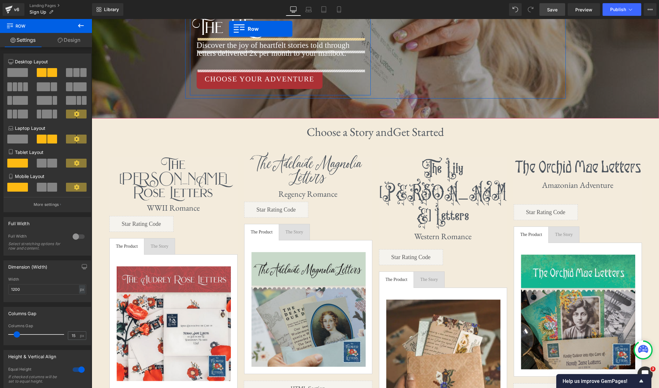
scroll to position [0, 0]
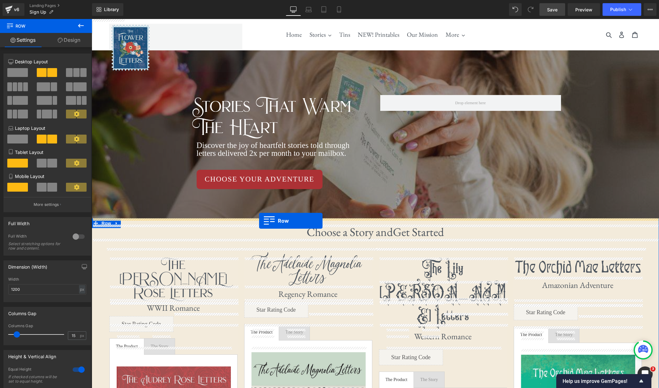
drag, startPoint x: 198, startPoint y: 167, endPoint x: 259, endPoint y: 221, distance: 81.7
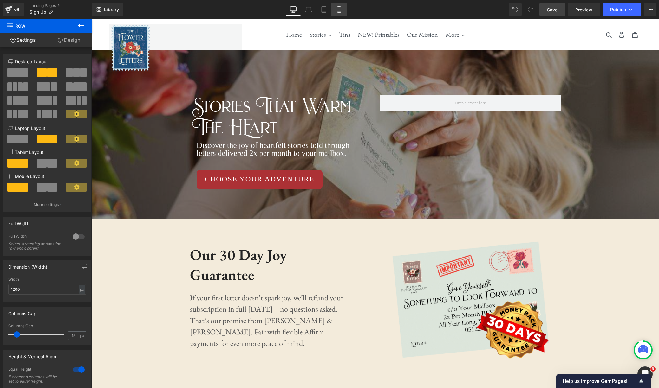
click at [338, 11] on icon at bounding box center [339, 9] width 6 height 6
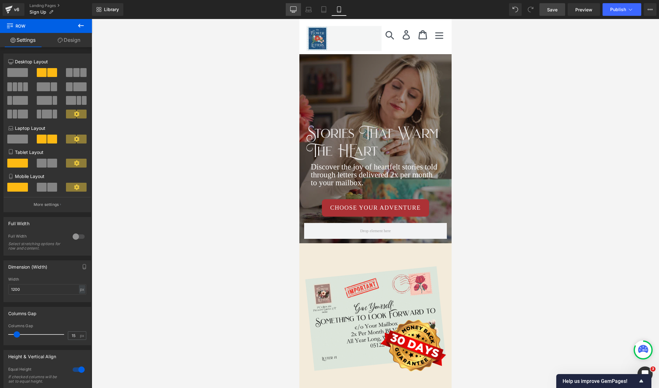
click at [295, 10] on icon at bounding box center [293, 9] width 6 height 6
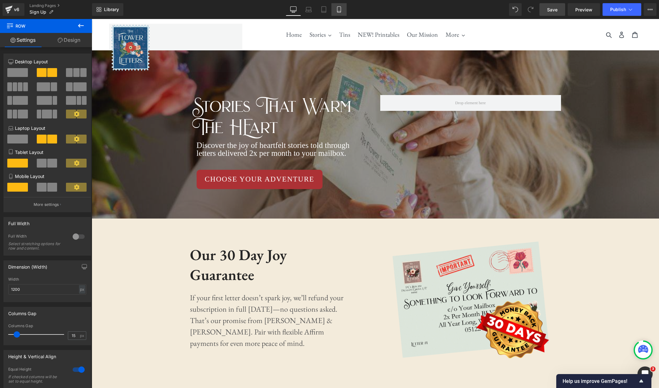
click at [340, 10] on icon at bounding box center [338, 10] width 3 height 6
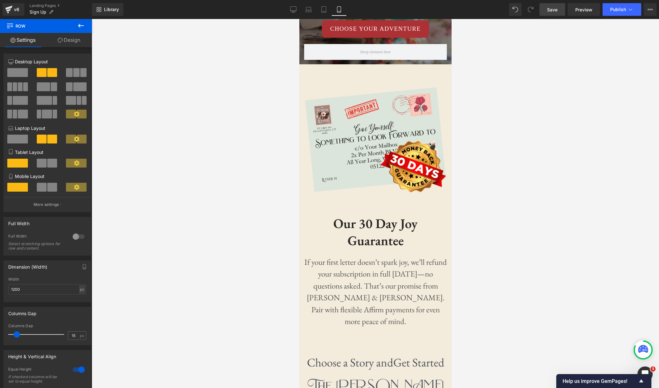
scroll to position [155, 0]
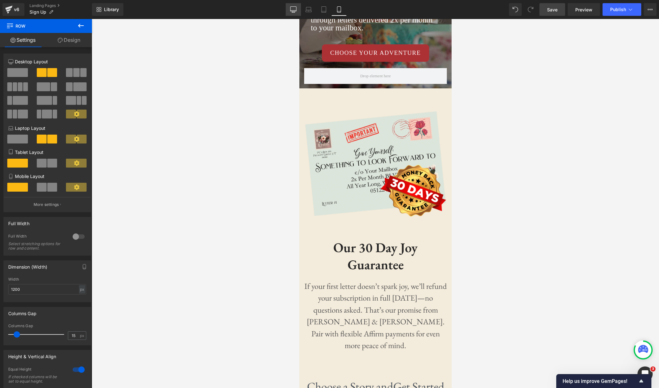
click at [293, 11] on icon at bounding box center [293, 9] width 6 height 6
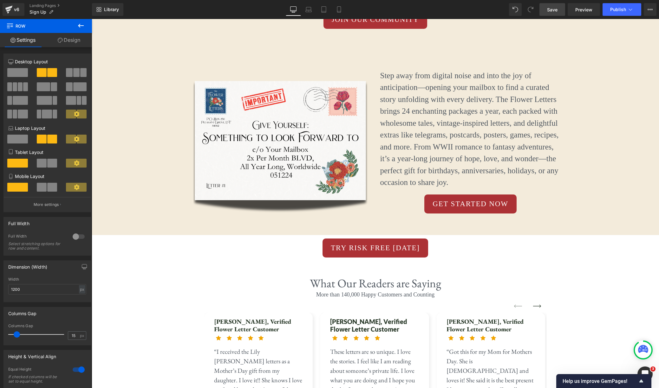
scroll to position [1239, 0]
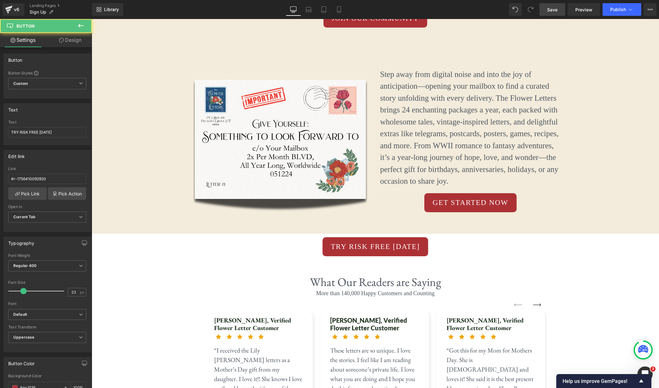
click at [331, 242] on span "TRY RISK FREE [DATE]" at bounding box center [375, 247] width 89 height 11
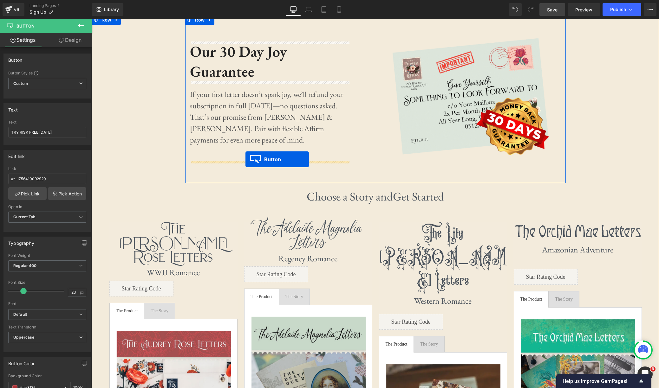
scroll to position [205, 0]
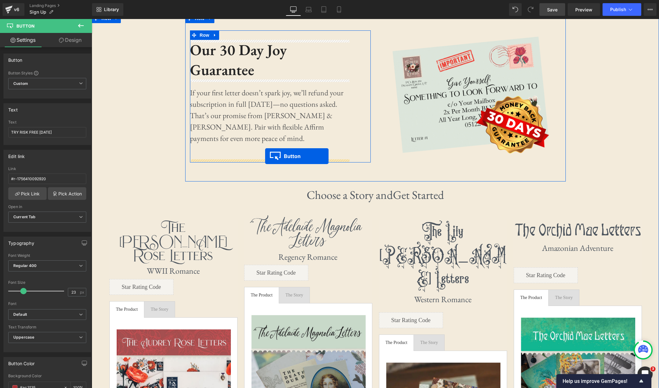
drag, startPoint x: 364, startPoint y: 236, endPoint x: 265, endPoint y: 157, distance: 126.3
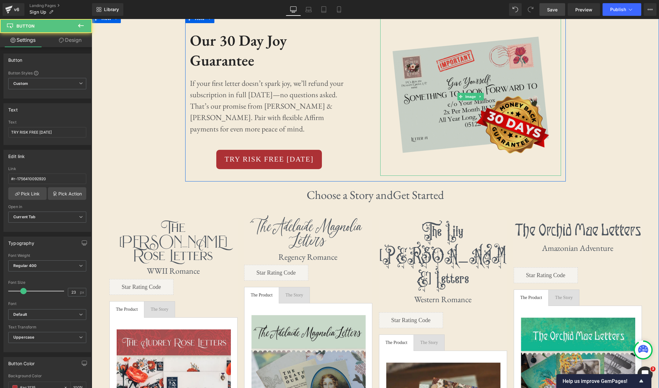
scroll to position [132, 0]
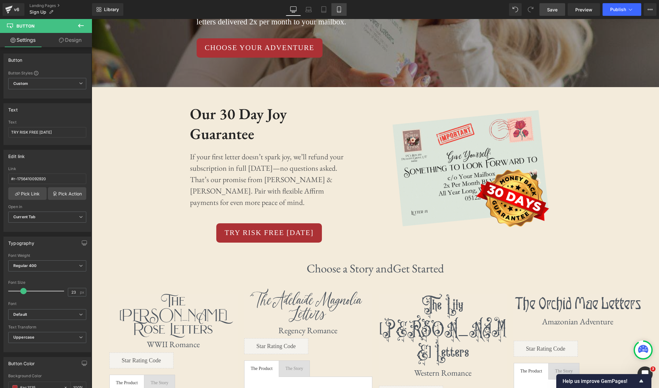
click at [342, 9] on link "Mobile" at bounding box center [338, 9] width 15 height 13
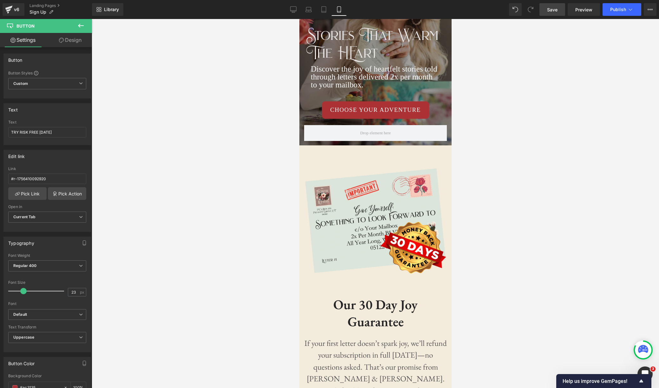
scroll to position [108, 0]
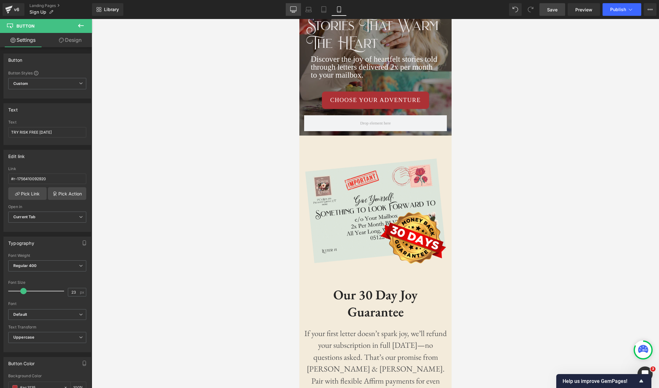
click at [291, 8] on icon at bounding box center [293, 9] width 6 height 6
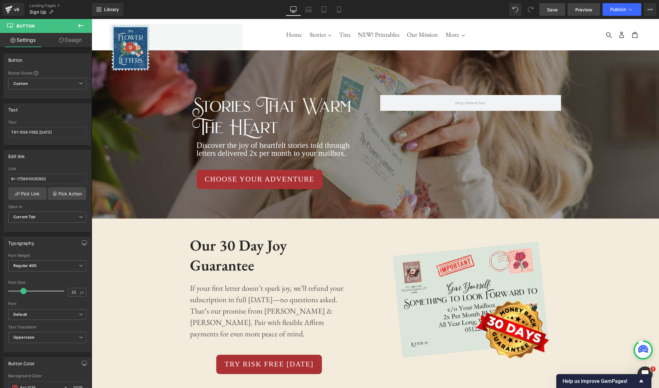
click at [584, 12] on span "Preview" at bounding box center [583, 9] width 17 height 7
click at [259, 179] on span "Button" at bounding box center [262, 180] width 15 height 8
click at [63, 178] on input "#r-1756410092920" at bounding box center [47, 179] width 78 height 10
click at [69, 193] on link "Pick Action" at bounding box center [67, 193] width 38 height 13
click at [57, 180] on div "Edit link #r-1756410092920 Link #r-1756410092920 Pick Link Pick Action Current …" at bounding box center [47, 188] width 95 height 87
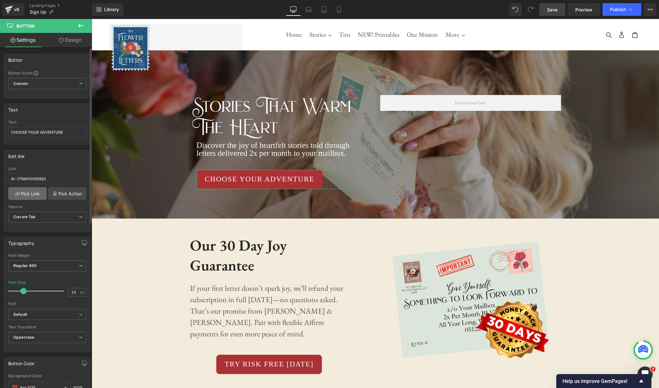
click at [28, 192] on link "Pick Link" at bounding box center [27, 193] width 38 height 13
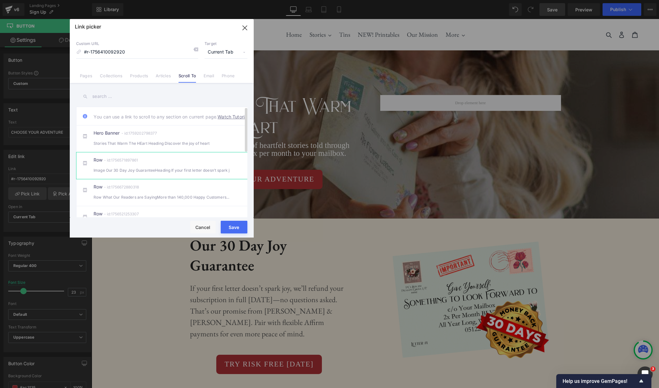
click at [195, 169] on div "Row - id:1756571897861 Image Our 30 Day Joy GuaranteeHeading If your first lett…" at bounding box center [172, 166] width 156 height 16
click at [190, 193] on div "Row - id:1756672880318 Row What Our Readers are SayingMore than 140,000 Happy C…" at bounding box center [172, 193] width 156 height 16
click at [236, 228] on button "Save" at bounding box center [234, 227] width 27 height 13
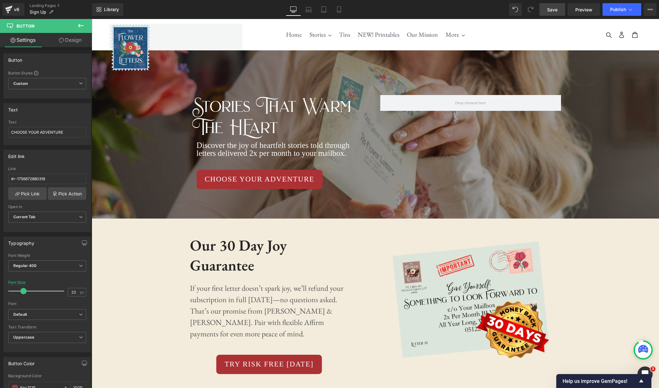
click at [547, 10] on span "Save" at bounding box center [552, 9] width 10 height 7
click at [587, 11] on span "Preview" at bounding box center [583, 9] width 17 height 7
click at [262, 181] on span "Button" at bounding box center [262, 180] width 15 height 8
click at [30, 194] on link "Pick Link" at bounding box center [27, 193] width 38 height 13
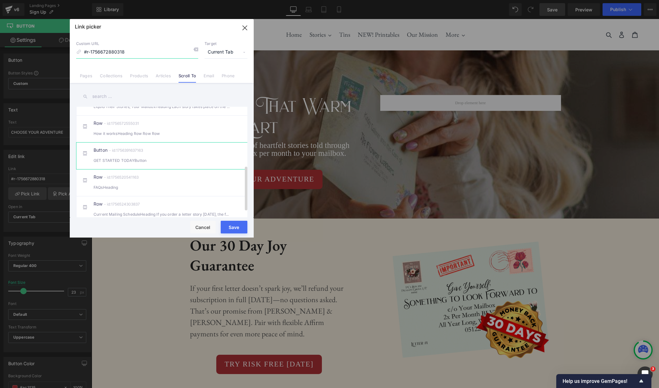
scroll to position [146, 0]
click at [175, 159] on div "Button - id:1756391637163 GET STARTED TODAYButton" at bounding box center [172, 155] width 156 height 16
click at [233, 224] on button "Save" at bounding box center [234, 227] width 27 height 13
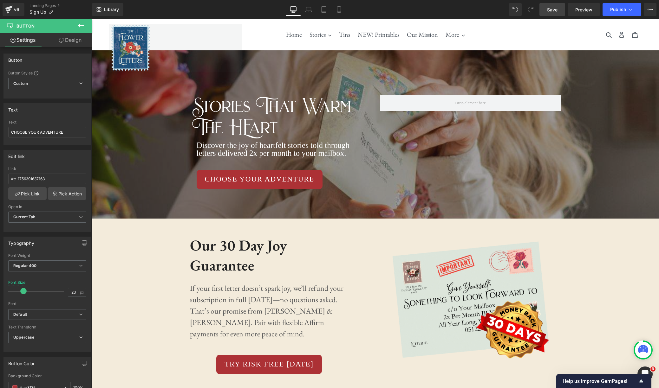
click at [559, 8] on link "Save" at bounding box center [552, 9] width 26 height 13
click at [578, 10] on span "Preview" at bounding box center [583, 9] width 17 height 7
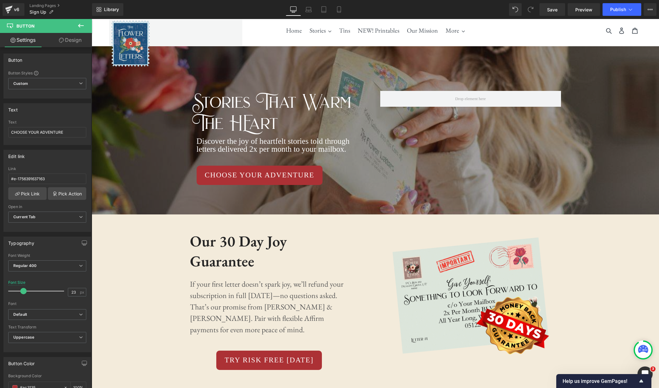
scroll to position [0, 0]
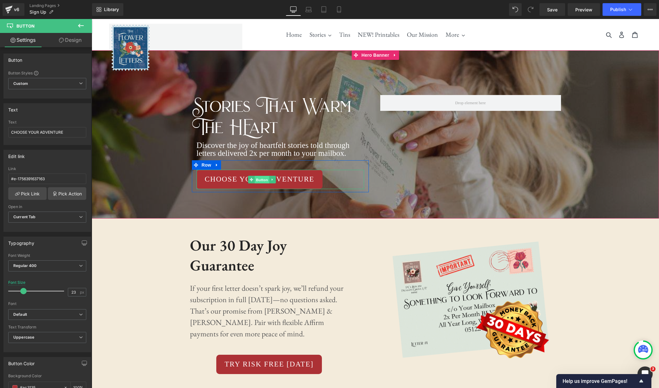
click at [262, 181] on span "Button" at bounding box center [262, 180] width 15 height 8
click at [26, 193] on link "Pick Link" at bounding box center [27, 193] width 38 height 13
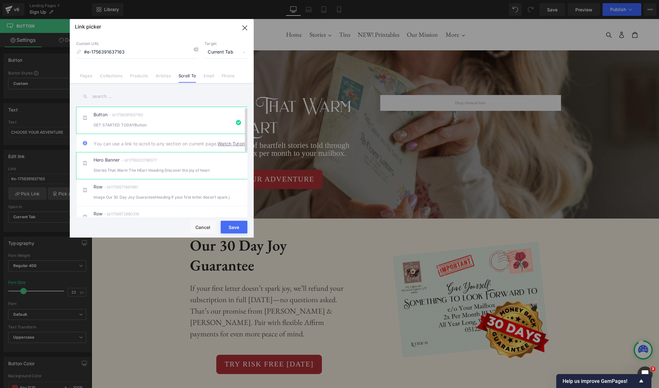
click at [200, 166] on div "Hero Banner - id:1759202798377 Stories That Warm The HEart Heading Discover the…" at bounding box center [172, 166] width 156 height 16
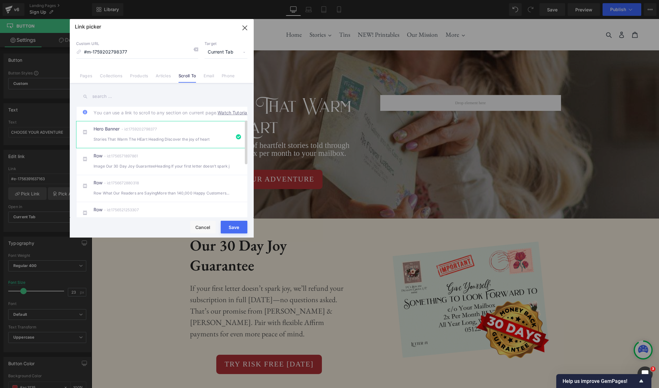
scroll to position [32, 0]
click at [232, 228] on button "Save" at bounding box center [234, 227] width 27 height 13
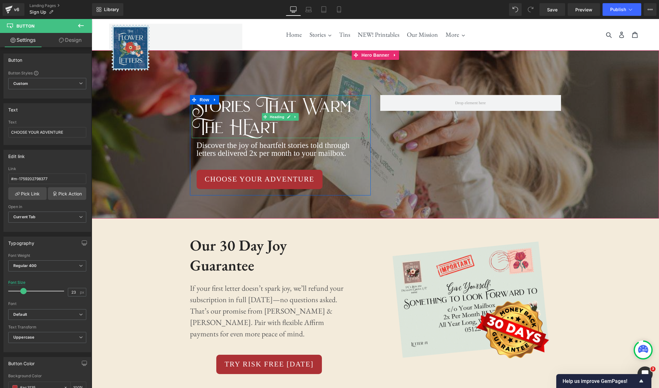
click at [248, 126] on h1 "The HEart" at bounding box center [280, 127] width 177 height 21
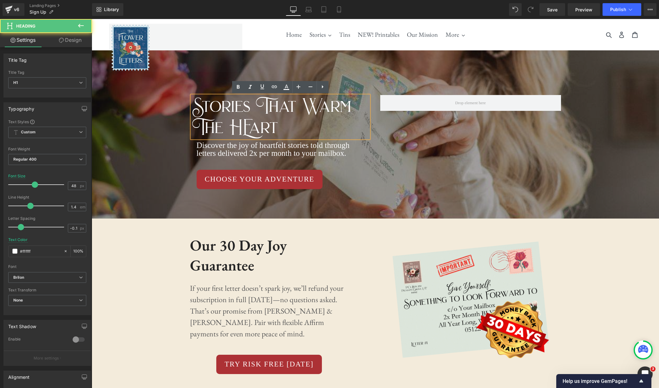
click at [250, 126] on h1 "The HEart" at bounding box center [280, 127] width 177 height 21
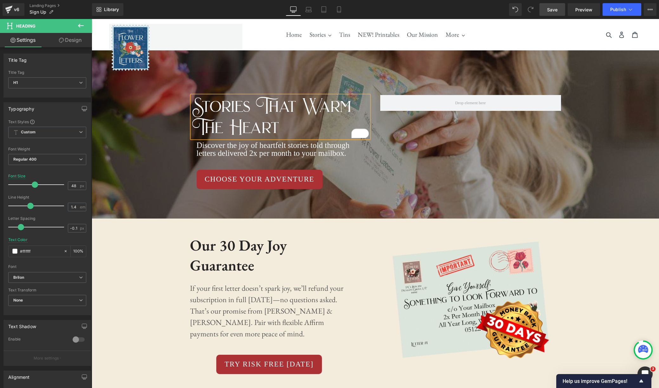
drag, startPoint x: 551, startPoint y: 15, endPoint x: 453, endPoint y: 1, distance: 98.2
click at [551, 15] on link "Save" at bounding box center [552, 9] width 26 height 13
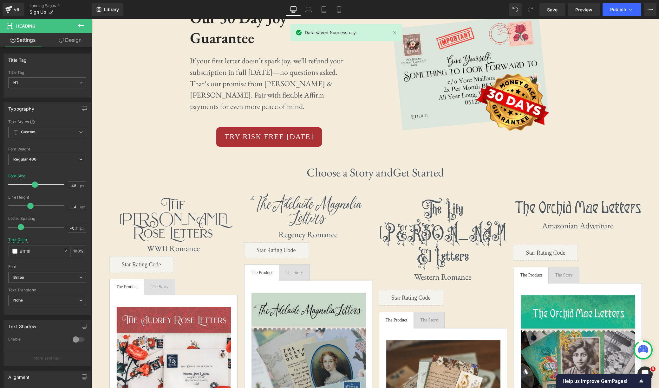
scroll to position [309, 0]
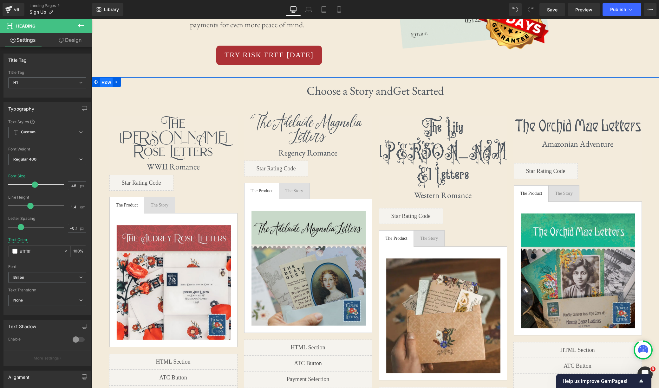
click at [106, 83] on span "Row" at bounding box center [106, 83] width 13 height 10
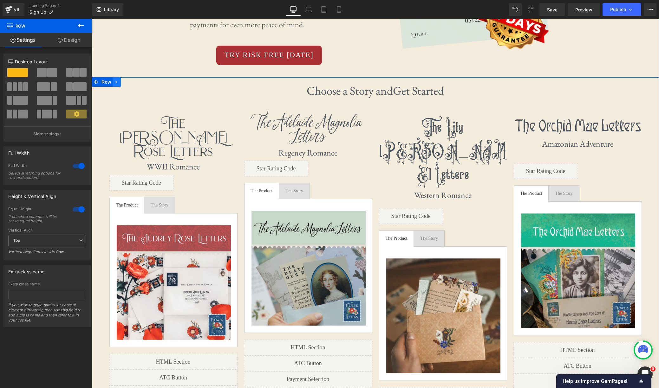
click at [118, 82] on icon at bounding box center [116, 82] width 4 height 5
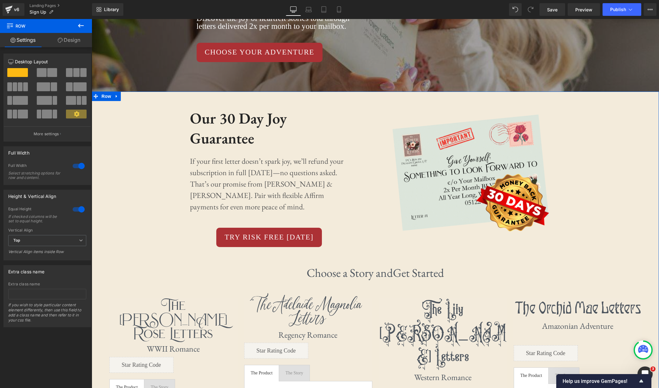
scroll to position [126, 0]
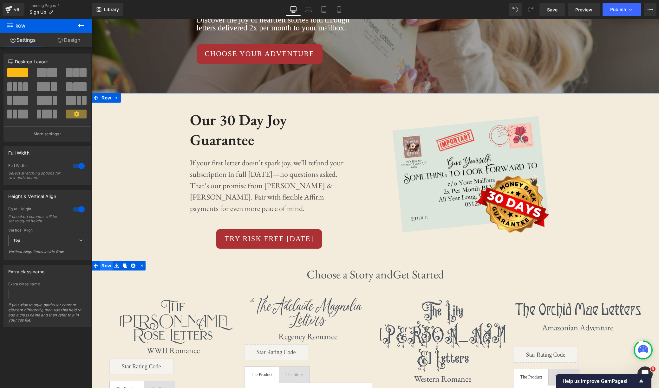
click at [103, 264] on span "Row" at bounding box center [106, 266] width 13 height 10
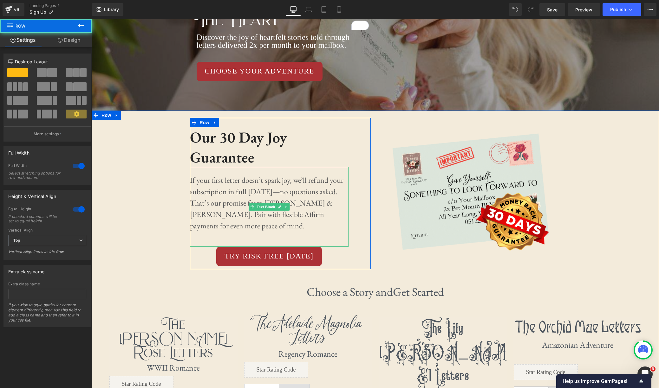
scroll to position [0, 0]
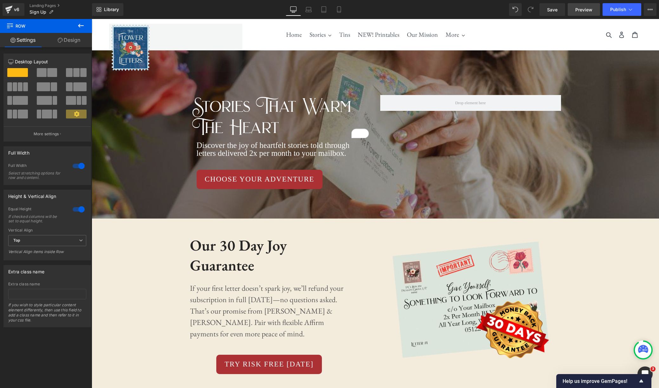
click at [583, 11] on span "Preview" at bounding box center [583, 9] width 17 height 7
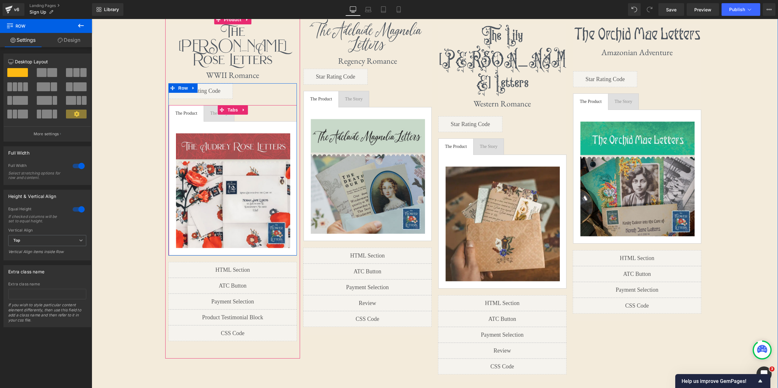
scroll to position [399, 0]
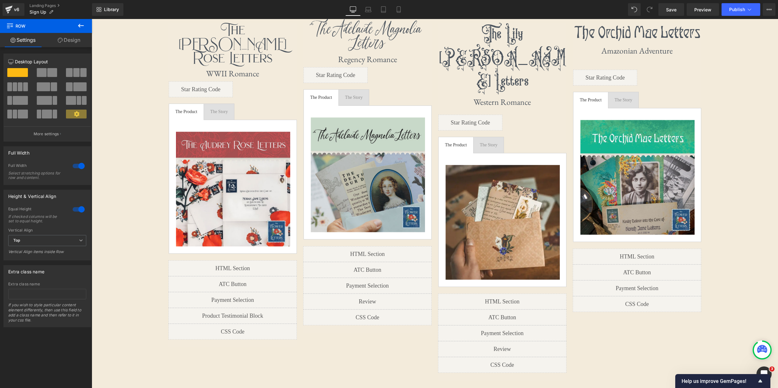
click at [80, 25] on icon at bounding box center [81, 26] width 8 height 8
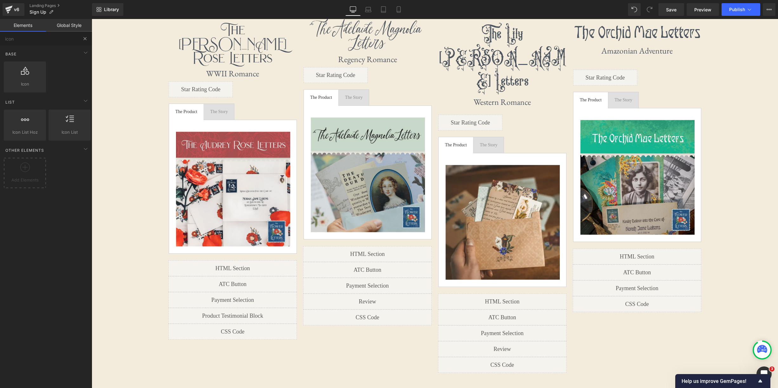
click at [88, 38] on button at bounding box center [85, 39] width 14 height 14
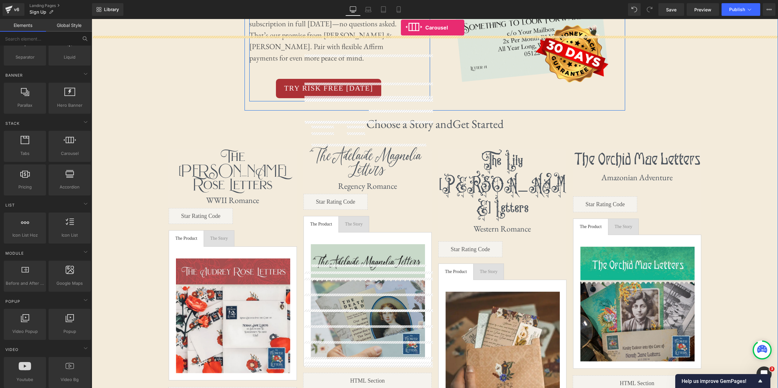
scroll to position [209, 0]
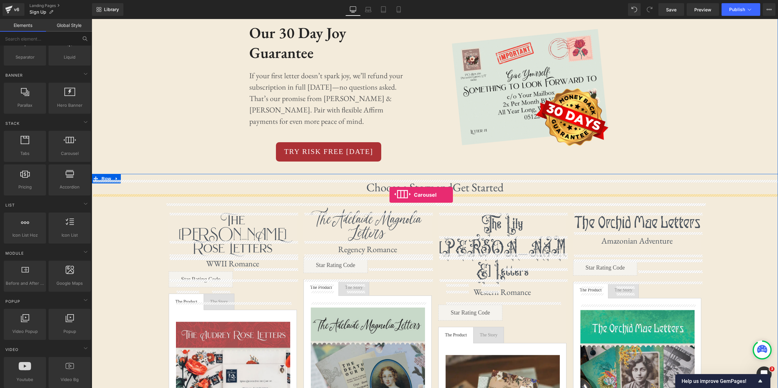
drag, startPoint x: 162, startPoint y: 166, endPoint x: 389, endPoint y: 195, distance: 229.5
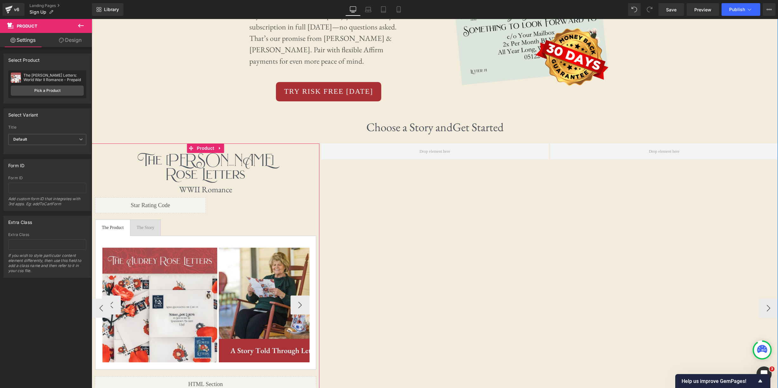
scroll to position [210, 0]
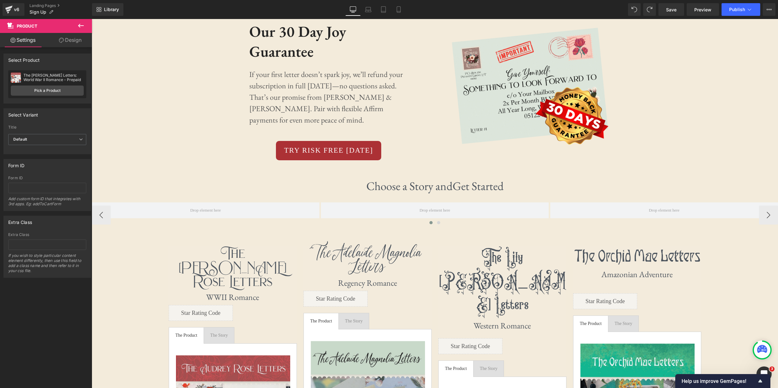
click at [82, 24] on icon at bounding box center [81, 26] width 8 height 8
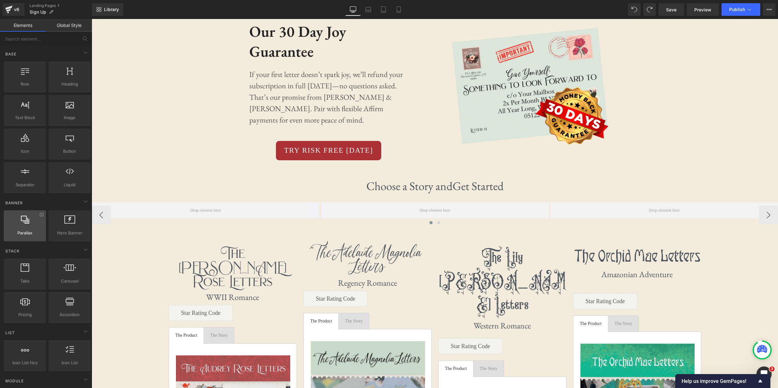
scroll to position [0, 0]
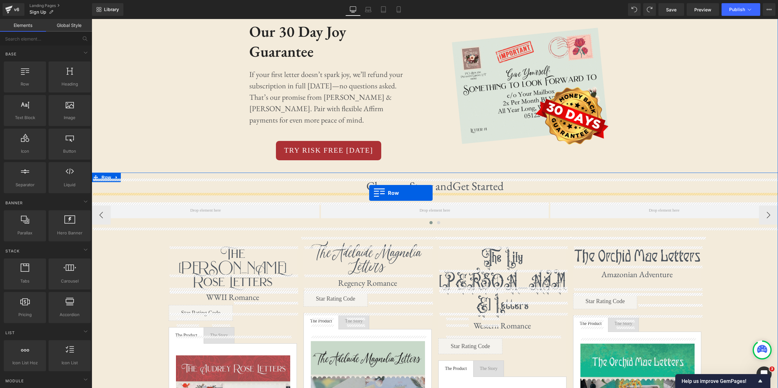
drag, startPoint x: 113, startPoint y: 93, endPoint x: 369, endPoint y: 193, distance: 275.4
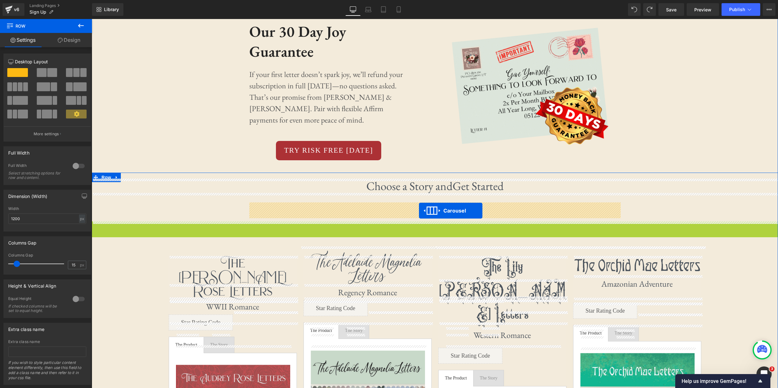
drag, startPoint x: 418, startPoint y: 227, endPoint x: 419, endPoint y: 211, distance: 16.2
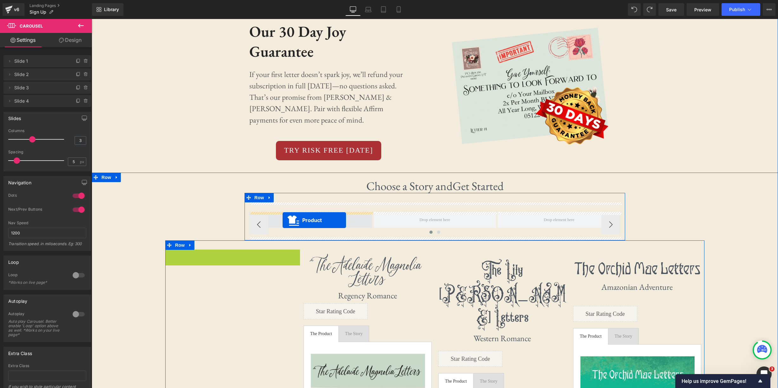
drag, startPoint x: 217, startPoint y: 256, endPoint x: 282, endPoint y: 220, distance: 74.9
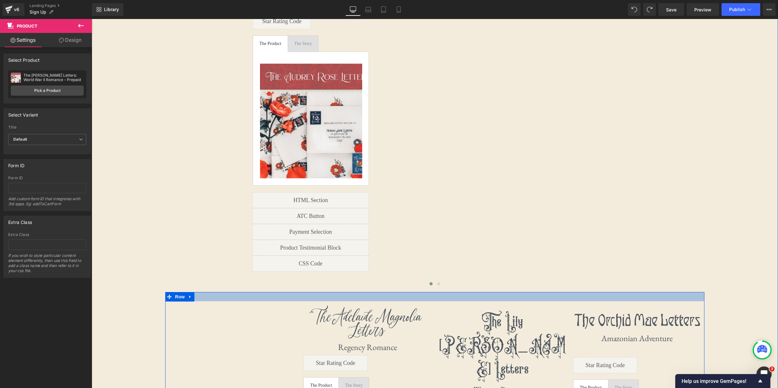
scroll to position [452, 0]
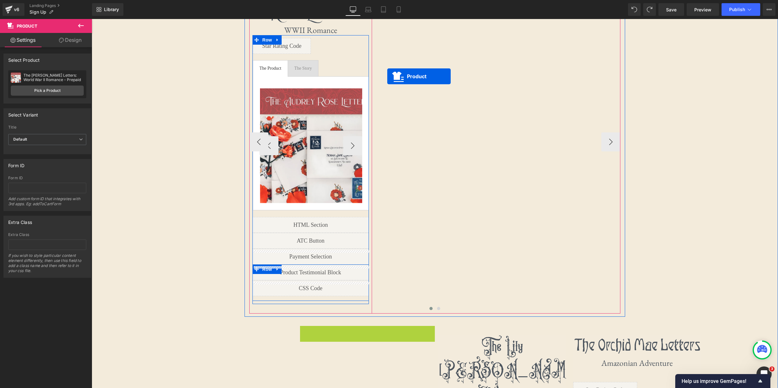
drag, startPoint x: 352, startPoint y: 316, endPoint x: 387, endPoint y: 76, distance: 241.9
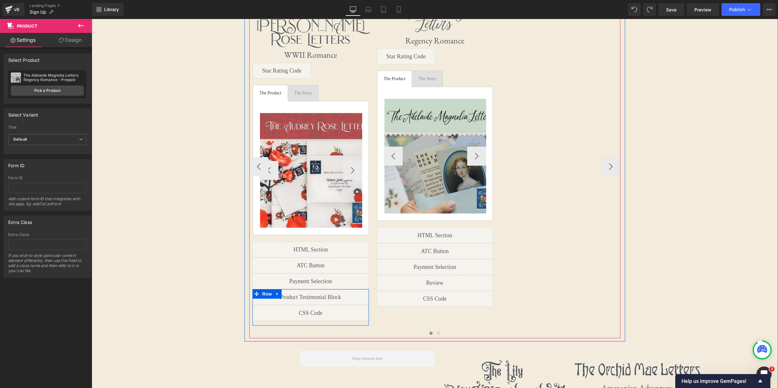
scroll to position [430, 0]
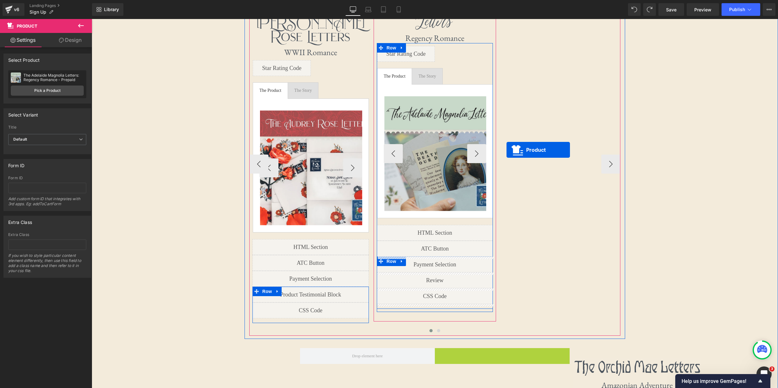
drag, startPoint x: 489, startPoint y: 337, endPoint x: 508, endPoint y: 150, distance: 188.1
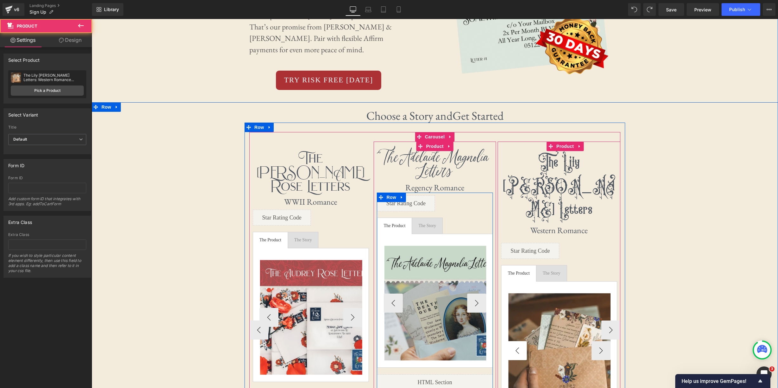
scroll to position [229, 0]
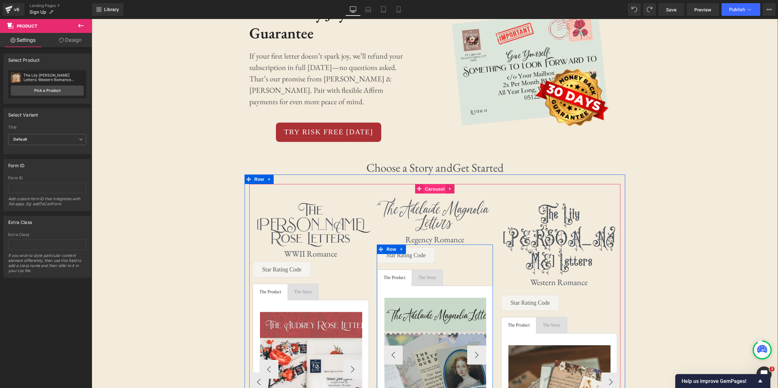
click at [433, 188] on span "Carousel" at bounding box center [434, 189] width 23 height 10
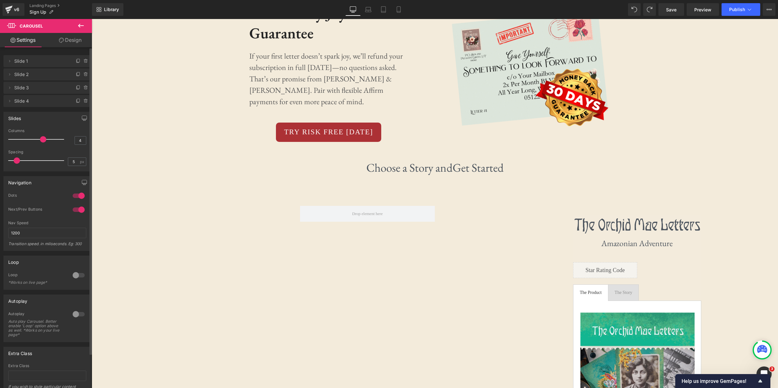
drag, startPoint x: 32, startPoint y: 139, endPoint x: 42, endPoint y: 139, distance: 9.8
click at [42, 139] on span at bounding box center [43, 139] width 6 height 6
drag, startPoint x: 41, startPoint y: 139, endPoint x: 36, endPoint y: 139, distance: 5.1
click at [36, 139] on div at bounding box center [37, 139] width 53 height 13
drag, startPoint x: 32, startPoint y: 138, endPoint x: 90, endPoint y: 151, distance: 59.5
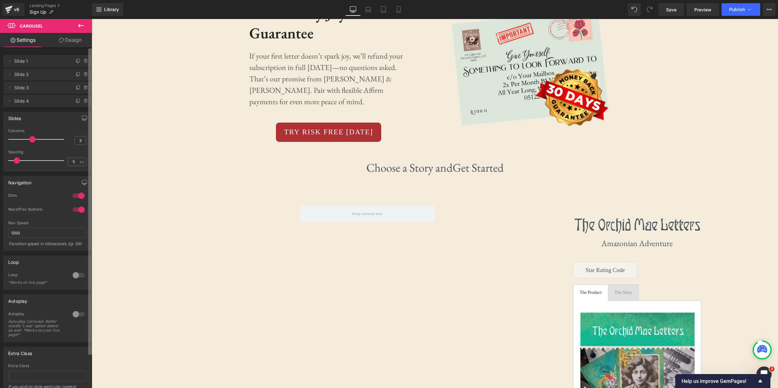
click at [28, 138] on div at bounding box center [37, 139] width 53 height 13
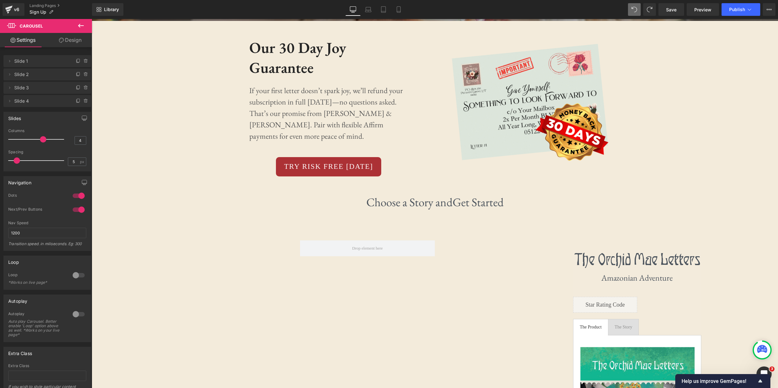
scroll to position [269, 0]
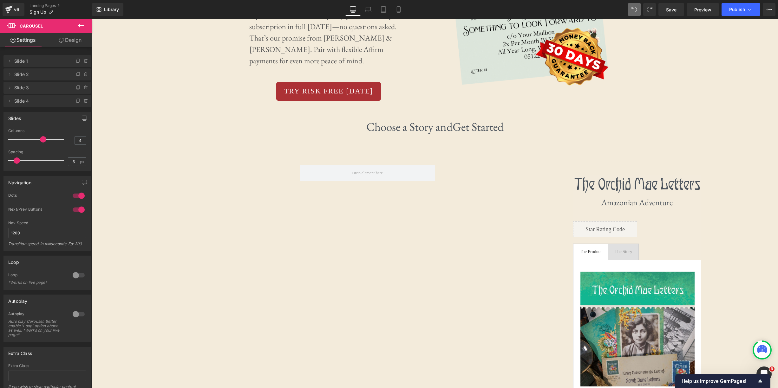
type input "3"
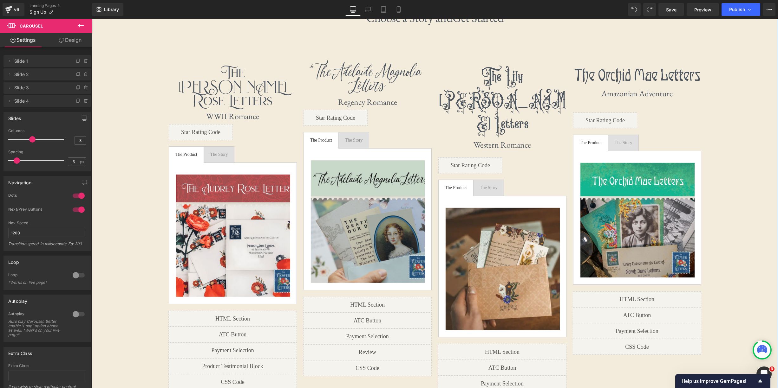
scroll to position [319, 0]
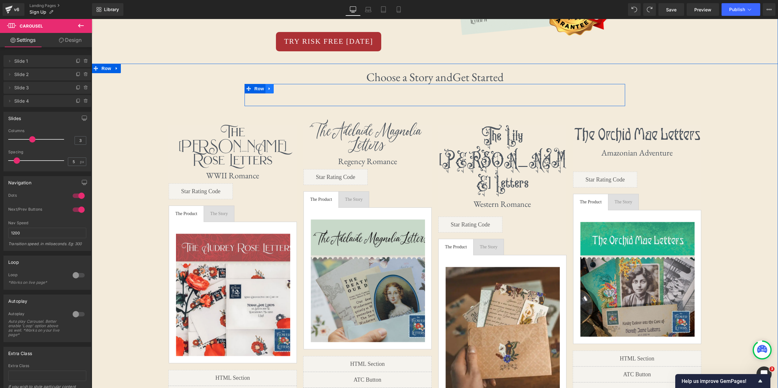
click at [271, 89] on icon at bounding box center [269, 89] width 4 height 5
click at [285, 91] on icon at bounding box center [286, 89] width 4 height 4
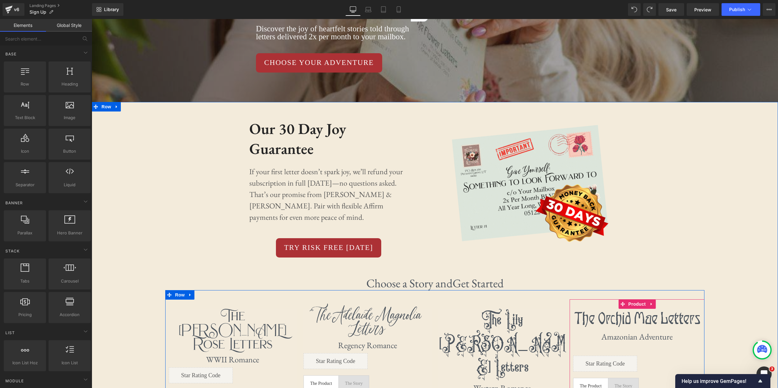
scroll to position [0, 0]
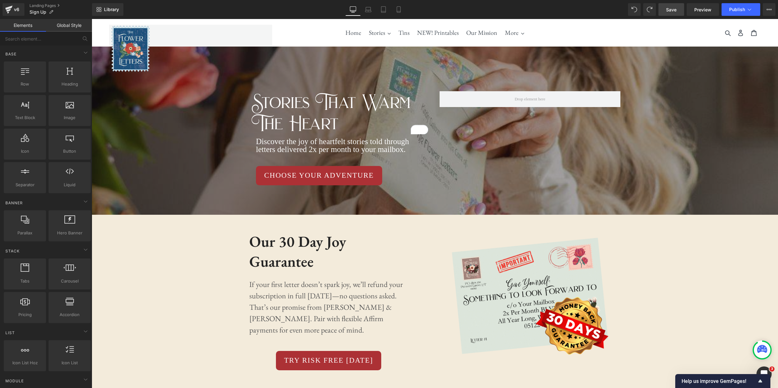
click at [675, 10] on span "Save" at bounding box center [671, 9] width 10 height 7
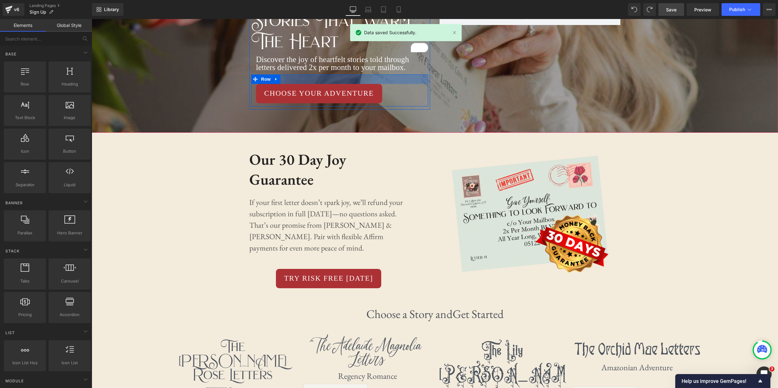
scroll to position [301, 0]
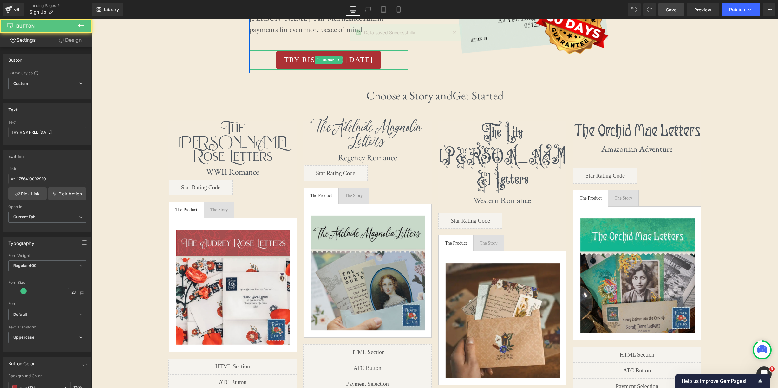
click at [365, 64] on span "TRY RISK FREE [DATE]" at bounding box center [328, 60] width 89 height 11
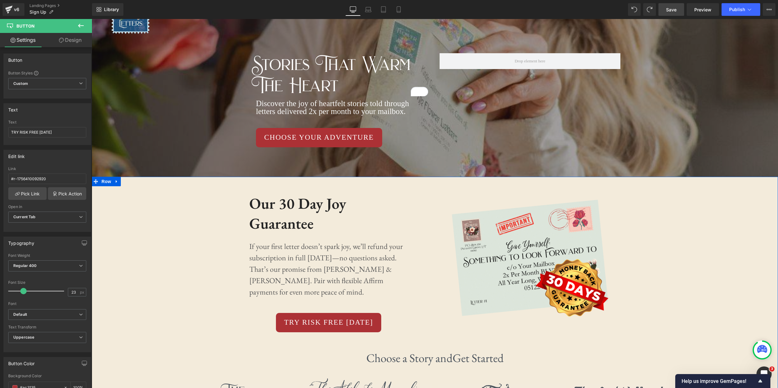
scroll to position [0, 0]
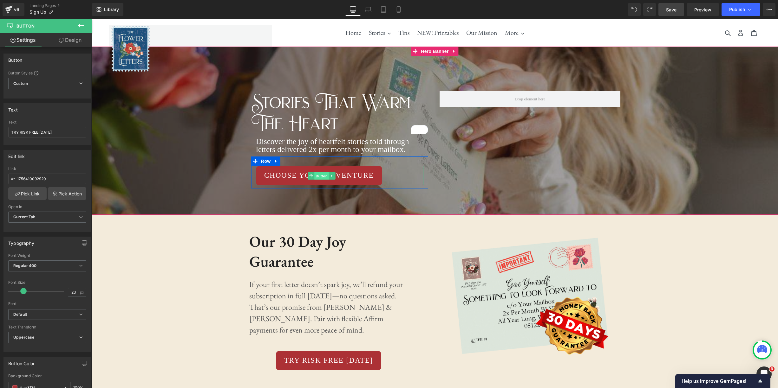
click at [320, 177] on span "Button" at bounding box center [321, 176] width 15 height 8
click at [23, 192] on link "Pick Link" at bounding box center [27, 193] width 38 height 13
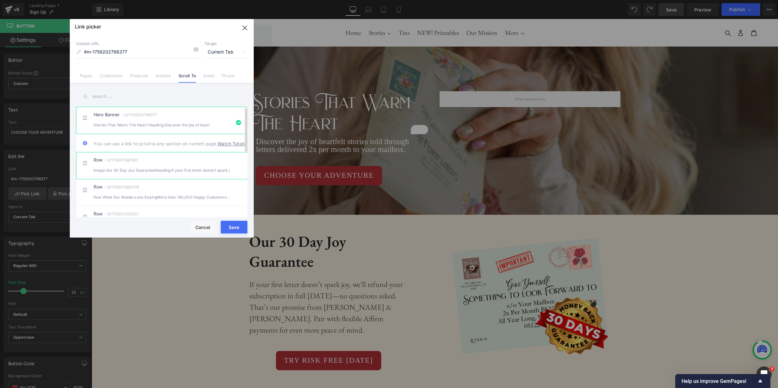
click at [156, 167] on div "Row - id:1756571897861 Image Our 30 Day Joy GuaranteeHeading If your first lett…" at bounding box center [172, 166] width 156 height 16
type input "#r-1756571897861"
click at [235, 230] on button "Save" at bounding box center [234, 227] width 27 height 13
type input "#r-1756571897861"
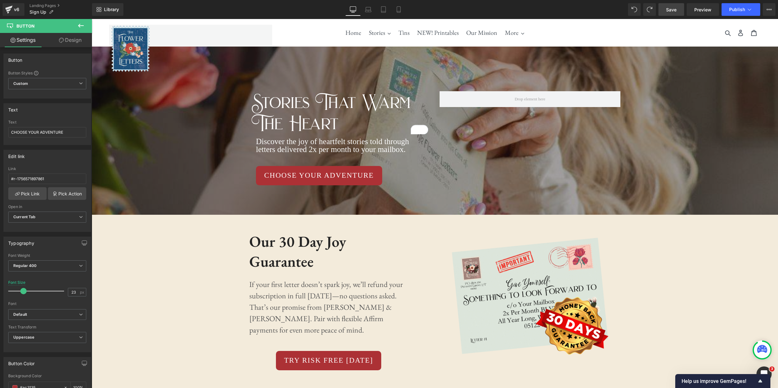
click at [666, 11] on link "Save" at bounding box center [671, 9] width 26 height 13
click at [703, 11] on span "Preview" at bounding box center [702, 9] width 17 height 7
click at [704, 13] on link "Preview" at bounding box center [702, 9] width 32 height 13
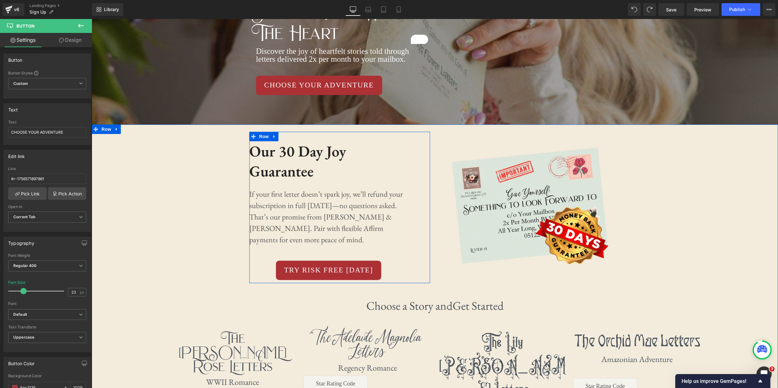
scroll to position [100, 0]
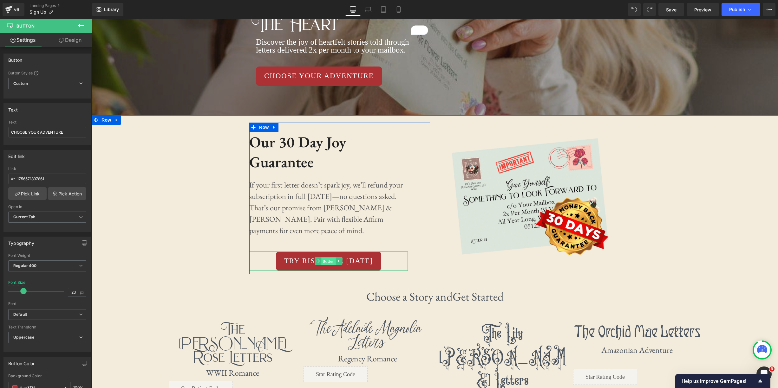
click at [327, 262] on span "Button" at bounding box center [328, 262] width 15 height 8
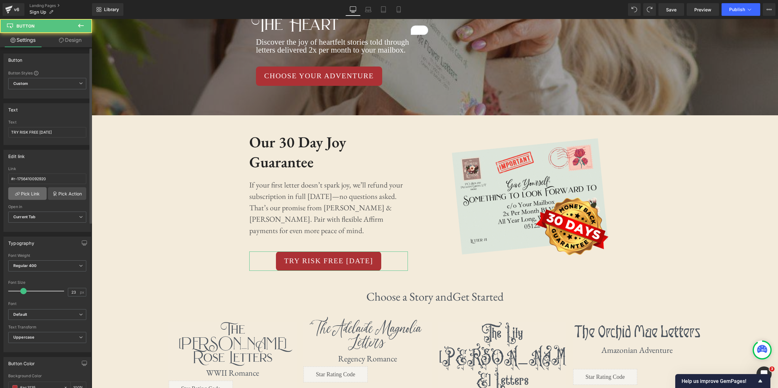
click at [17, 195] on icon at bounding box center [17, 193] width 5 height 5
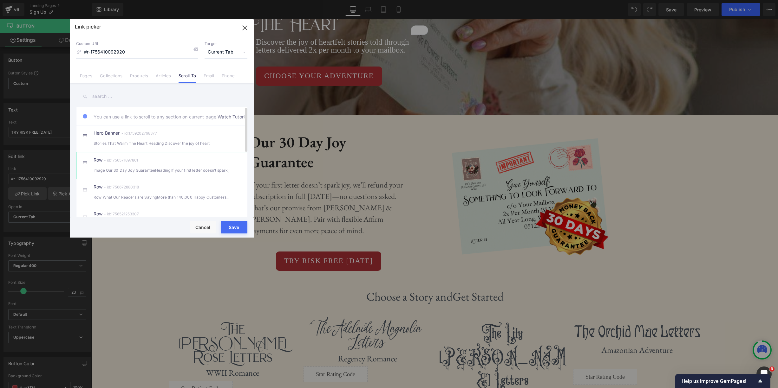
click at [171, 169] on div "Row - id:1756571897861 Image Our 30 Day Joy GuaranteeHeading If your first lett…" at bounding box center [172, 166] width 156 height 16
type input "#r-1756571897861"
click at [242, 228] on button "Save" at bounding box center [234, 227] width 27 height 13
type input "#r-1756571897861"
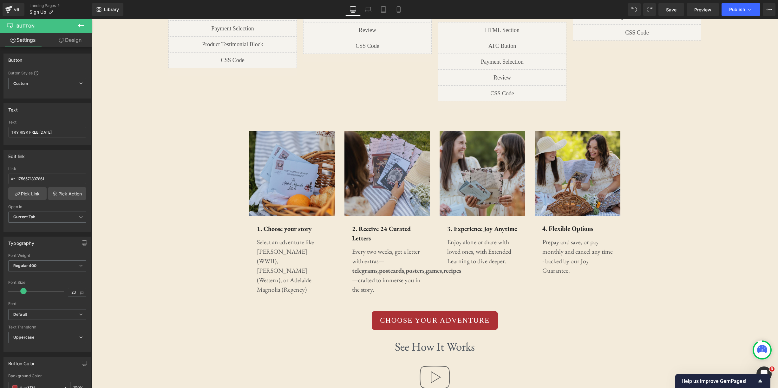
scroll to position [785, 0]
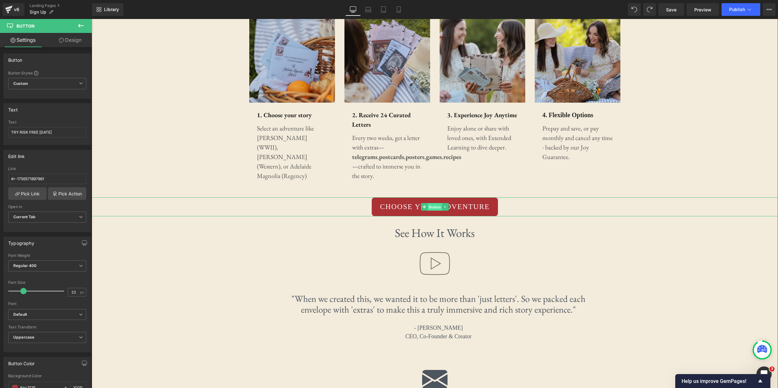
click at [428, 204] on span "Button" at bounding box center [434, 208] width 15 height 8
click at [70, 180] on input "#r-1756410092920" at bounding box center [47, 179] width 78 height 10
click at [38, 193] on link "Pick Link" at bounding box center [27, 193] width 38 height 13
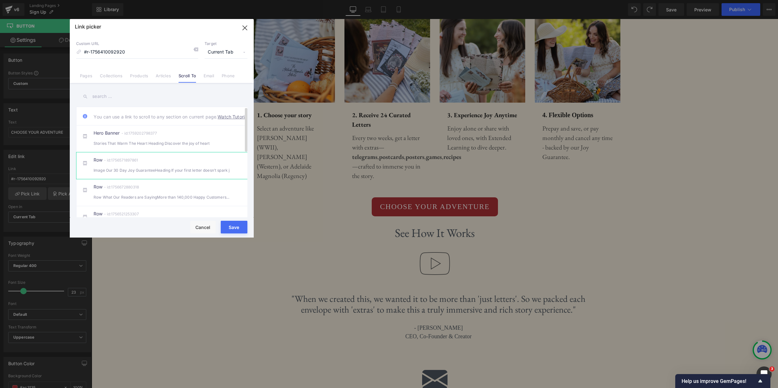
click at [184, 171] on div "Row - id:1756571897861 Image Our 30 Day Joy GuaranteeHeading If your first lett…" at bounding box center [172, 166] width 156 height 16
type input "#r-1756571897861"
click at [240, 230] on button "Save" at bounding box center [234, 227] width 27 height 13
type input "#r-1756571897861"
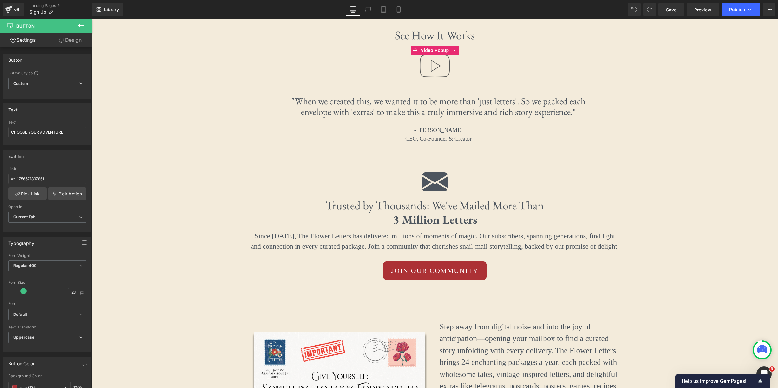
scroll to position [1007, 0]
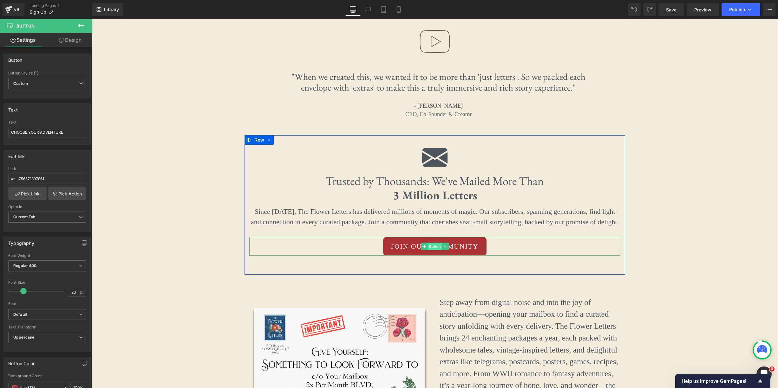
click at [430, 243] on span "Button" at bounding box center [434, 247] width 15 height 8
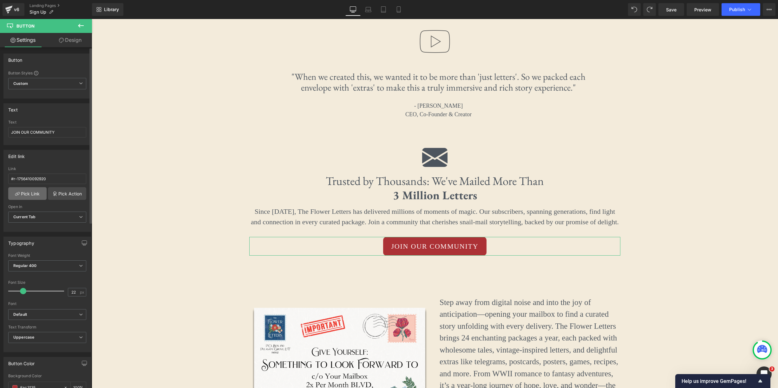
click at [31, 192] on link "Pick Link" at bounding box center [27, 193] width 38 height 13
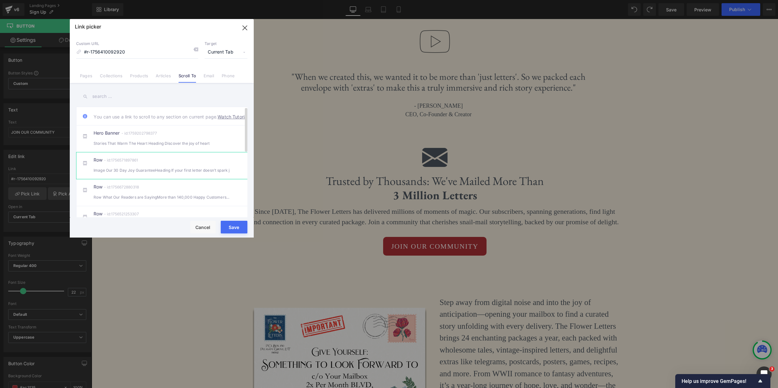
click at [130, 174] on div "Image Our 30 Day Joy GuaranteeHeading If your first letter doesn’t spark j" at bounding box center [162, 170] width 136 height 7
type input "#r-1756571897861"
click at [247, 226] on button "Save" at bounding box center [234, 227] width 27 height 13
type input "#r-1756571897861"
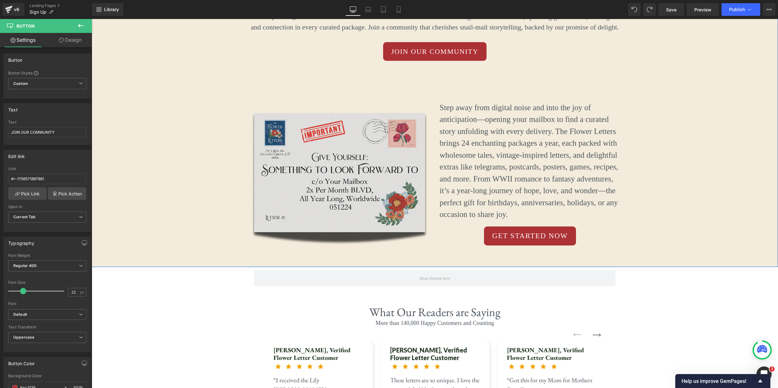
scroll to position [1267, 0]
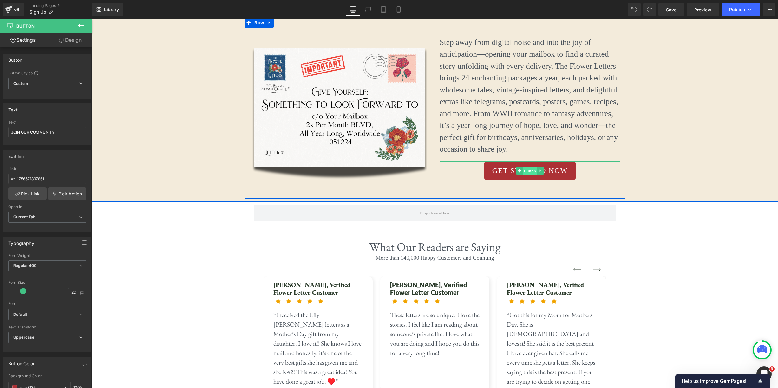
click at [527, 167] on span "Button" at bounding box center [529, 171] width 15 height 8
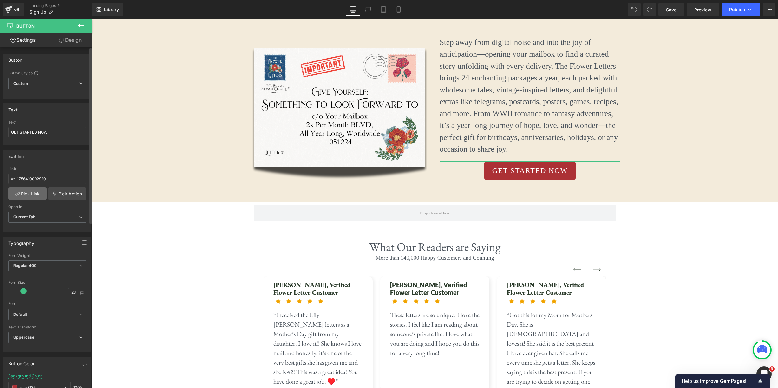
click at [32, 193] on link "Pick Link" at bounding box center [27, 193] width 38 height 13
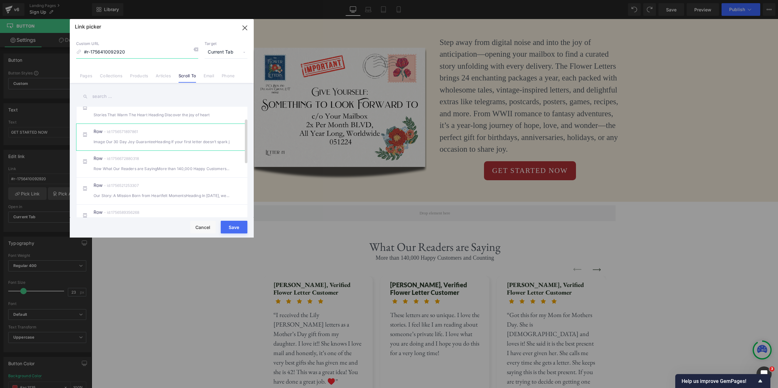
scroll to position [18, 0]
click at [173, 154] on div "Row - id:1756571897861 Image Our 30 Day Joy GuaranteeHeading If your first lett…" at bounding box center [172, 147] width 156 height 16
type input "#r-1756571897861"
click at [232, 230] on button "Save" at bounding box center [234, 227] width 27 height 13
type input "#r-1756571897861"
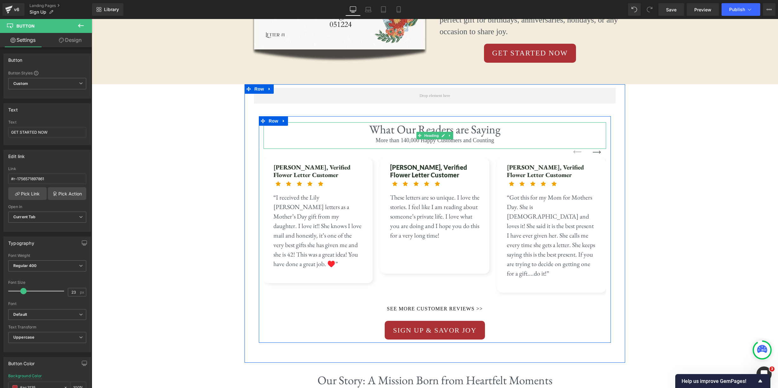
scroll to position [1421, 0]
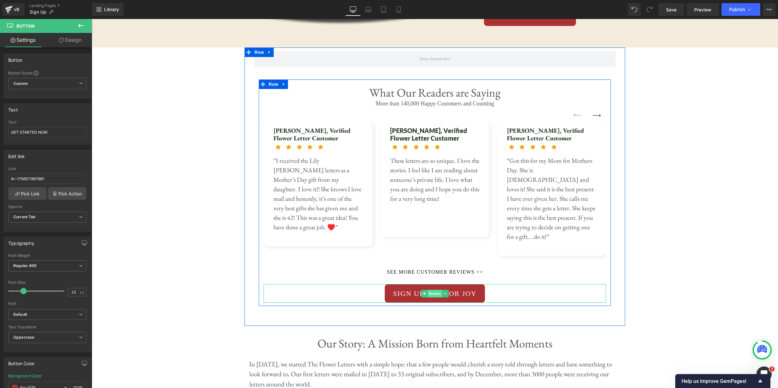
click at [430, 284] on div "SIGN UP & SAVOR JOY Button" at bounding box center [434, 293] width 342 height 19
click at [434, 290] on span "Button" at bounding box center [434, 294] width 15 height 8
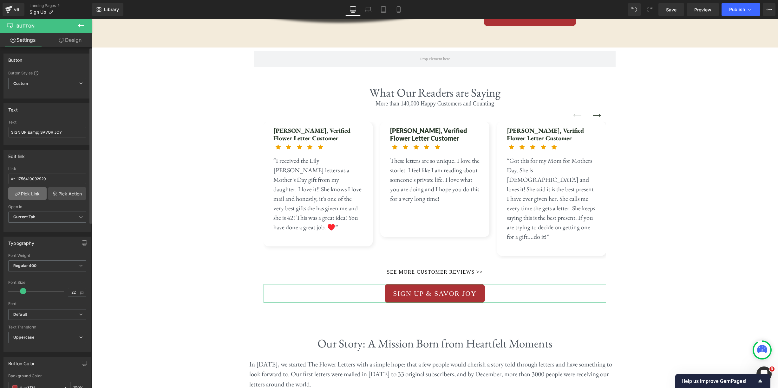
click at [36, 191] on link "Pick Link" at bounding box center [27, 193] width 38 height 13
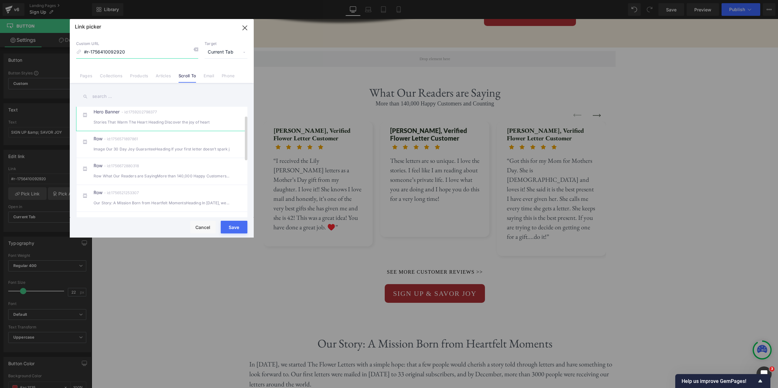
scroll to position [22, 0]
click at [163, 152] on div "Image Our 30 Day Joy GuaranteeHeading If your first letter doesn’t spark j" at bounding box center [162, 148] width 136 height 7
type input "#r-1756571897861"
click at [233, 226] on button "Save" at bounding box center [234, 227] width 27 height 13
type input "#r-1756571897861"
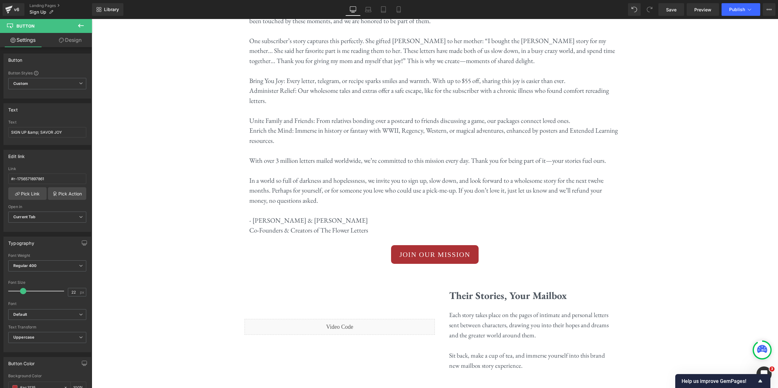
scroll to position [1997, 0]
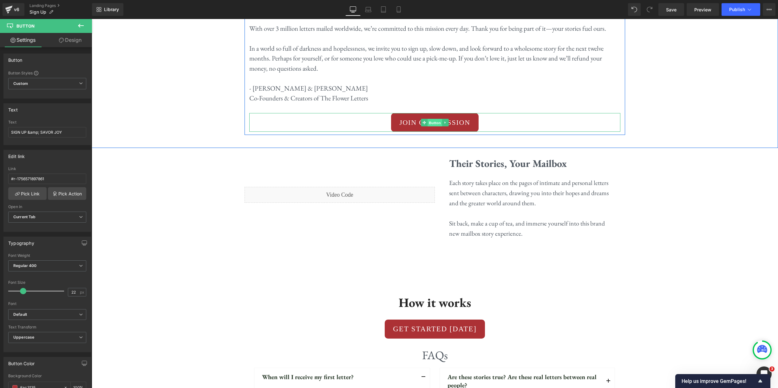
click at [431, 119] on span "Button" at bounding box center [434, 123] width 15 height 8
click at [40, 193] on link "Pick Link" at bounding box center [27, 193] width 38 height 13
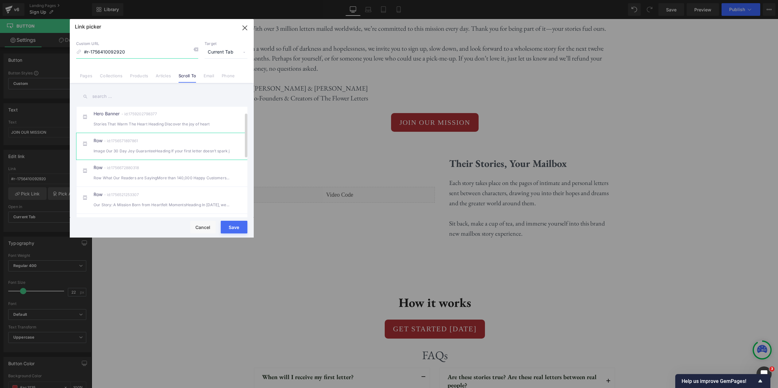
scroll to position [14, 0]
click at [163, 157] on div "Row - id:1756571897861 Image Our 30 Day Joy GuaranteeHeading If your first lett…" at bounding box center [172, 152] width 156 height 16
type input "#r-1756571897861"
click at [238, 228] on button "Save" at bounding box center [234, 227] width 27 height 13
type input "#r-1756571897861"
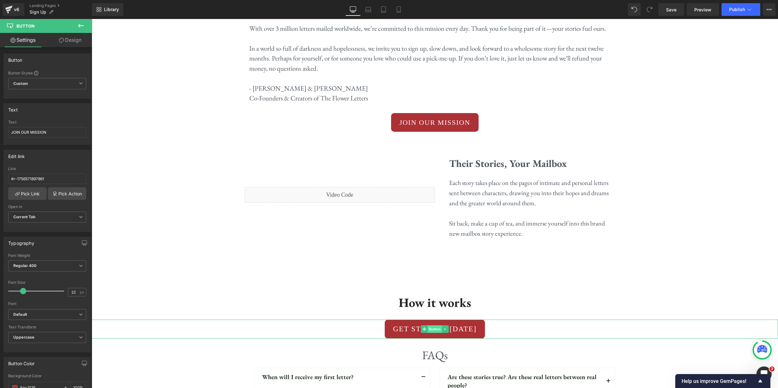
click at [431, 326] on span "Button" at bounding box center [434, 330] width 15 height 8
click at [24, 193] on link "Pick Link" at bounding box center [27, 193] width 38 height 13
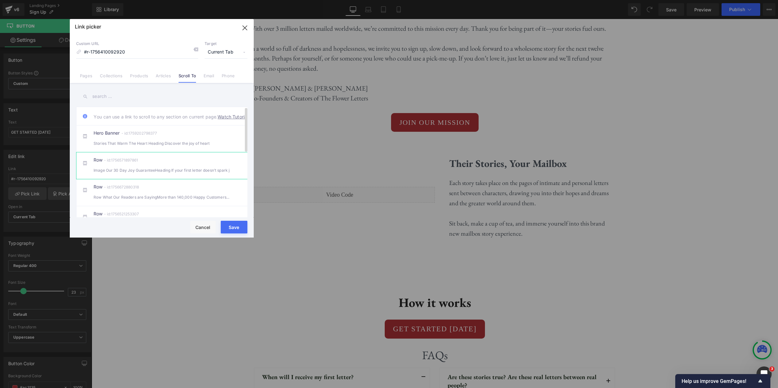
click at [189, 164] on li "Row - id:1756571897861 Image Our 30 Day Joy GuaranteeHeading If your first lett…" at bounding box center [163, 165] width 174 height 27
type input "#r-1756571897861"
click at [238, 226] on button "Save" at bounding box center [234, 227] width 27 height 13
type input "#r-1756571897861"
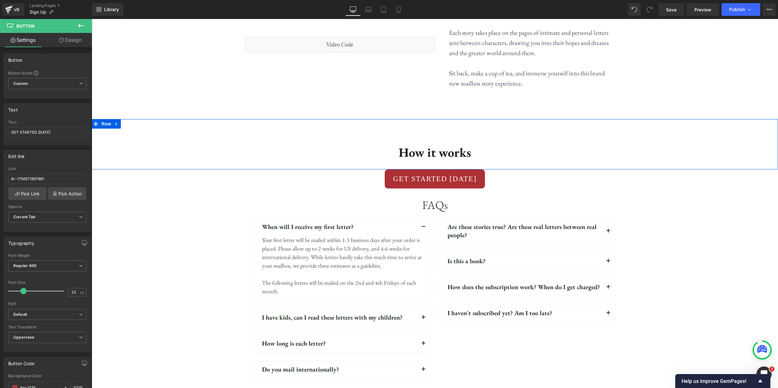
scroll to position [2204, 0]
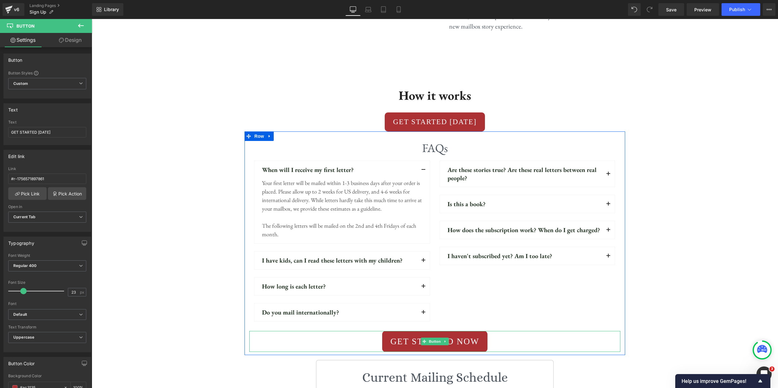
click at [441, 338] on span "Button" at bounding box center [434, 342] width 15 height 8
click at [32, 196] on link "Pick Link" at bounding box center [27, 193] width 38 height 13
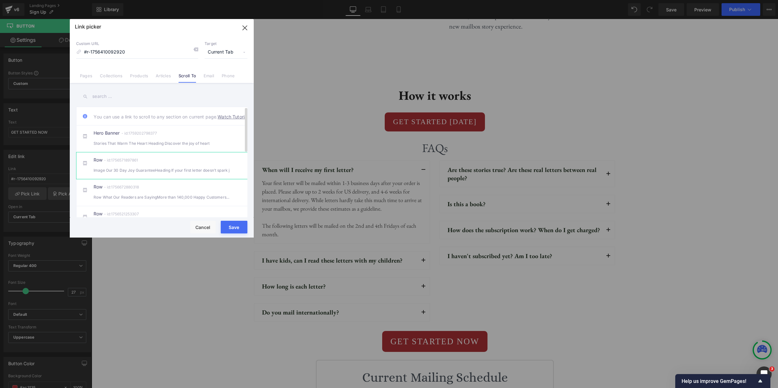
click at [161, 171] on div "Row - id:1756571897861 Image Our 30 Day Joy GuaranteeHeading If your first lett…" at bounding box center [172, 166] width 156 height 16
type input "#r-1756571897861"
click at [238, 232] on button "Save" at bounding box center [234, 227] width 27 height 13
type input "#r-1756571897861"
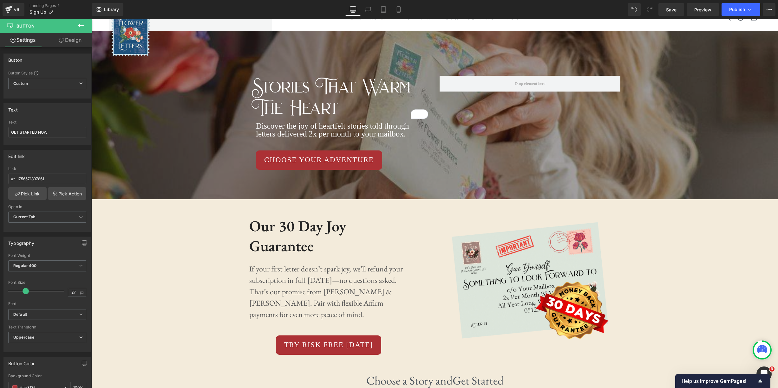
scroll to position [0, 0]
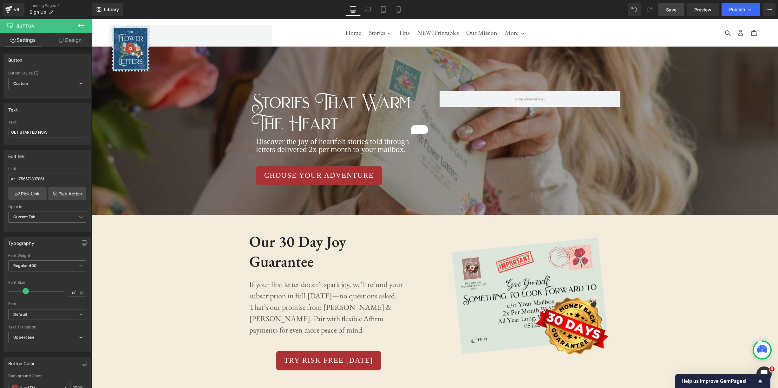
drag, startPoint x: 666, startPoint y: 10, endPoint x: 281, endPoint y: 3, distance: 384.9
click at [666, 10] on span "Save" at bounding box center [671, 9] width 10 height 7
click at [400, 10] on icon at bounding box center [398, 10] width 3 height 6
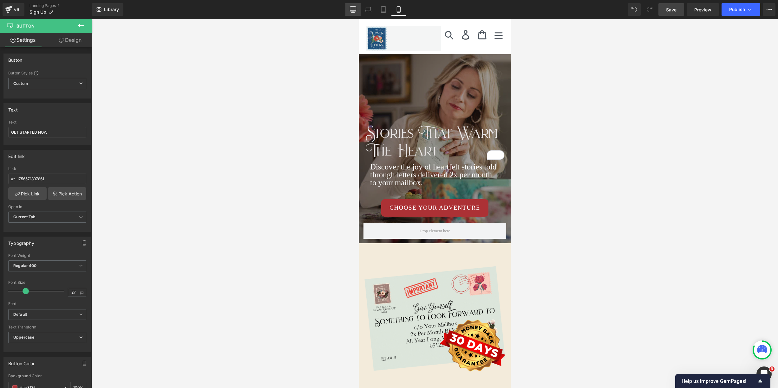
click at [349, 10] on link "Desktop" at bounding box center [352, 9] width 15 height 13
type input "100"
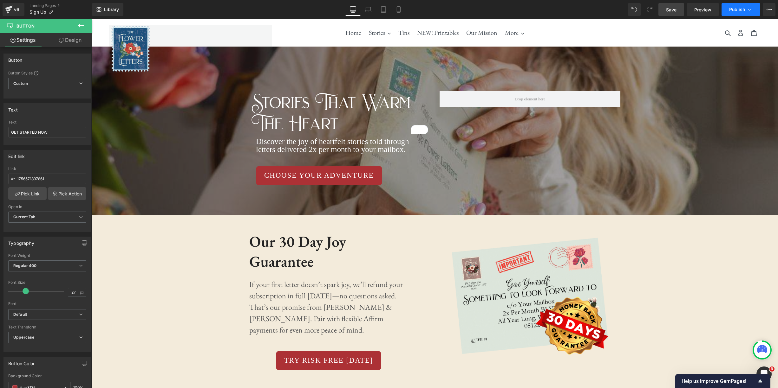
click at [753, 12] on button "Publish" at bounding box center [740, 9] width 39 height 13
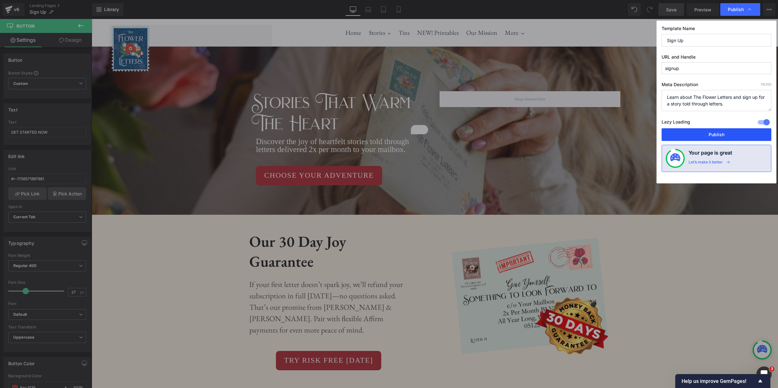
click at [723, 137] on button "Publish" at bounding box center [716, 134] width 110 height 13
